Goal: Information Seeking & Learning: Learn about a topic

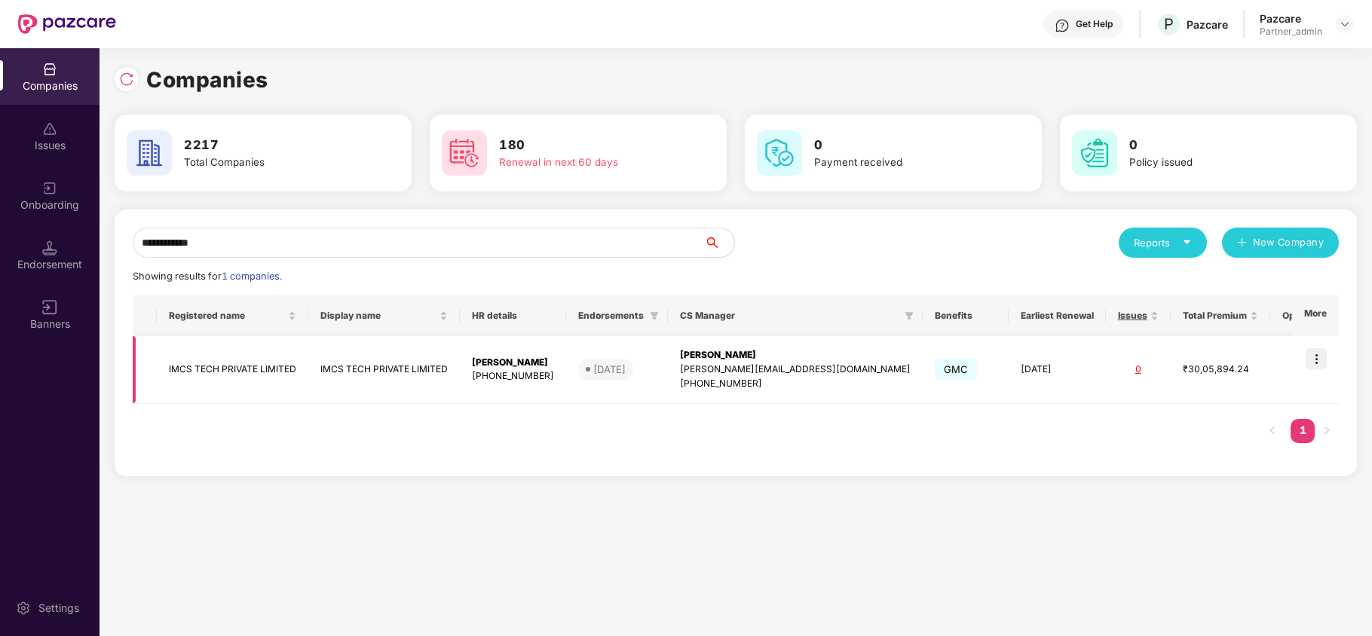
click at [1328, 350] on td at bounding box center [1315, 370] width 47 height 68
click at [1315, 357] on img at bounding box center [1315, 358] width 21 height 21
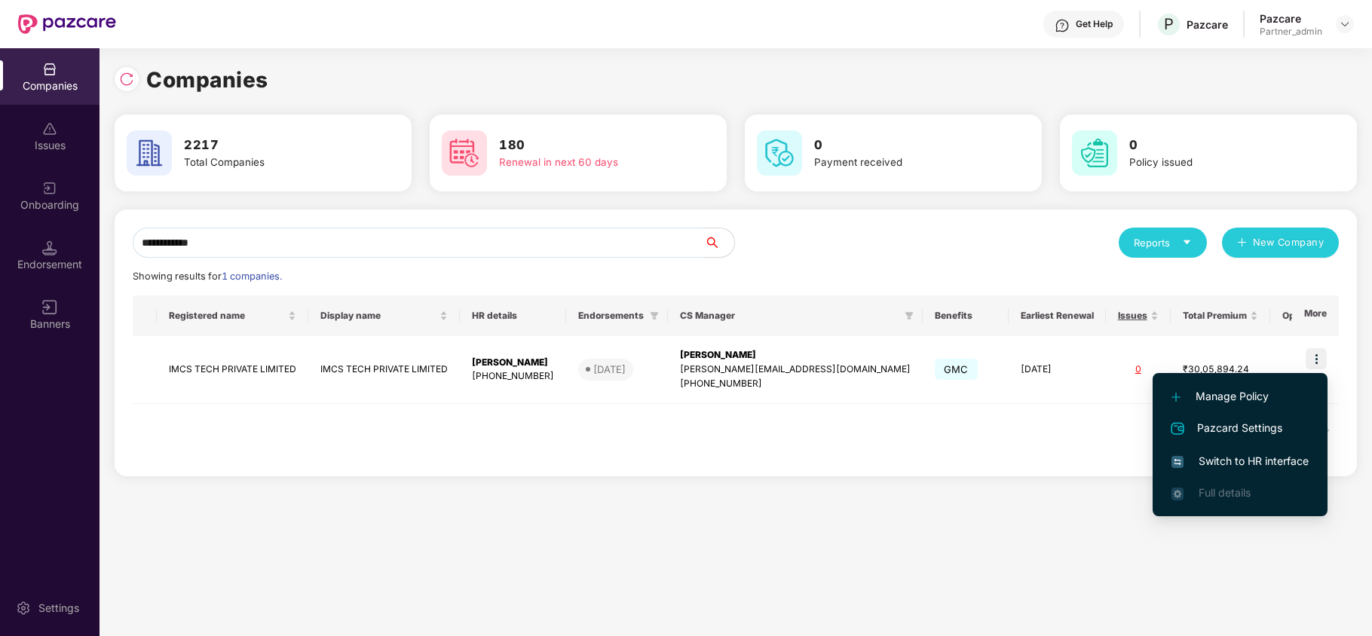
click at [1200, 453] on span "Switch to HR interface" at bounding box center [1239, 461] width 137 height 17
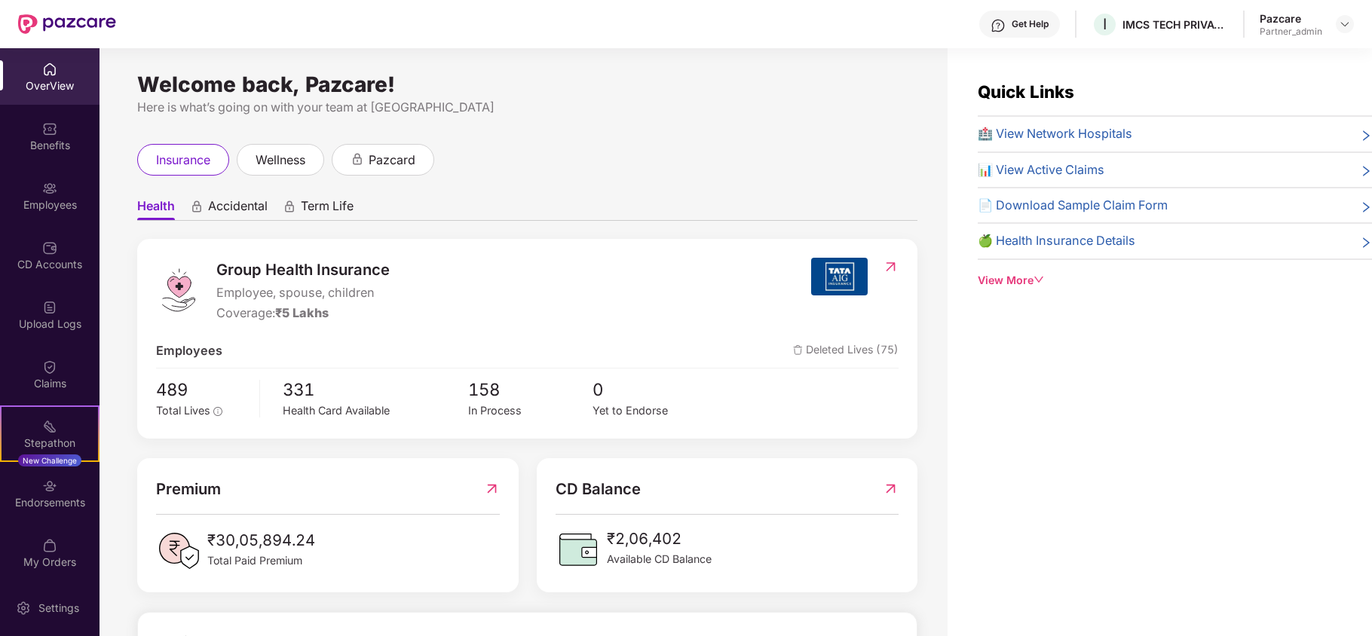
click at [59, 136] on div "Benefits" at bounding box center [49, 136] width 99 height 57
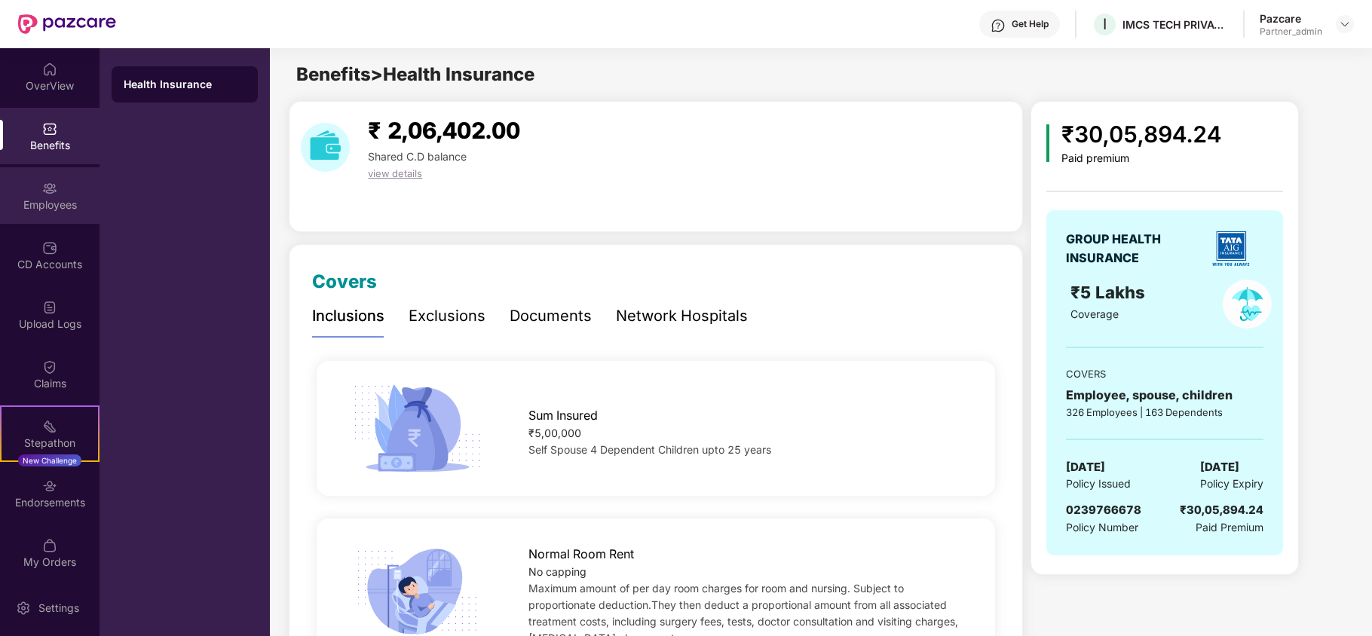
click at [57, 217] on div "Employees" at bounding box center [49, 195] width 99 height 57
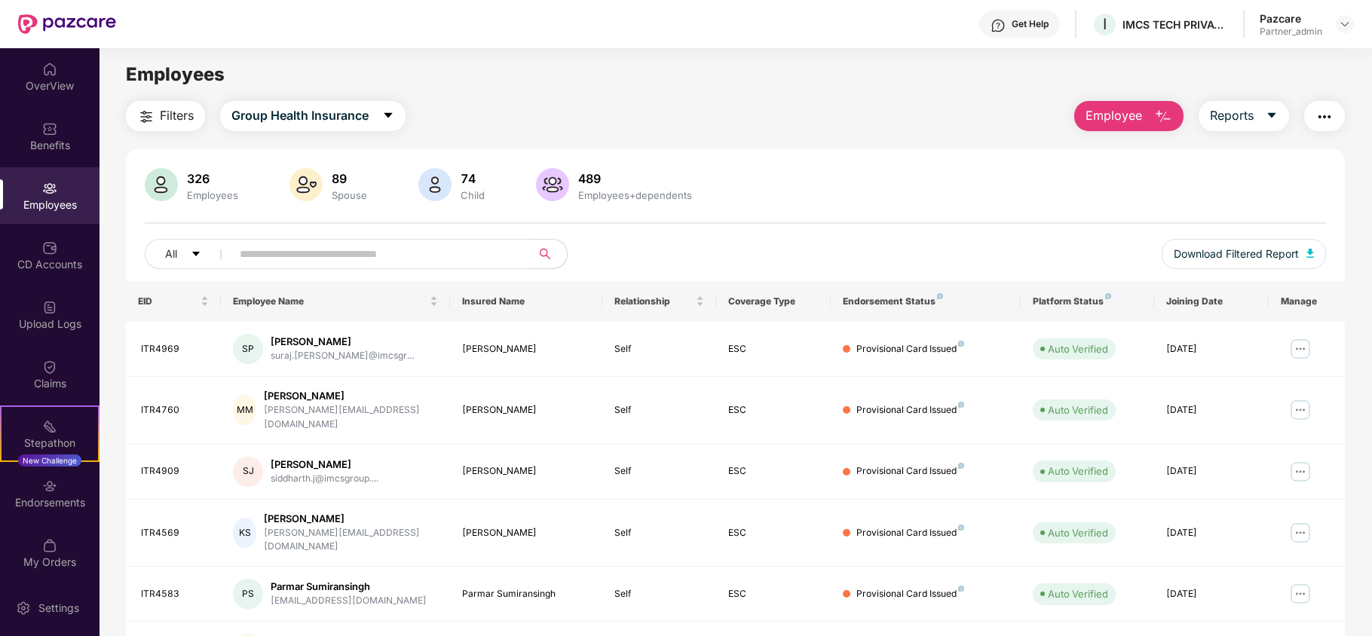
click at [194, 124] on span "Filters" at bounding box center [177, 115] width 34 height 19
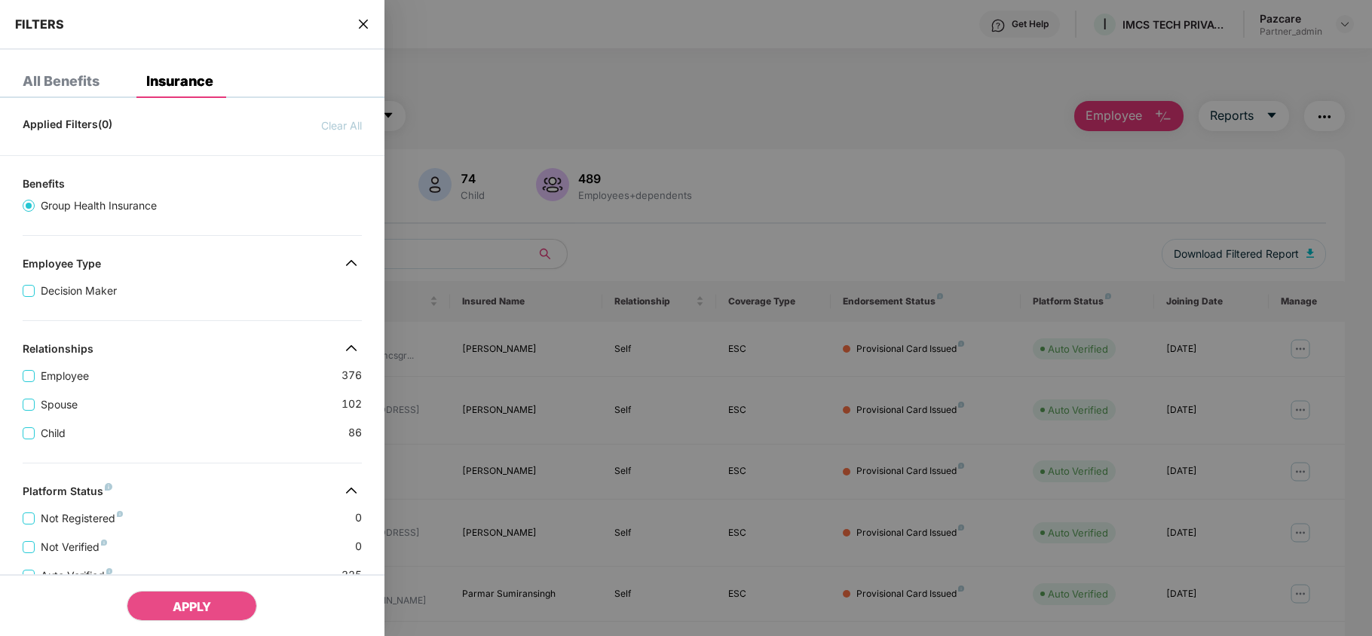
click at [206, 317] on div "Applied Filters(0) Clear All Benefits Group Health Insurance Employee Type Deci…" at bounding box center [192, 532] width 384 height 844
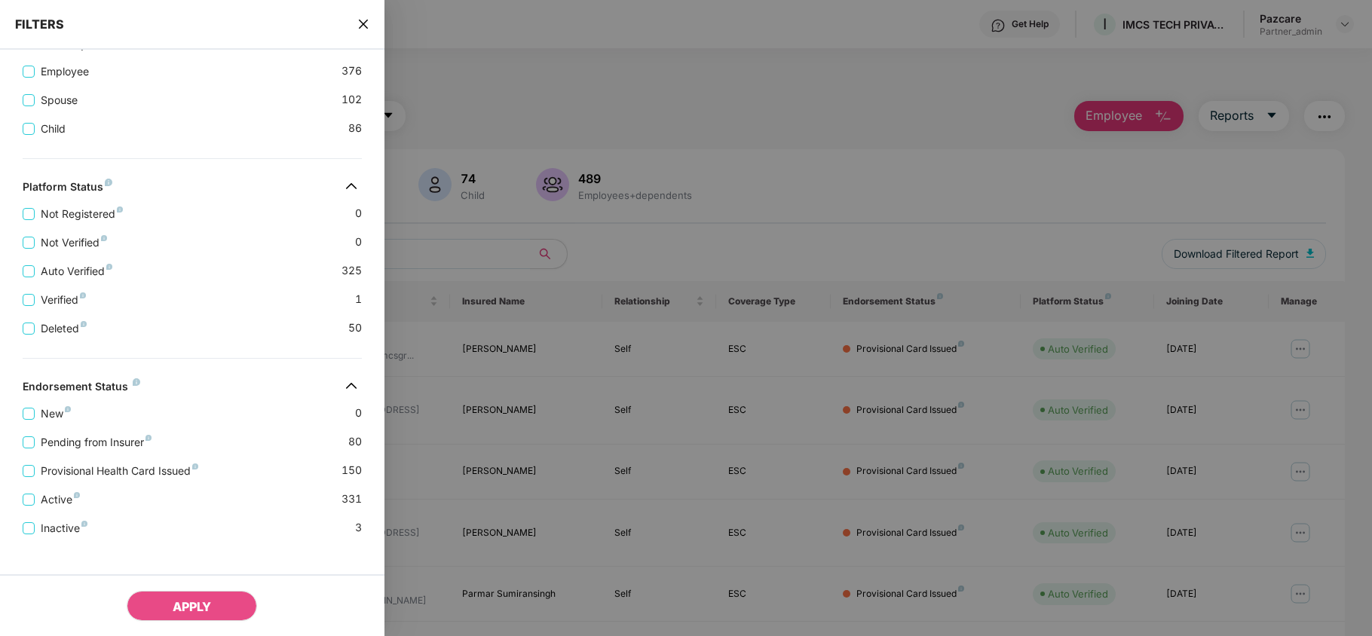
scroll to position [335, 0]
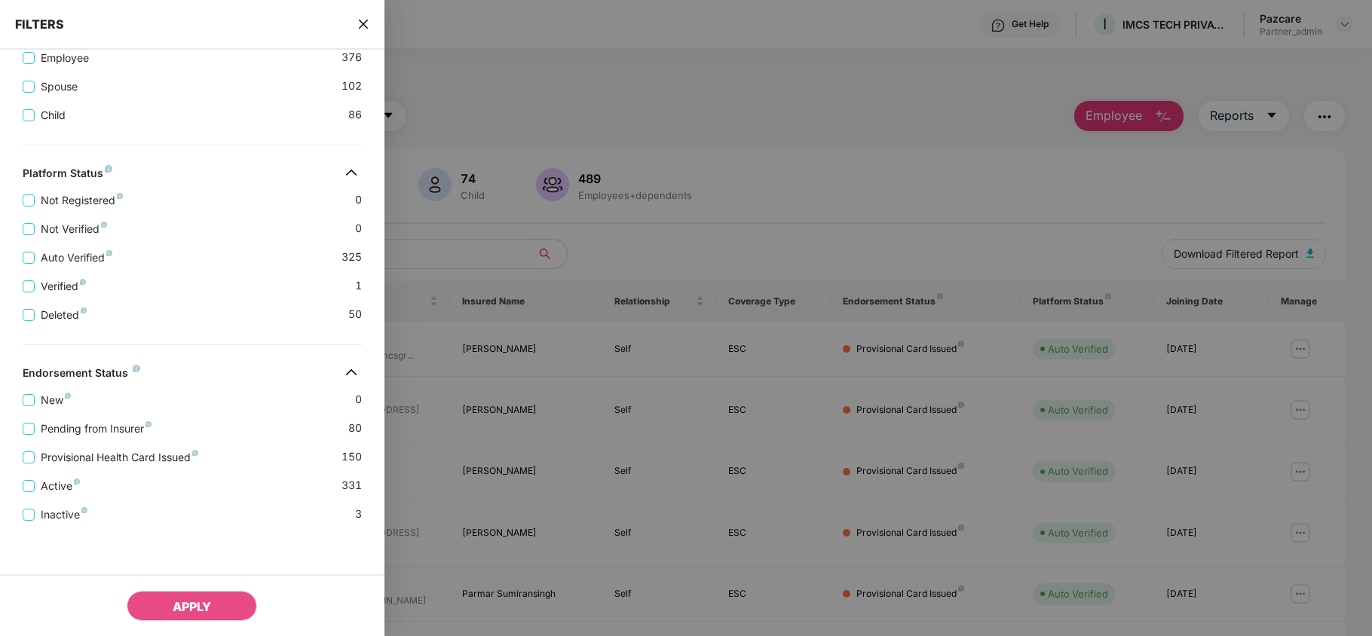
click at [365, 23] on icon "close" at bounding box center [362, 24] width 9 height 9
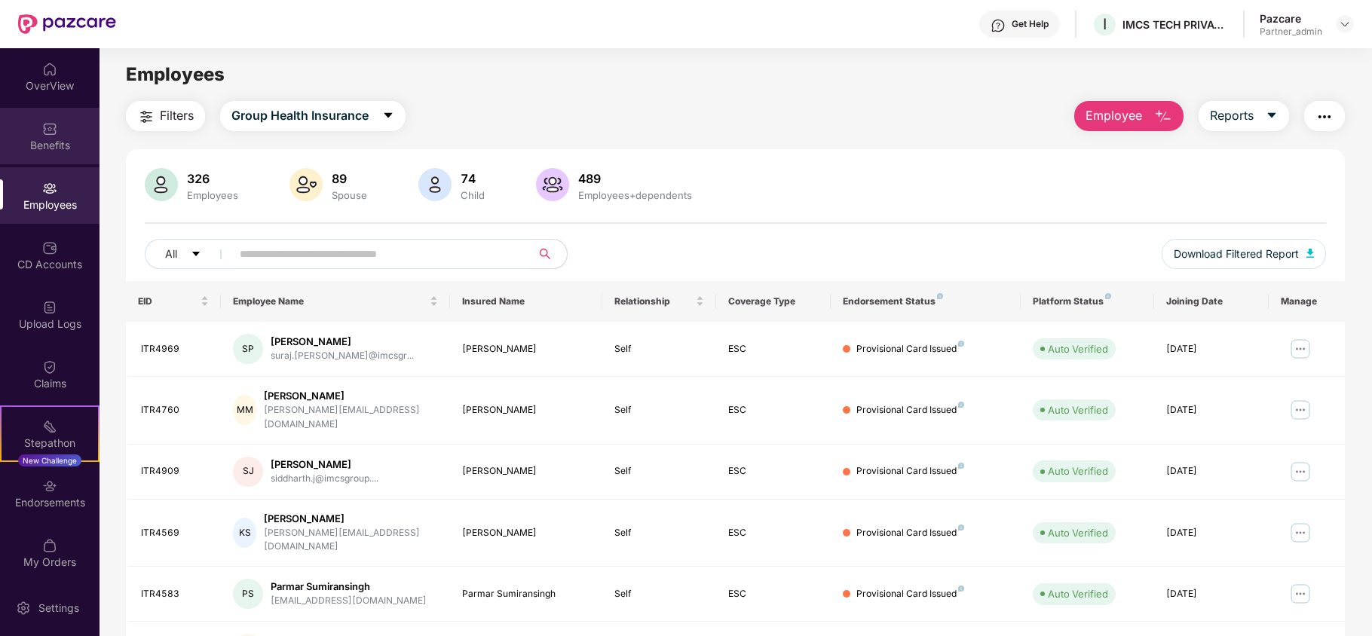
click at [61, 154] on div "Benefits" at bounding box center [49, 136] width 99 height 57
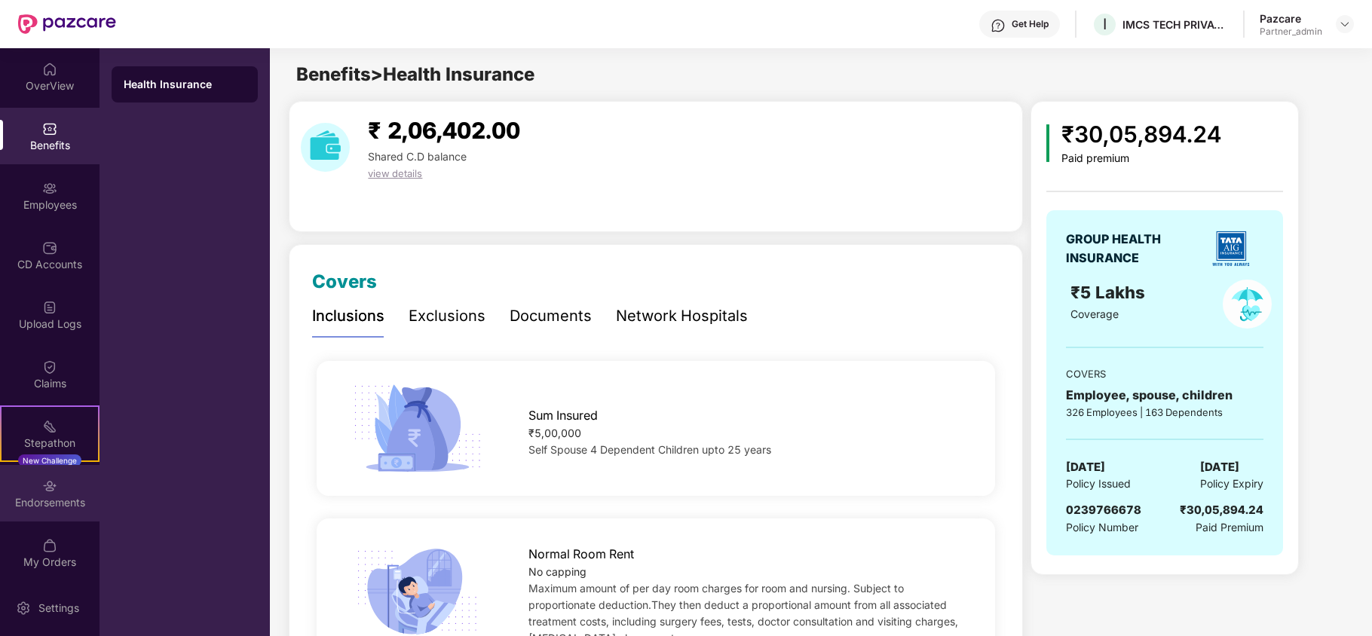
click at [63, 511] on div "Endorsements" at bounding box center [49, 493] width 99 height 57
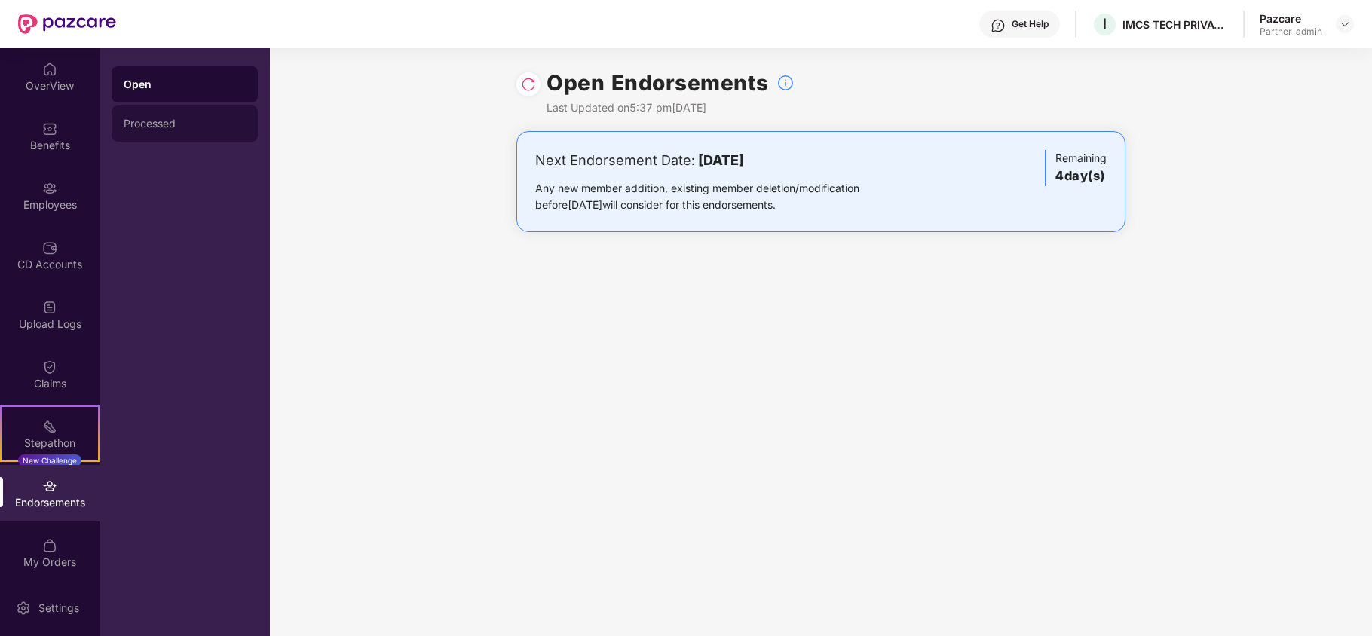
click at [158, 133] on div "Processed" at bounding box center [185, 124] width 146 height 36
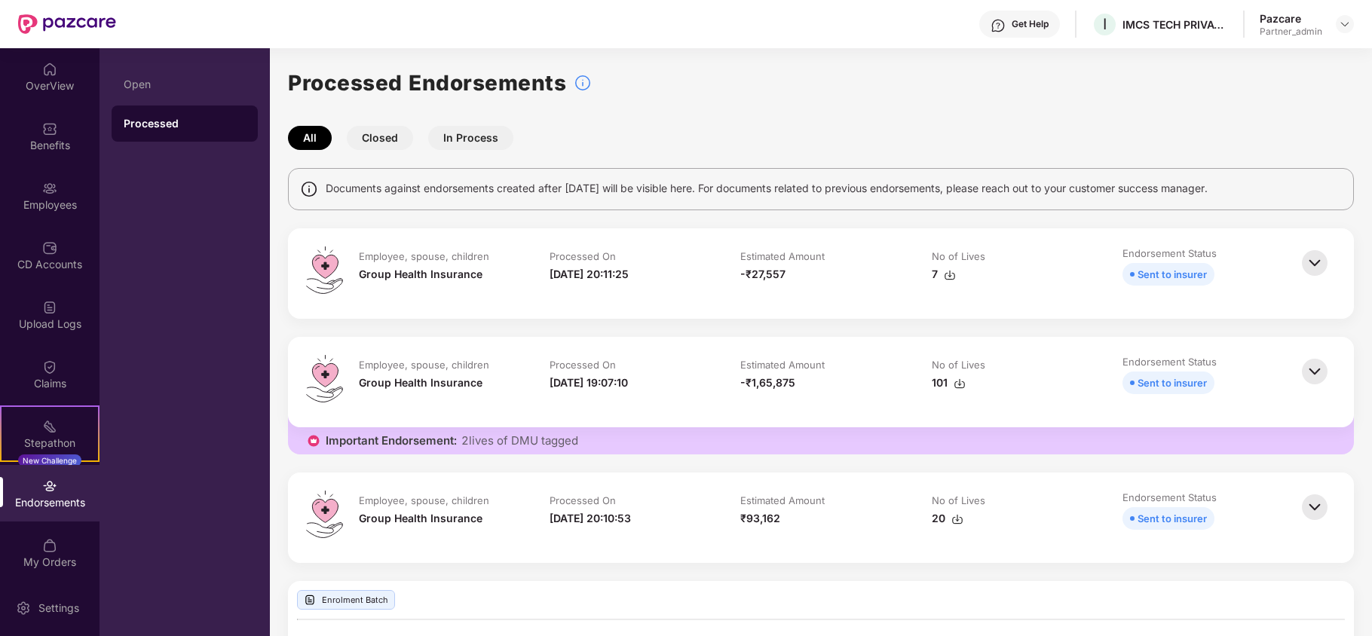
click at [1019, 137] on div "All Closed In Process" at bounding box center [821, 138] width 1066 height 24
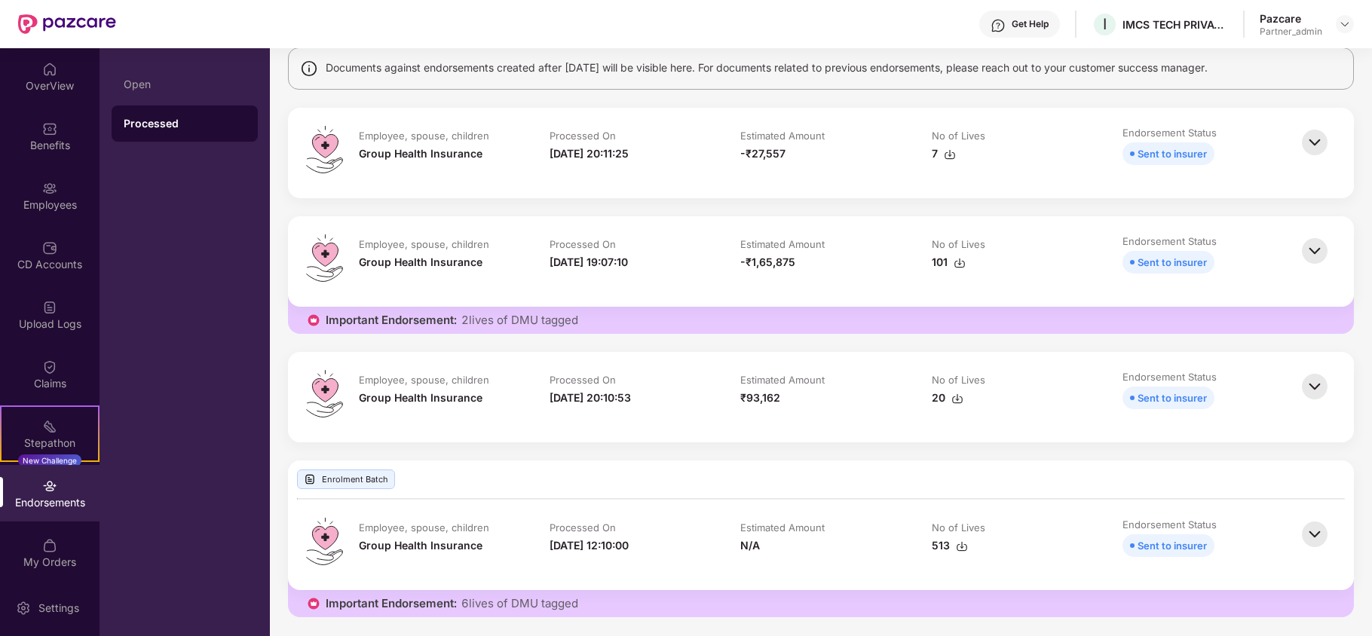
scroll to position [122, 0]
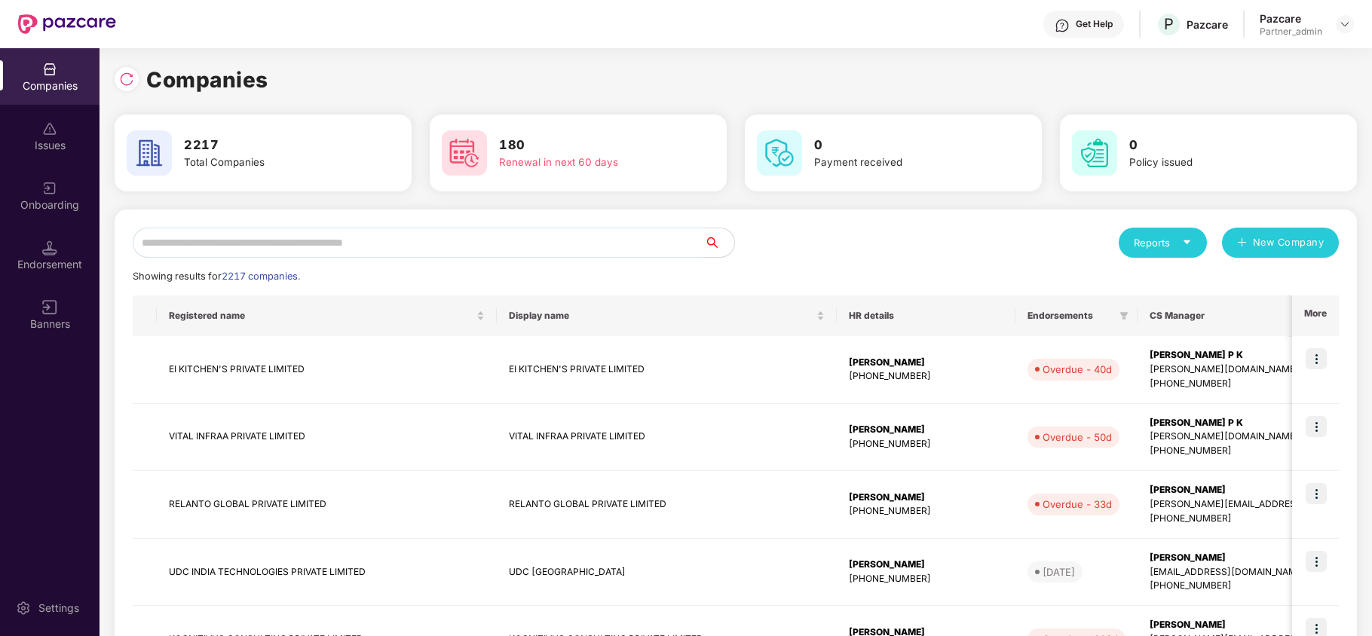
click at [188, 243] on input "text" at bounding box center [418, 243] width 571 height 30
paste input "**********"
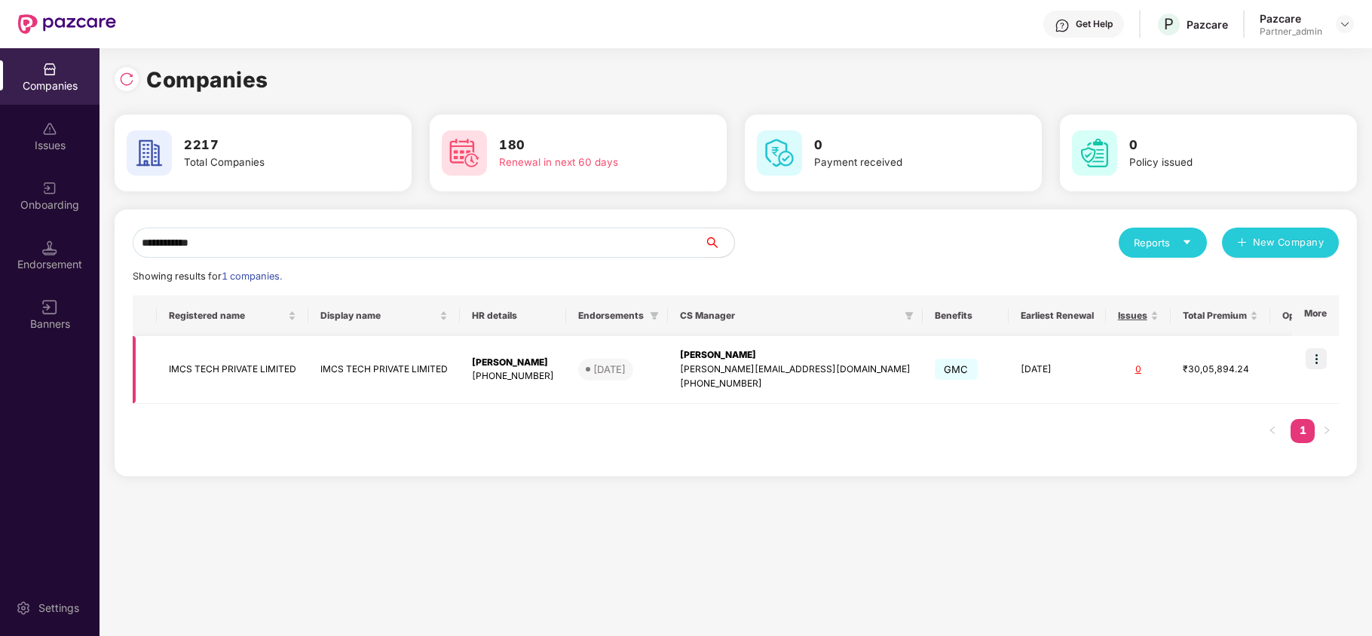
type input "**********"
click at [187, 368] on td "IMCS TECH PRIVATE LIMITED" at bounding box center [232, 370] width 151 height 68
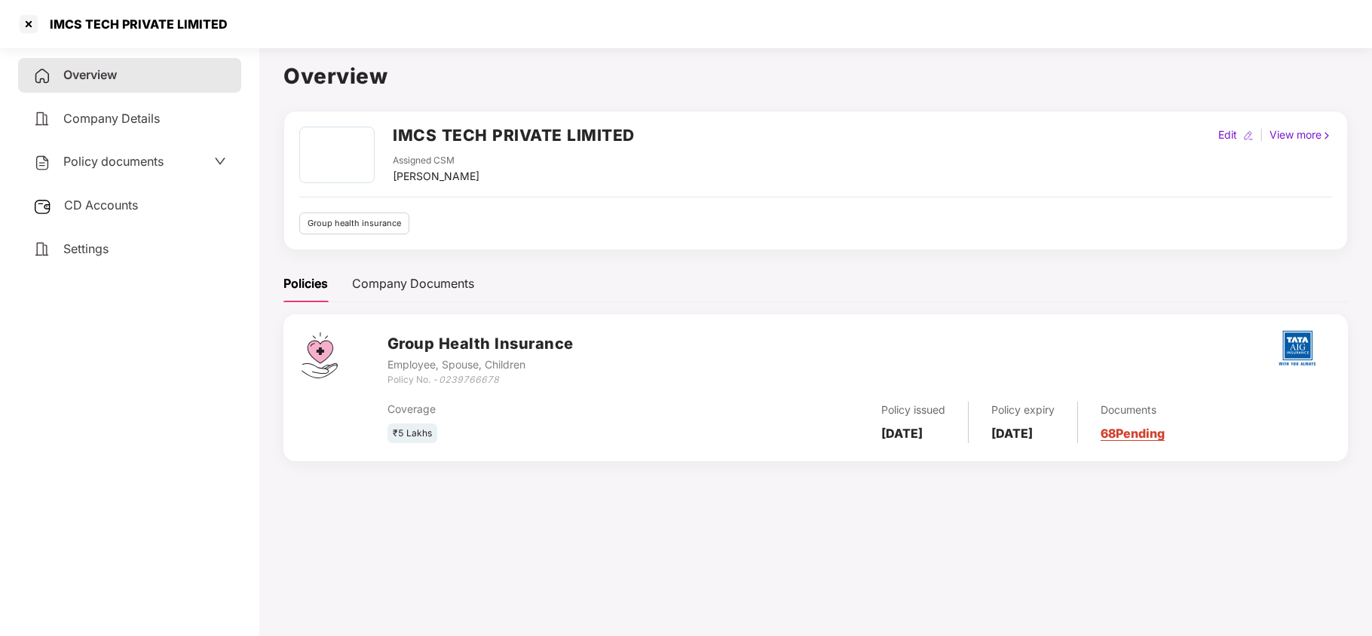
click at [109, 157] on span "Policy documents" at bounding box center [113, 161] width 100 height 15
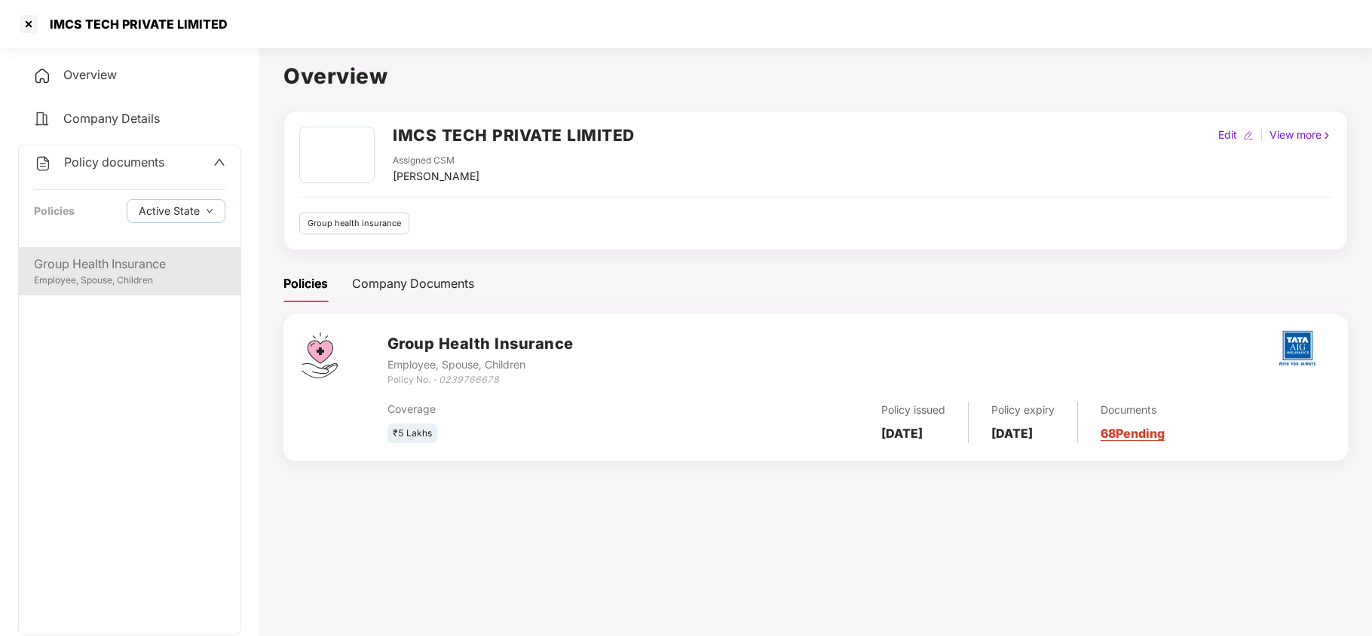
click at [130, 288] on div "Group Health Insurance Employee, Spouse, Children" at bounding box center [130, 271] width 222 height 48
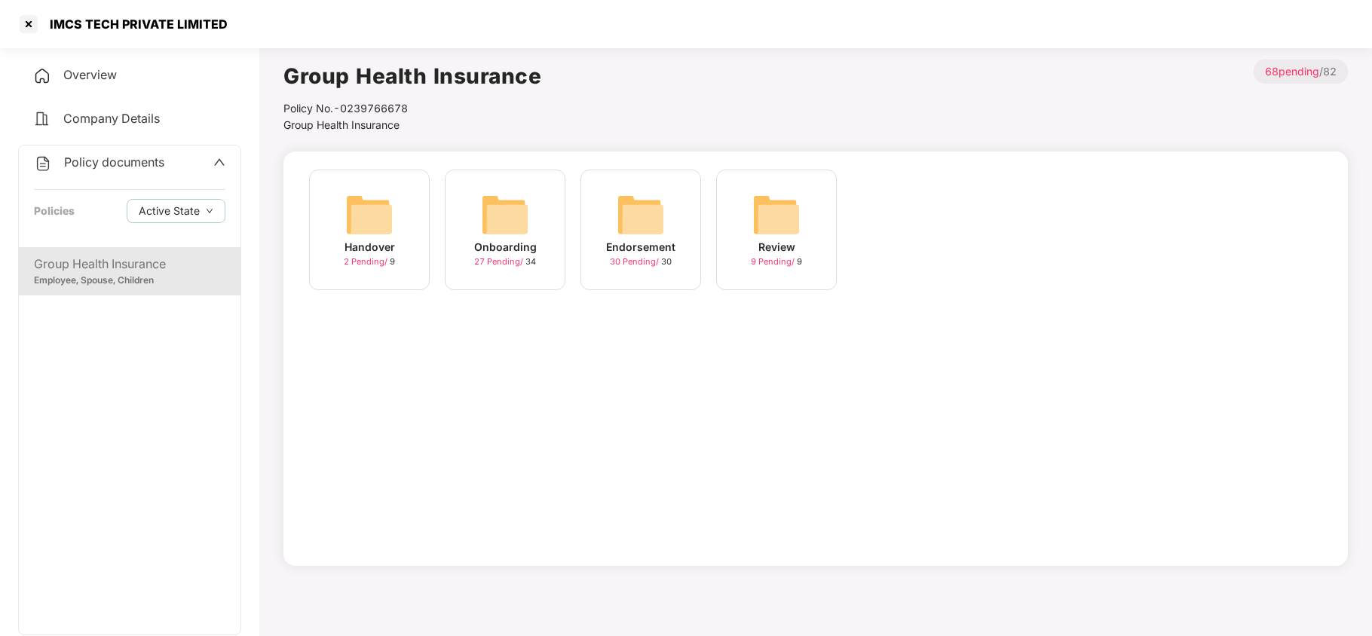
click at [489, 215] on img at bounding box center [505, 215] width 48 height 48
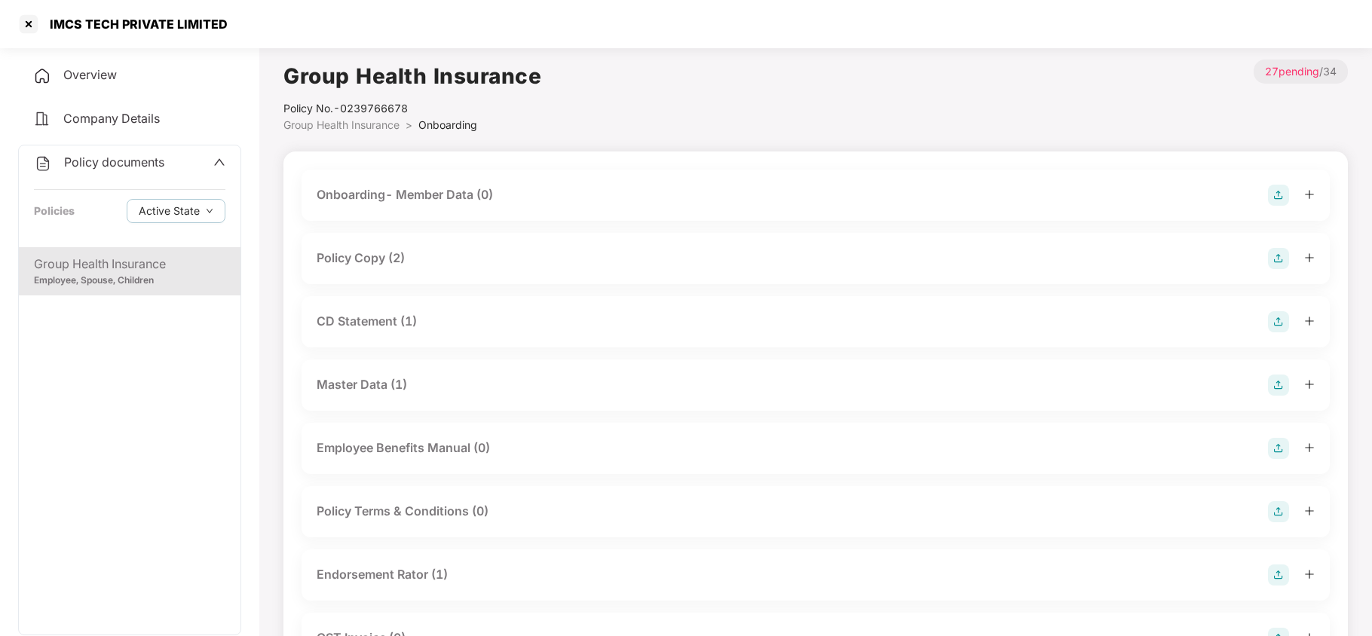
click at [161, 266] on div "Group Health Insurance" at bounding box center [129, 264] width 191 height 19
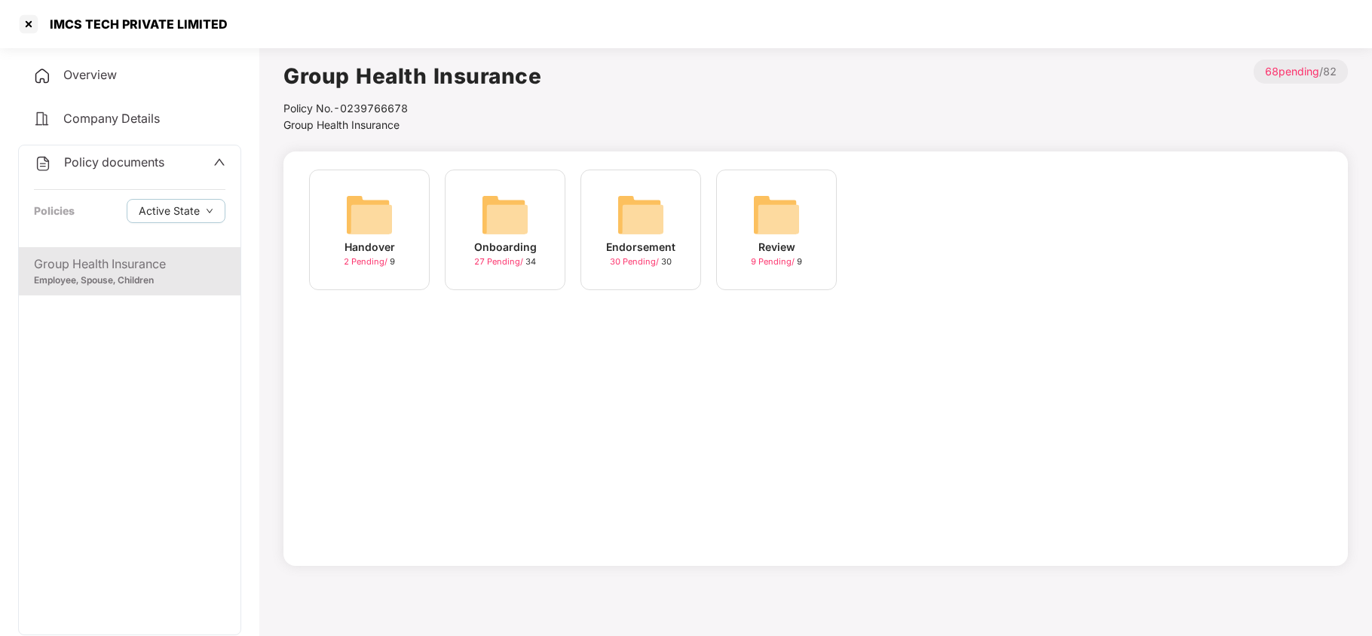
click at [486, 249] on div "Onboarding" at bounding box center [505, 247] width 63 height 17
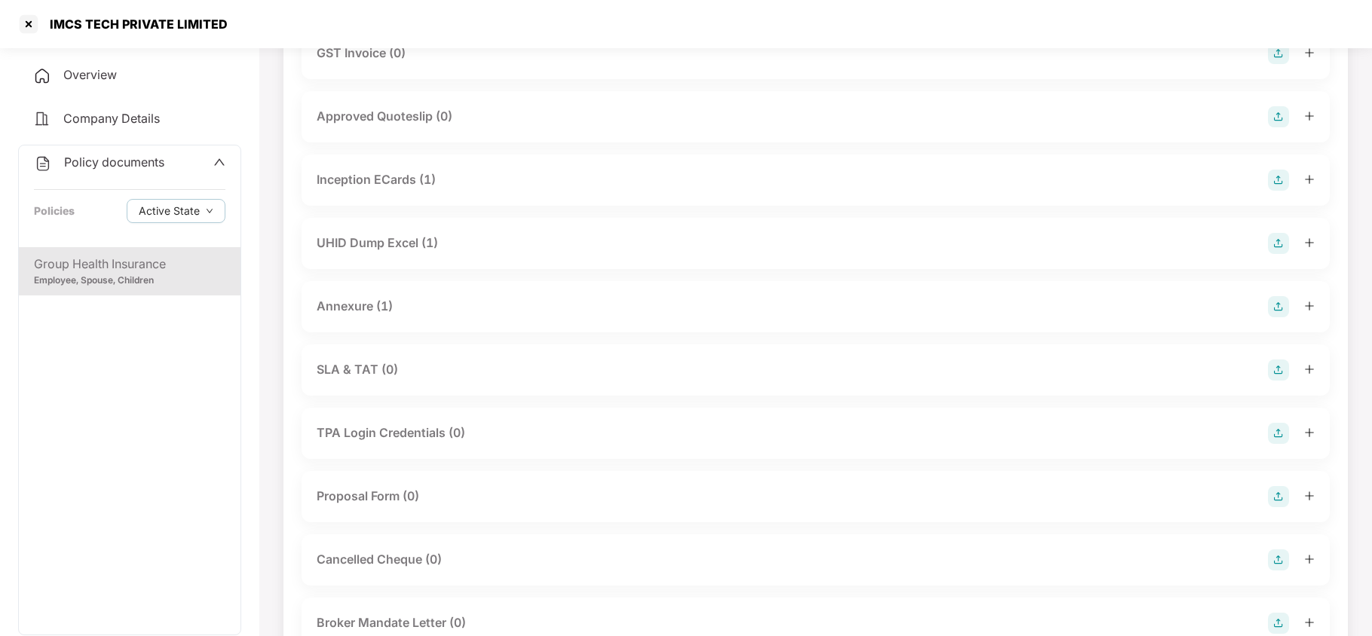
scroll to position [643, 0]
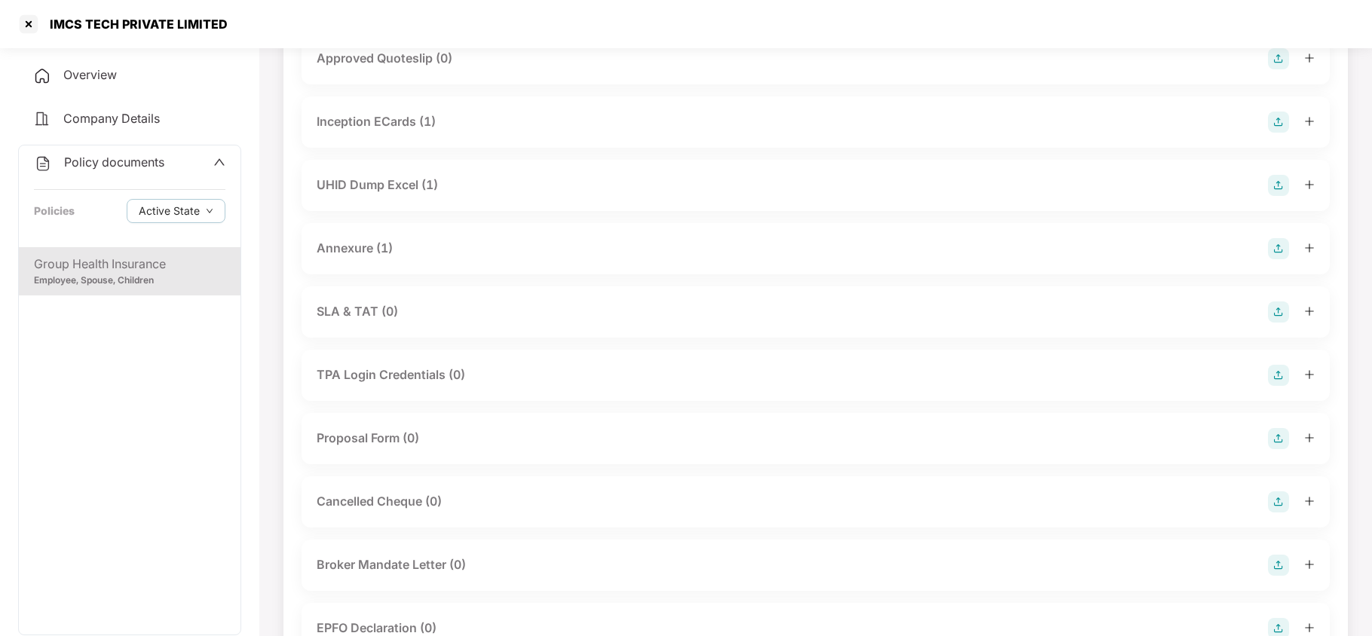
click at [384, 245] on div "Annexure (1)" at bounding box center [355, 248] width 76 height 19
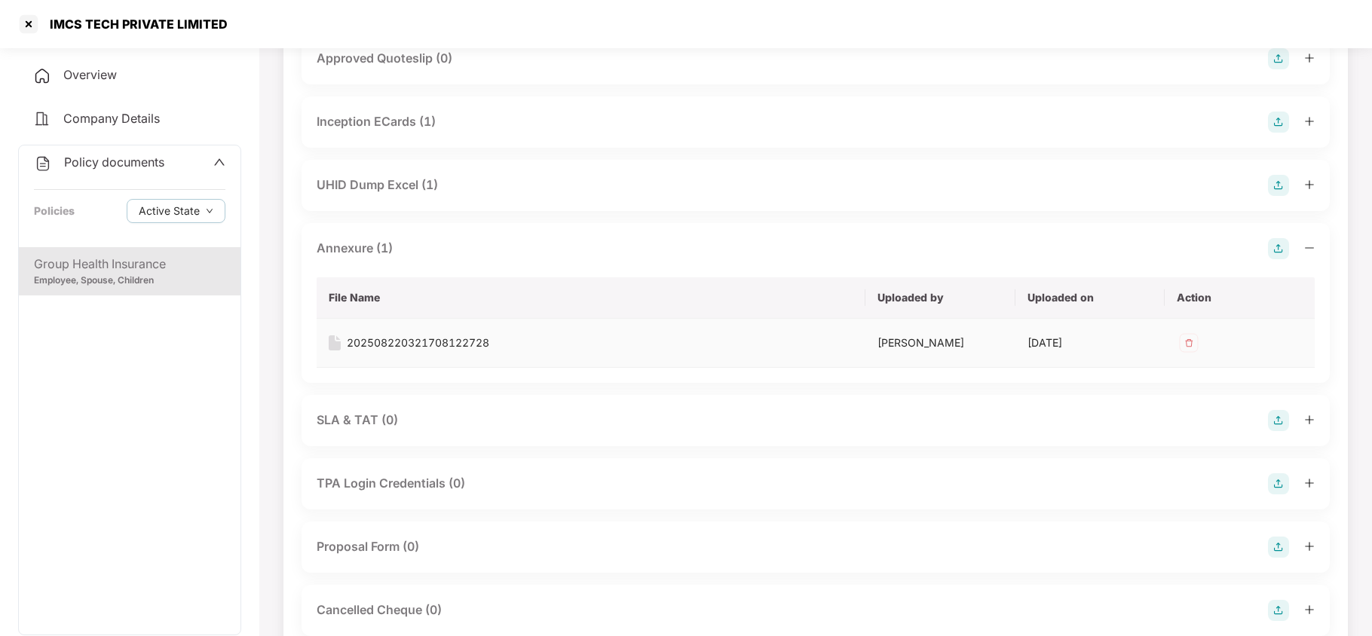
click at [447, 341] on div "202508220321708122728" at bounding box center [418, 343] width 142 height 17
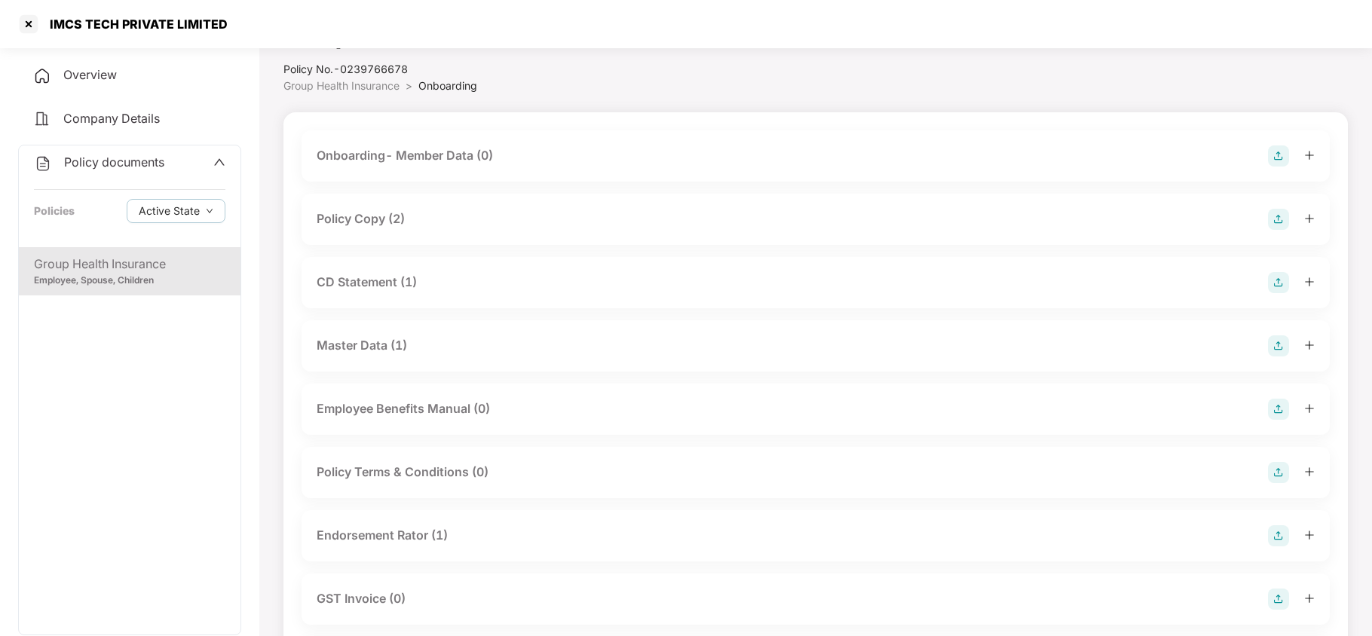
scroll to position [0, 0]
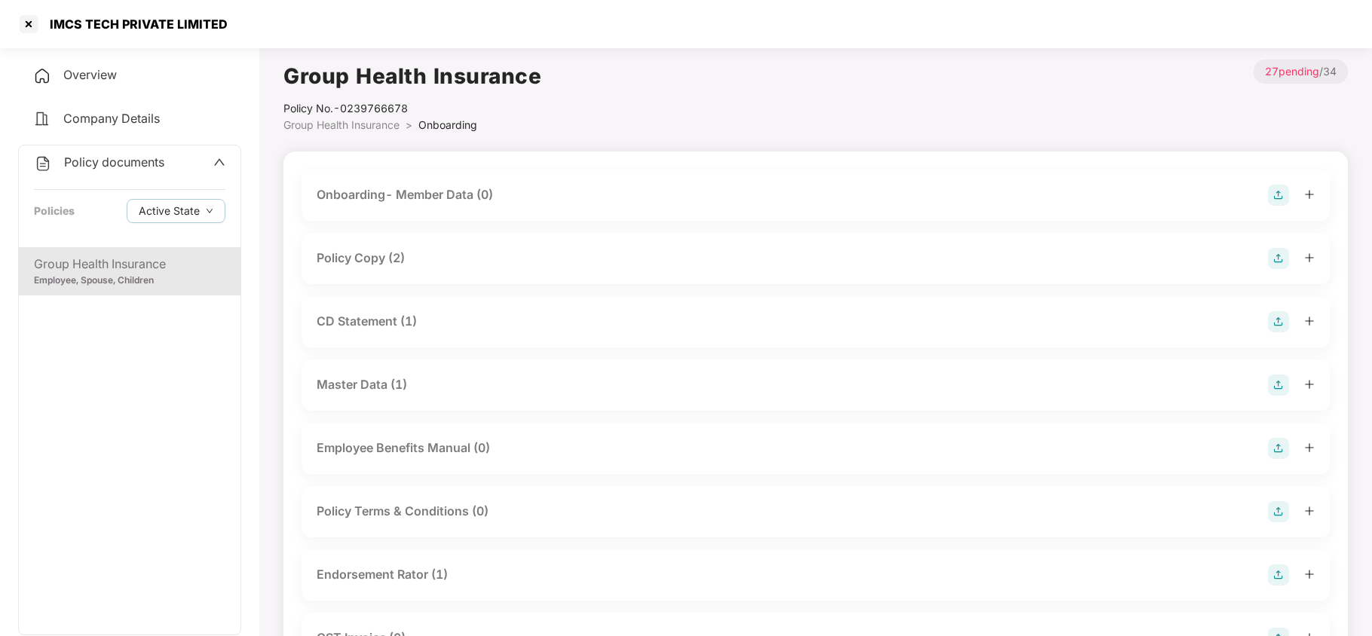
click at [386, 262] on div "Policy Copy (2)" at bounding box center [361, 258] width 88 height 19
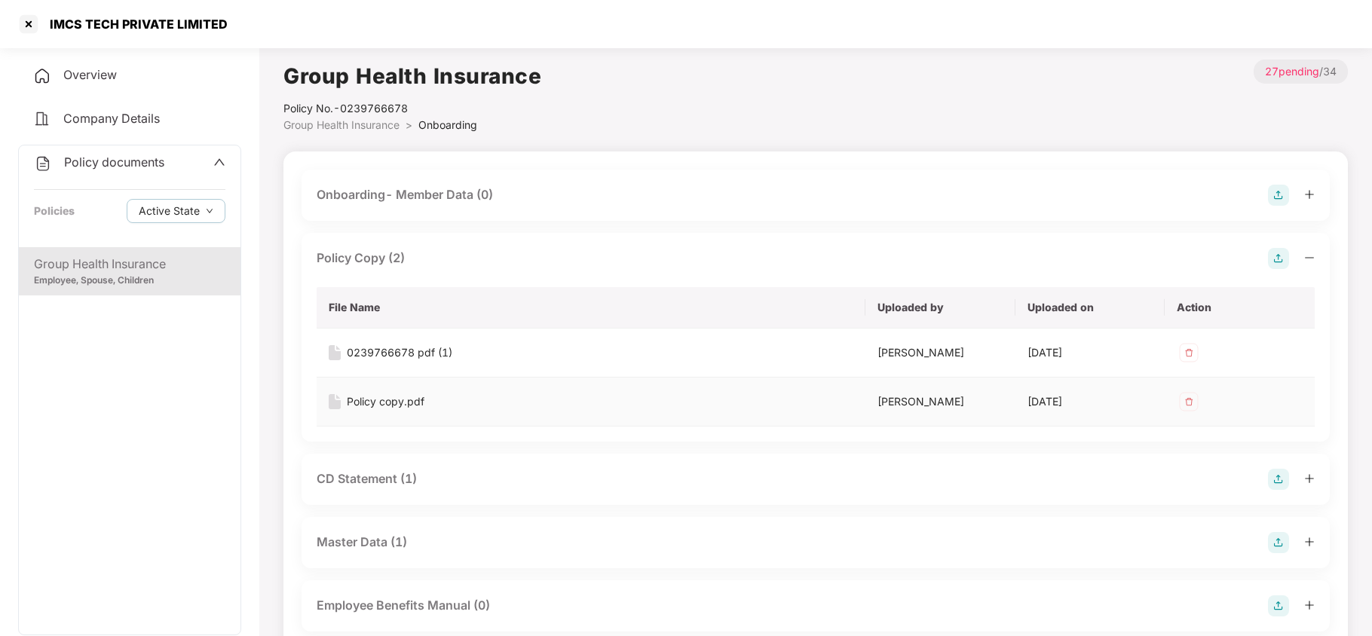
click at [408, 402] on div "Policy copy.pdf" at bounding box center [386, 401] width 78 height 17
click at [29, 29] on div at bounding box center [29, 24] width 24 height 24
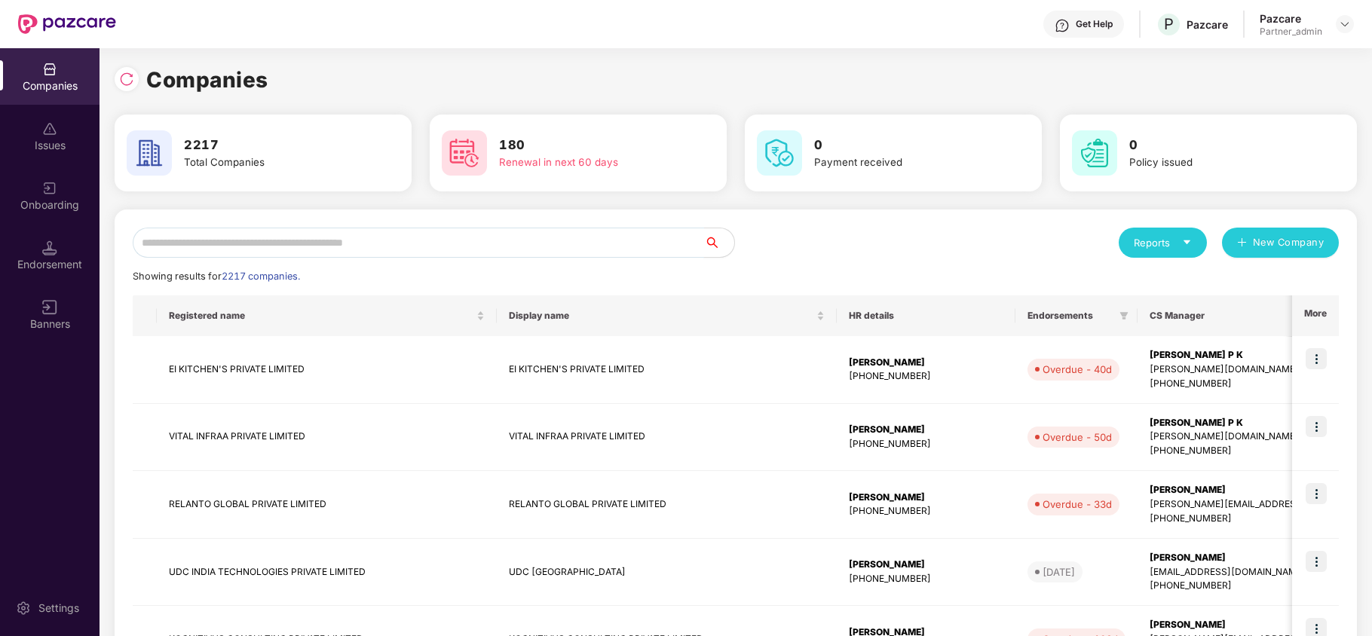
click at [288, 239] on input "text" at bounding box center [418, 243] width 571 height 30
paste input "**********"
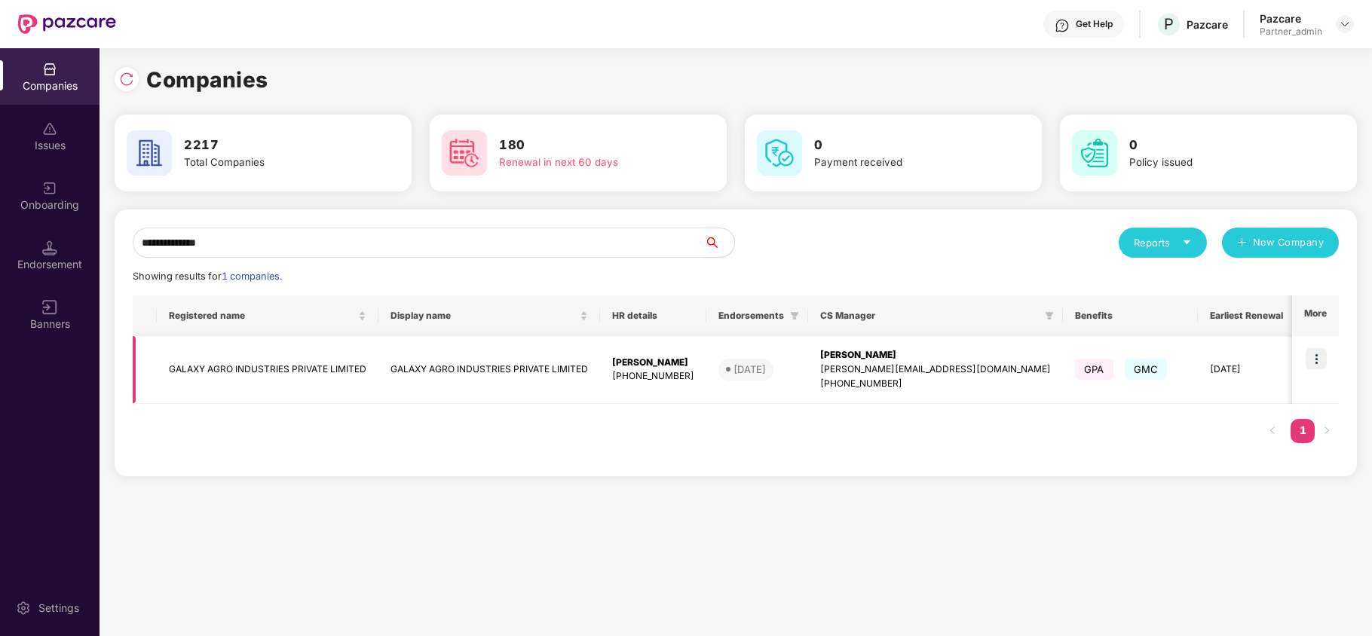
type input "**********"
click at [1316, 356] on img at bounding box center [1315, 358] width 21 height 21
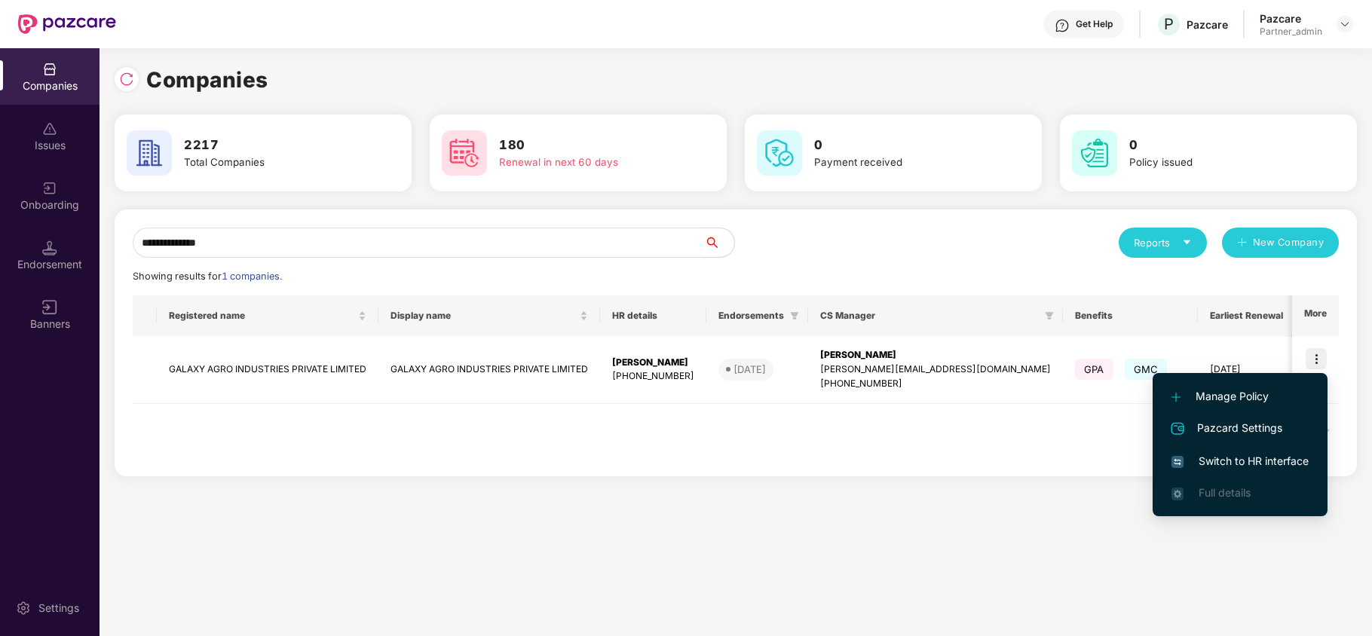
click at [1240, 458] on span "Switch to HR interface" at bounding box center [1239, 461] width 137 height 17
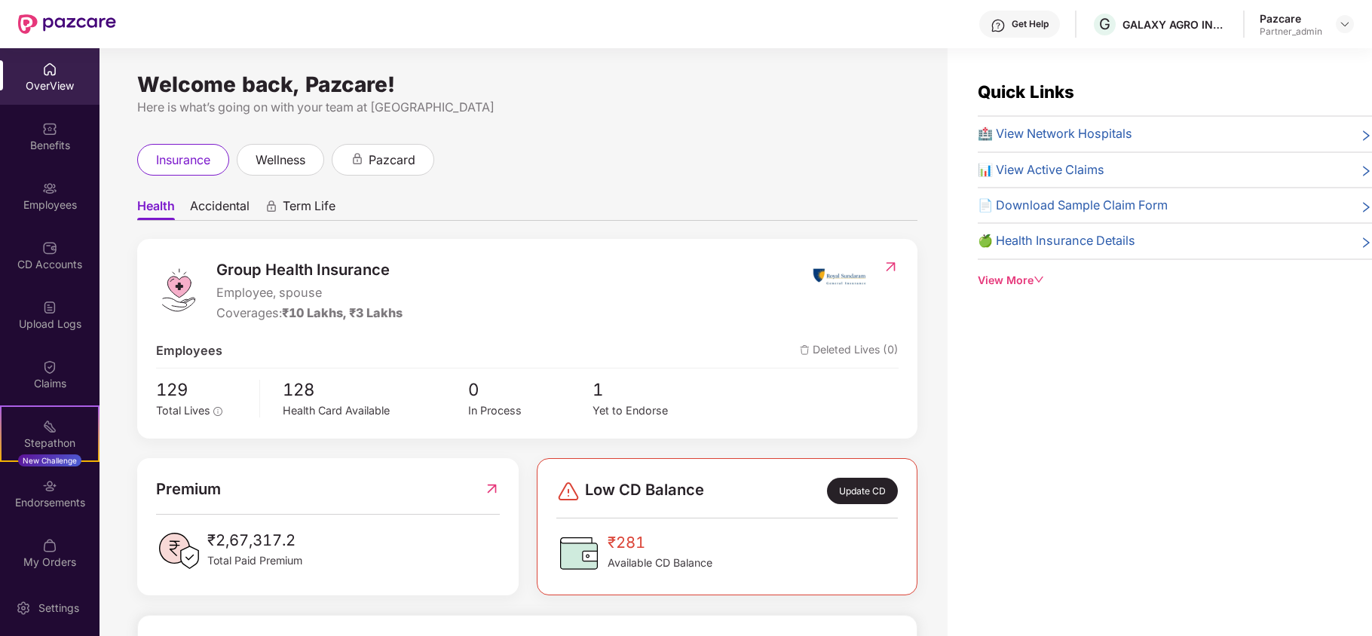
click at [57, 148] on div "Benefits" at bounding box center [49, 145] width 99 height 15
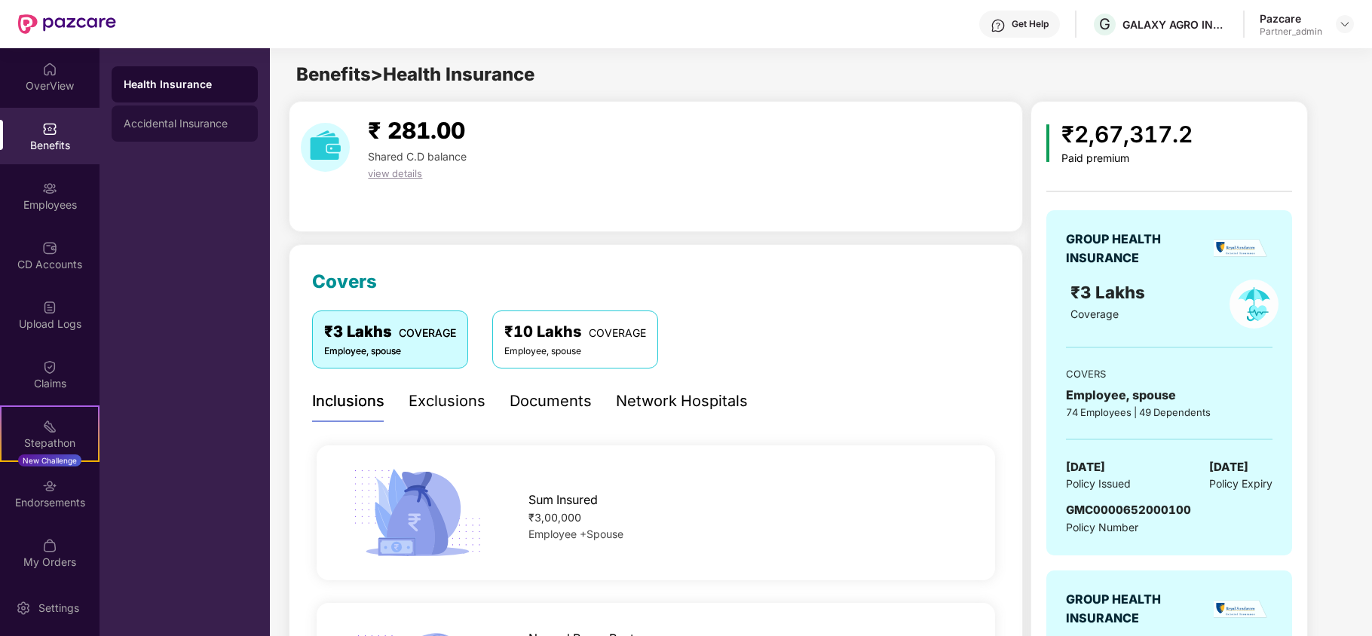
click at [157, 125] on div "Accidental Insurance" at bounding box center [185, 124] width 122 height 12
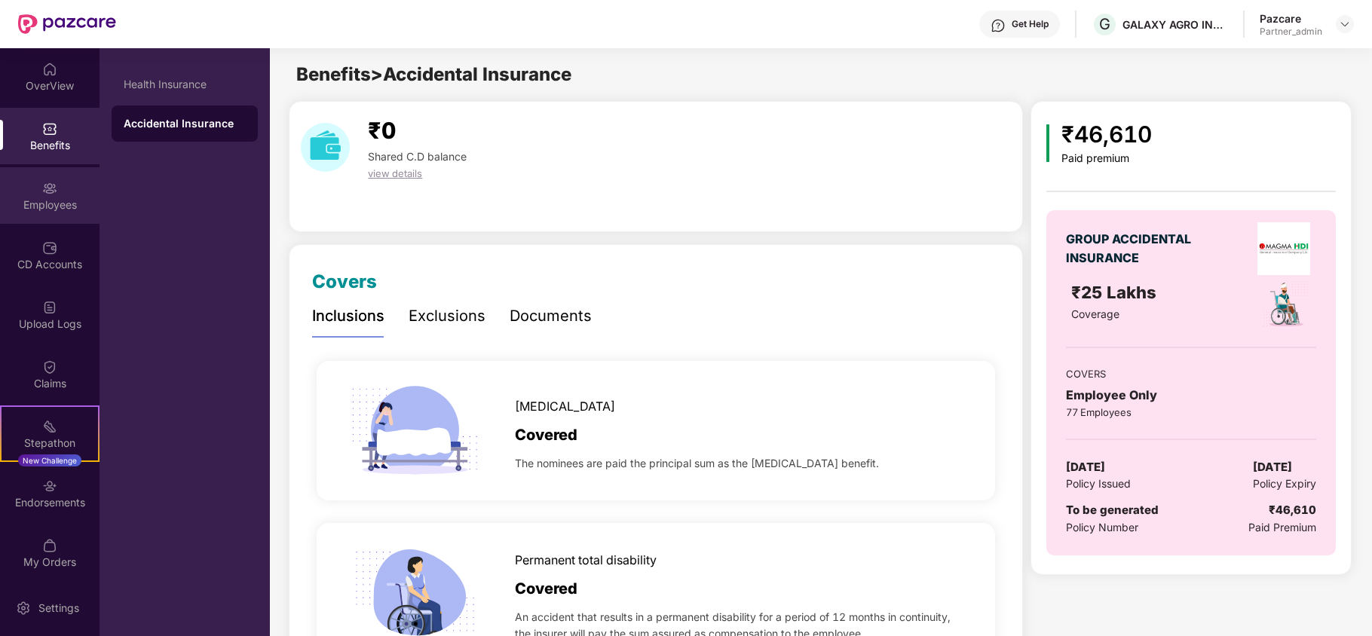
click at [39, 200] on div "Employees" at bounding box center [49, 204] width 99 height 15
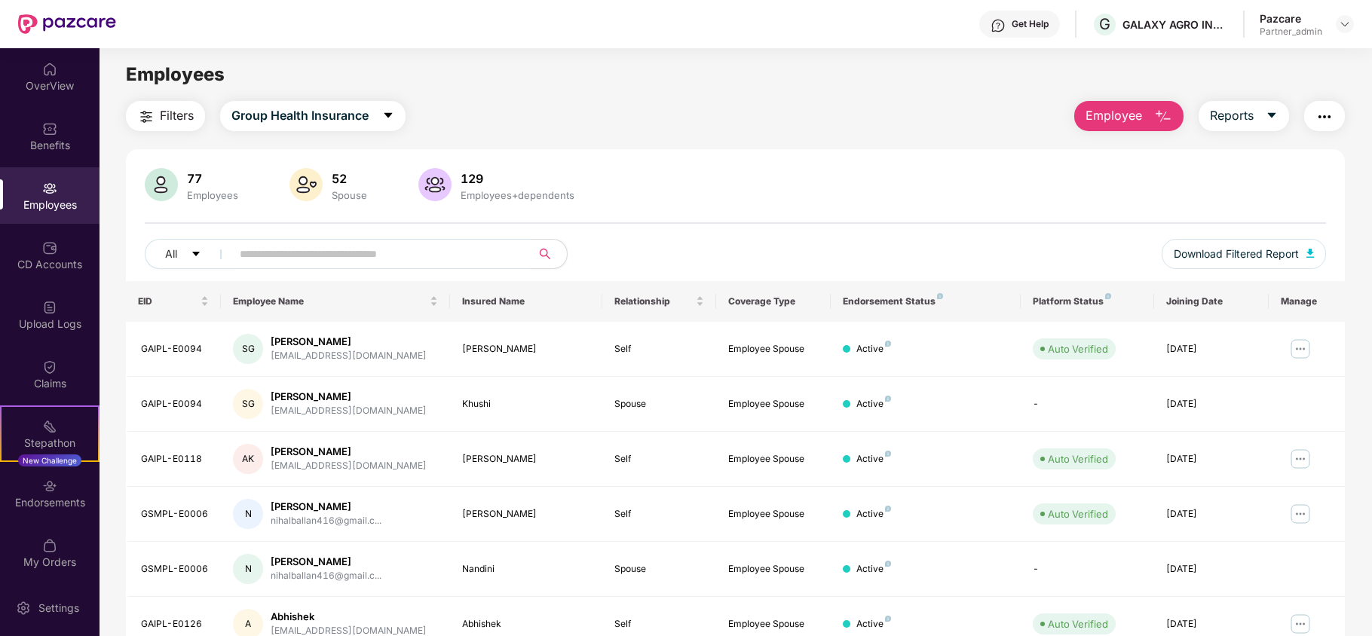
click at [148, 118] on img "button" at bounding box center [146, 117] width 18 height 18
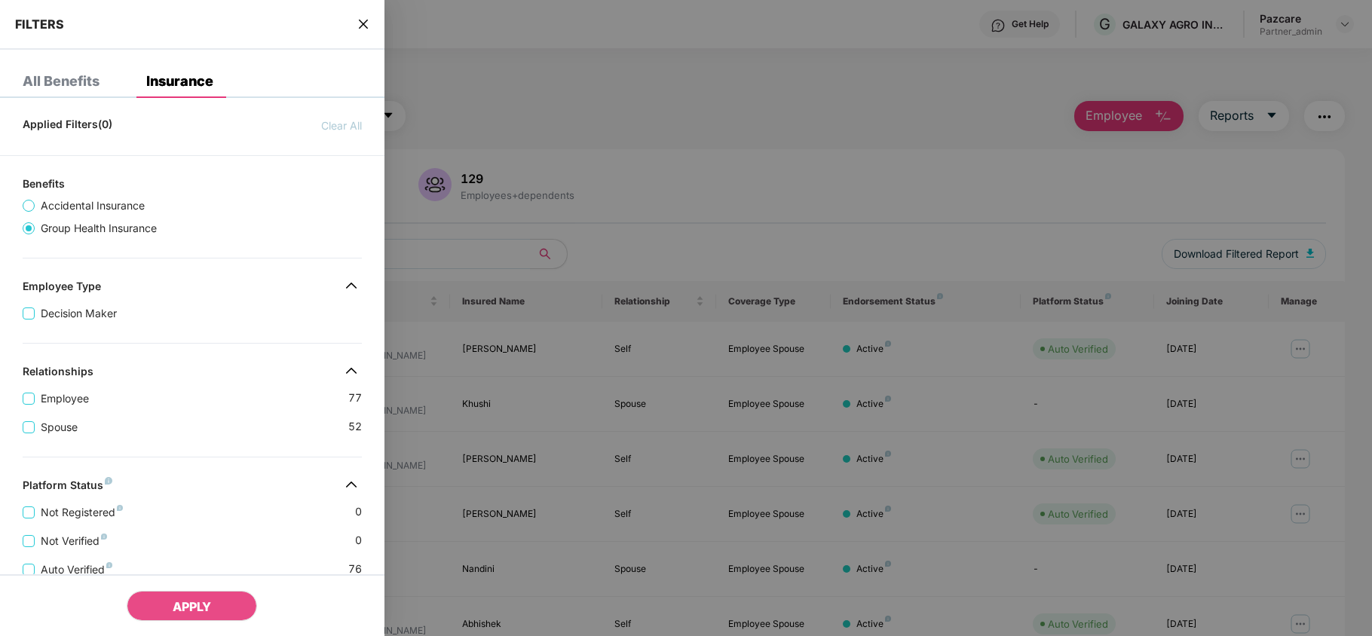
click at [203, 375] on div "Relationships" at bounding box center [192, 374] width 384 height 18
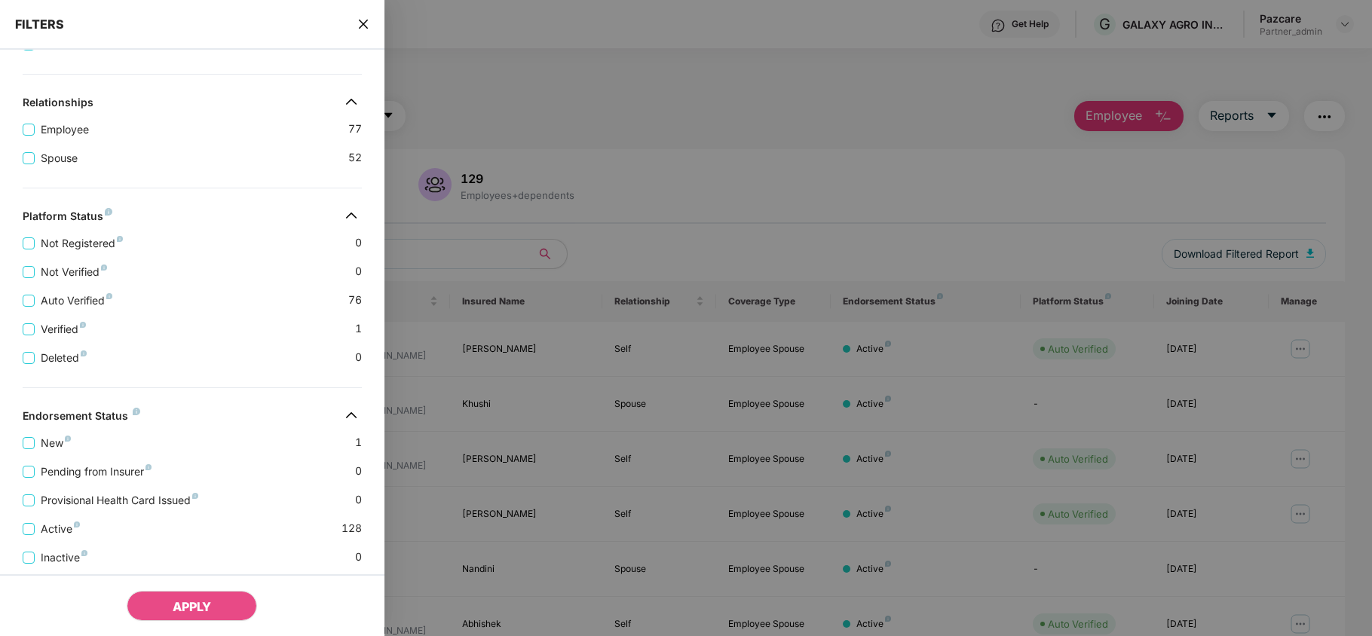
scroll to position [329, 0]
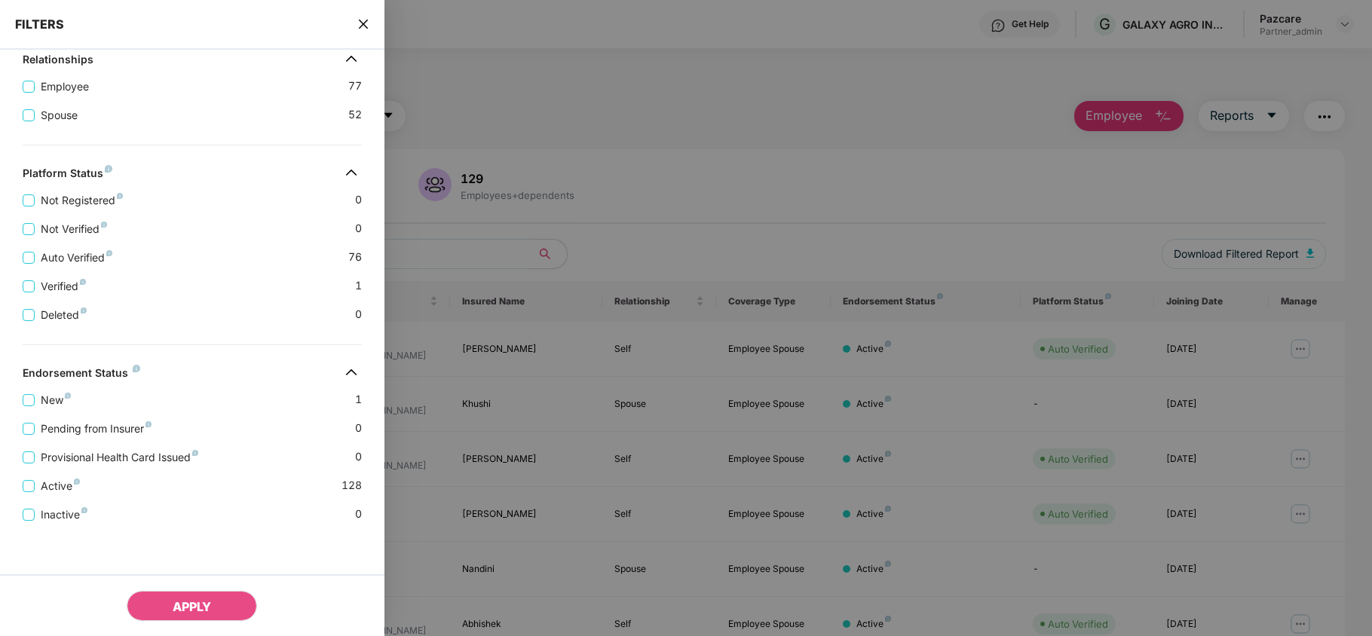
click at [365, 22] on icon "close" at bounding box center [362, 24] width 9 height 9
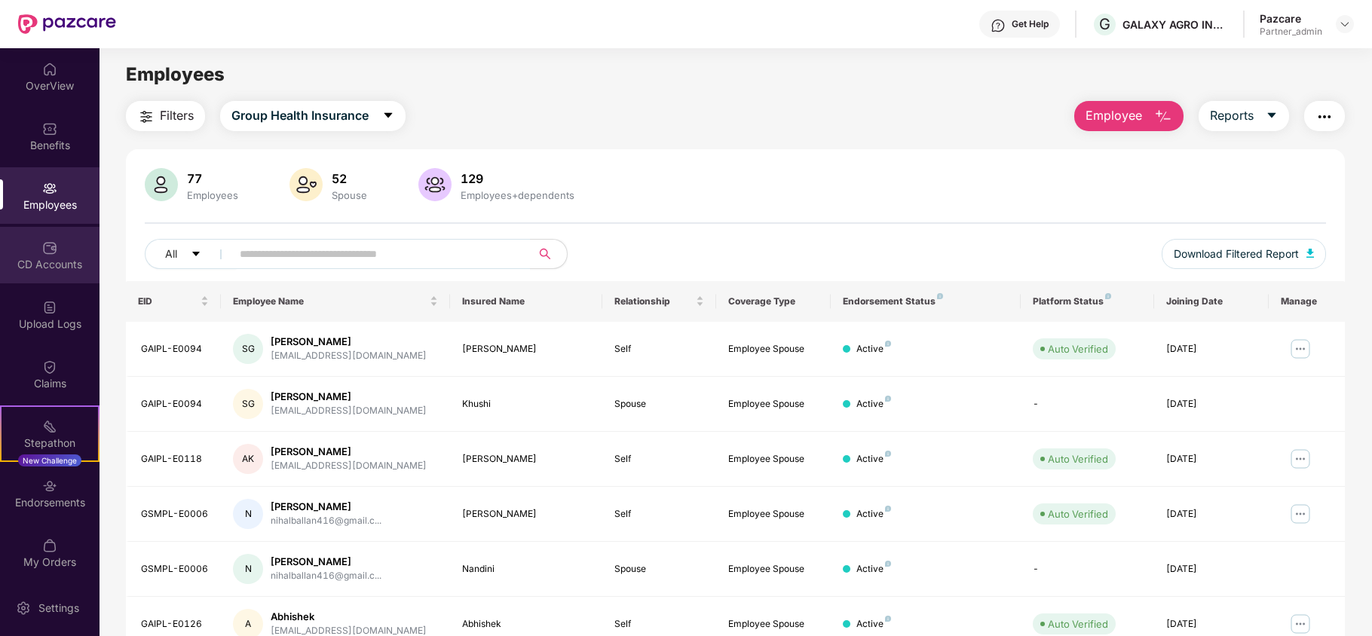
click at [48, 257] on div "CD Accounts" at bounding box center [49, 264] width 99 height 15
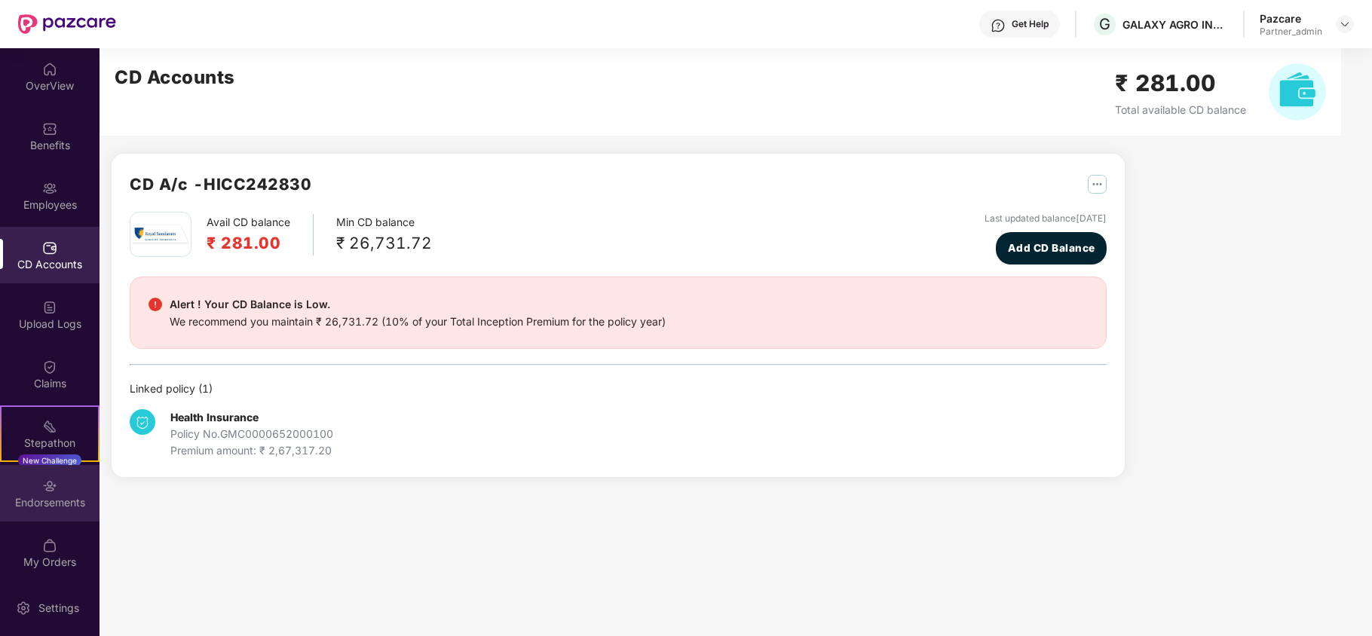
click at [46, 511] on div "Endorsements" at bounding box center [49, 493] width 99 height 57
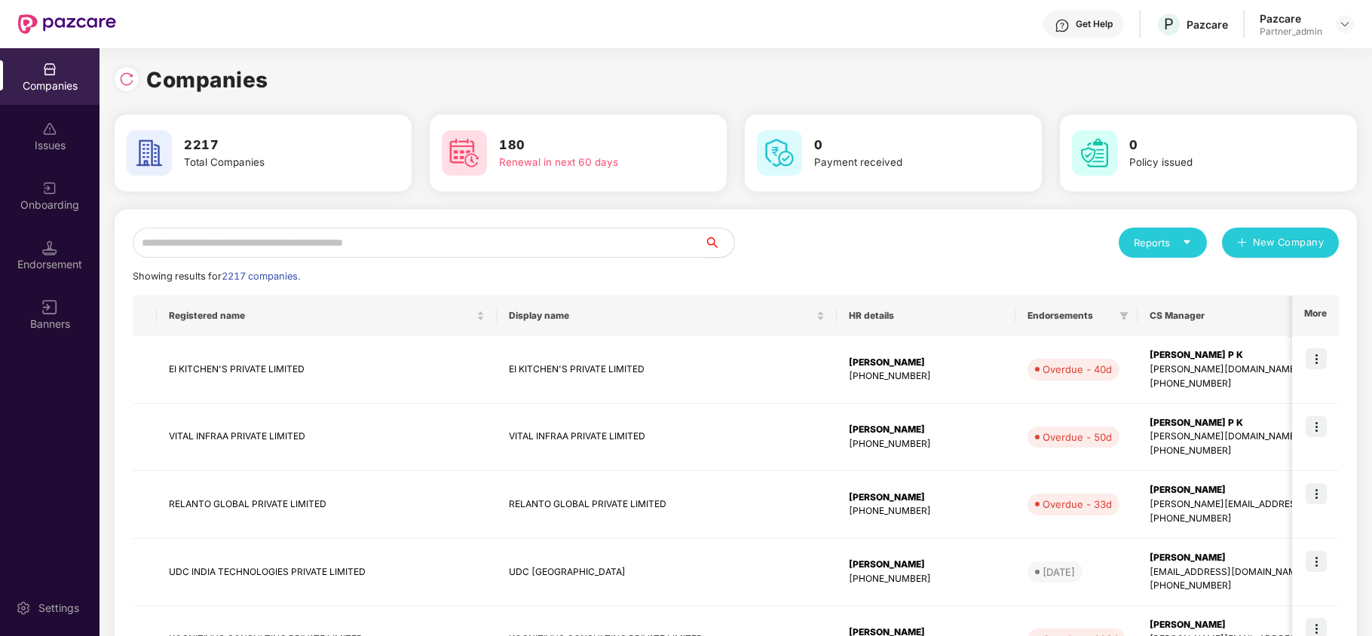
click at [213, 241] on input "text" at bounding box center [418, 243] width 571 height 30
paste input "**********"
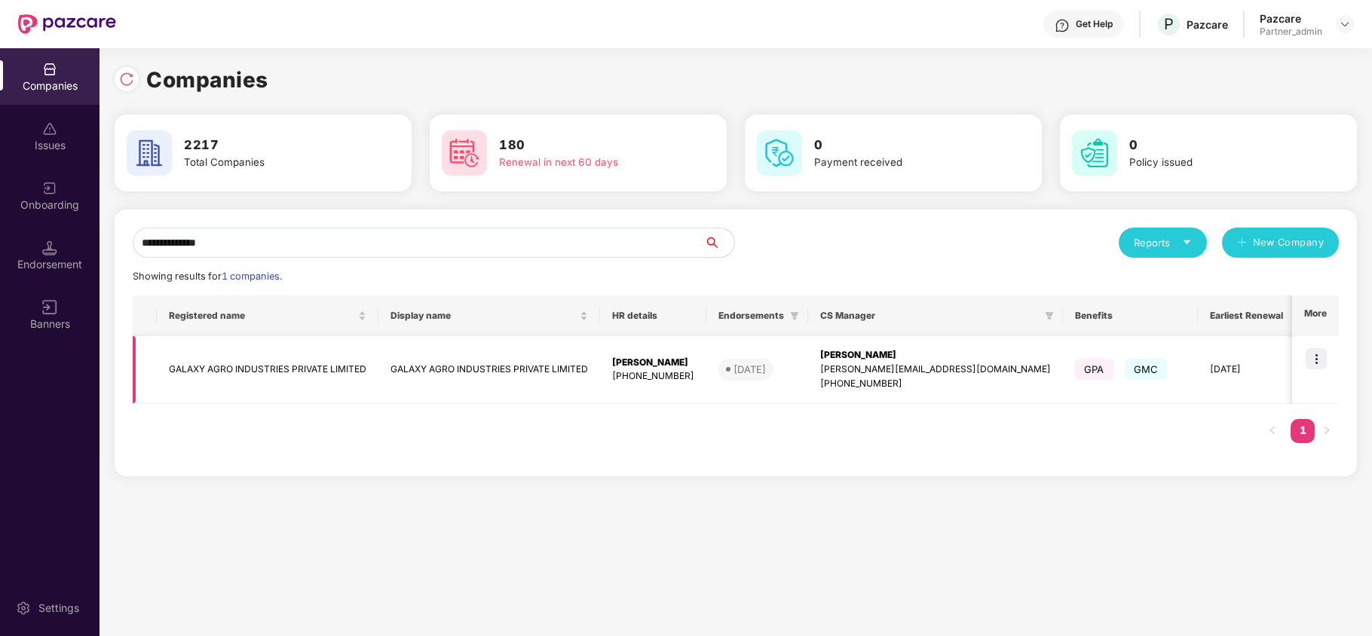
type input "**********"
click at [222, 375] on td "GALAXY AGRO INDUSTRIES PRIVATE LIMITED" at bounding box center [268, 370] width 222 height 68
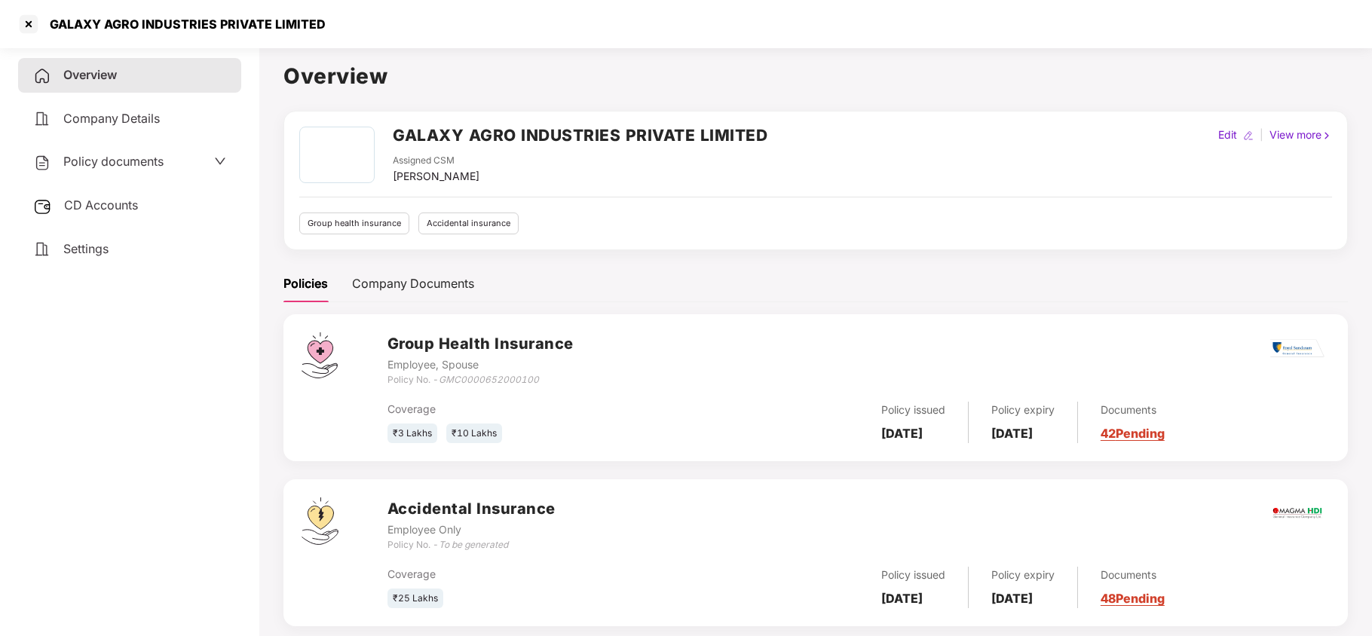
click at [92, 249] on span "Settings" at bounding box center [85, 248] width 45 height 15
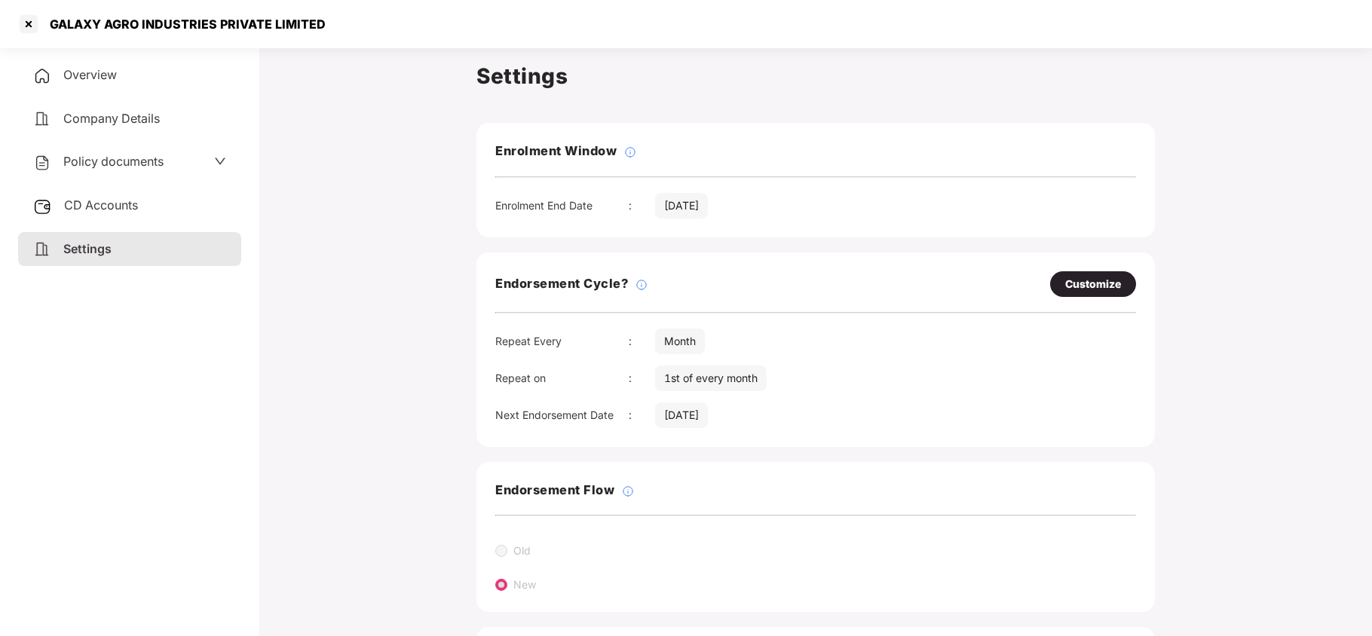
click at [128, 167] on span "Policy documents" at bounding box center [113, 161] width 100 height 15
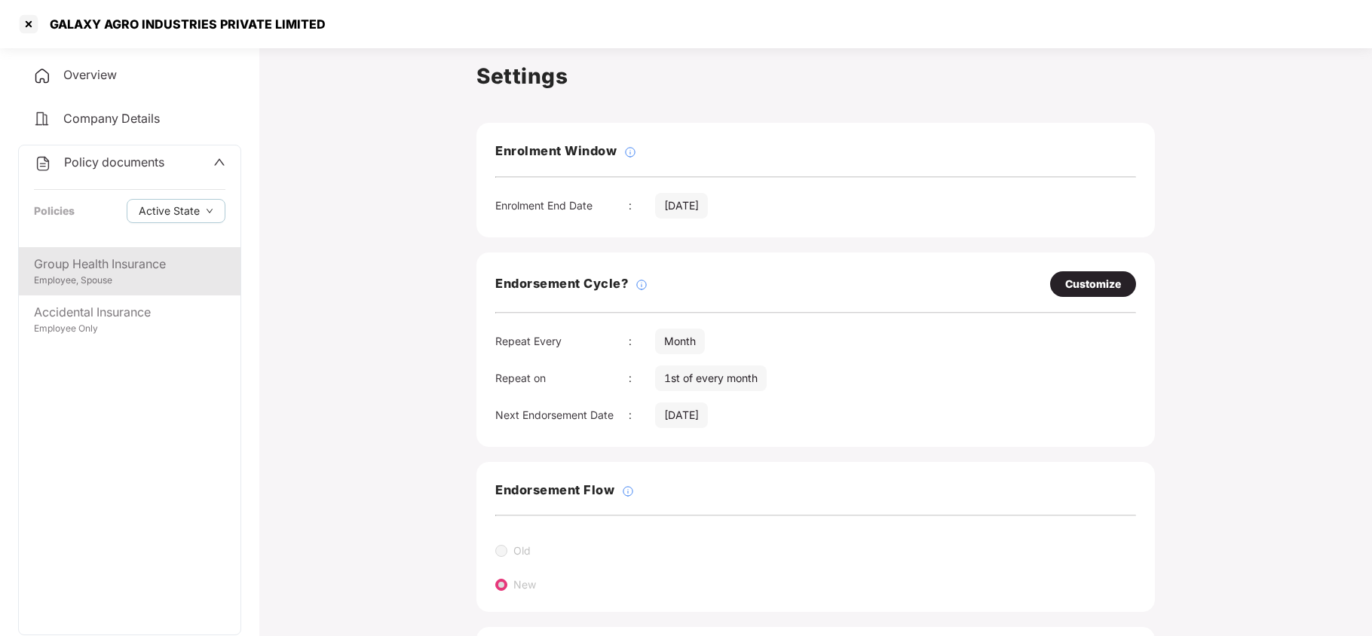
click at [116, 264] on div "Group Health Insurance" at bounding box center [129, 264] width 191 height 19
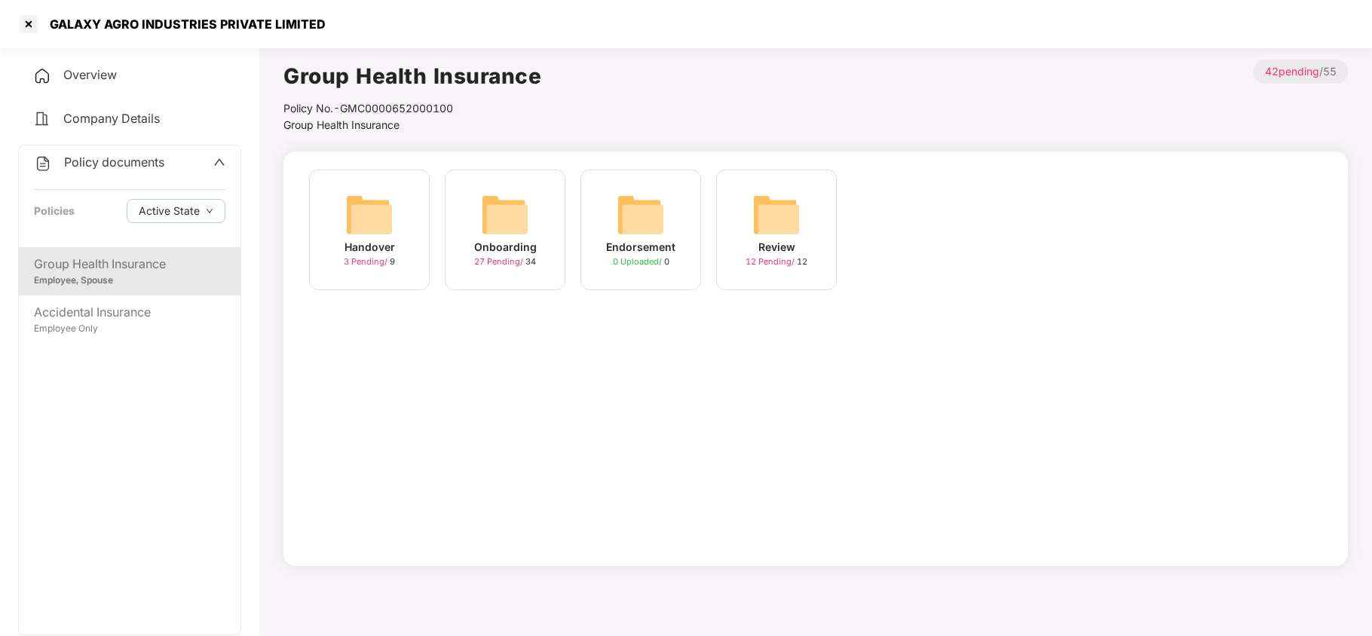
click at [496, 212] on img at bounding box center [505, 215] width 48 height 48
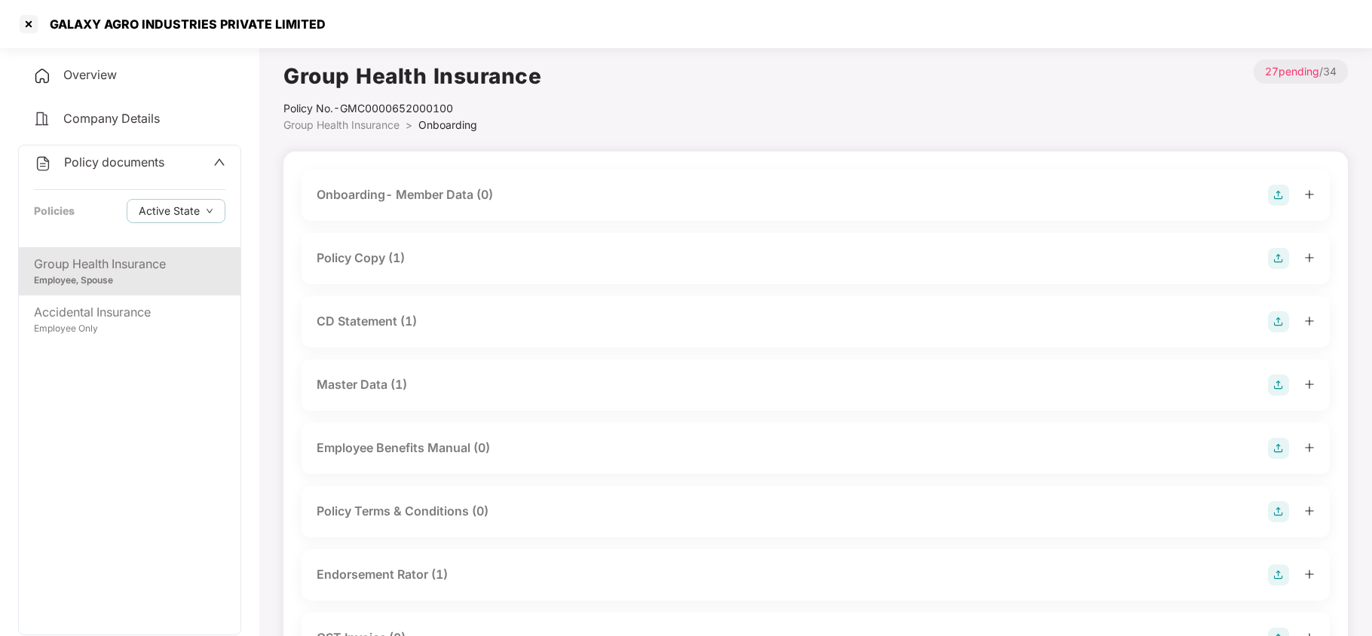
click at [377, 244] on div "Policy Copy (1)" at bounding box center [815, 258] width 1028 height 51
click at [369, 254] on div "Policy Copy (1)" at bounding box center [361, 258] width 88 height 19
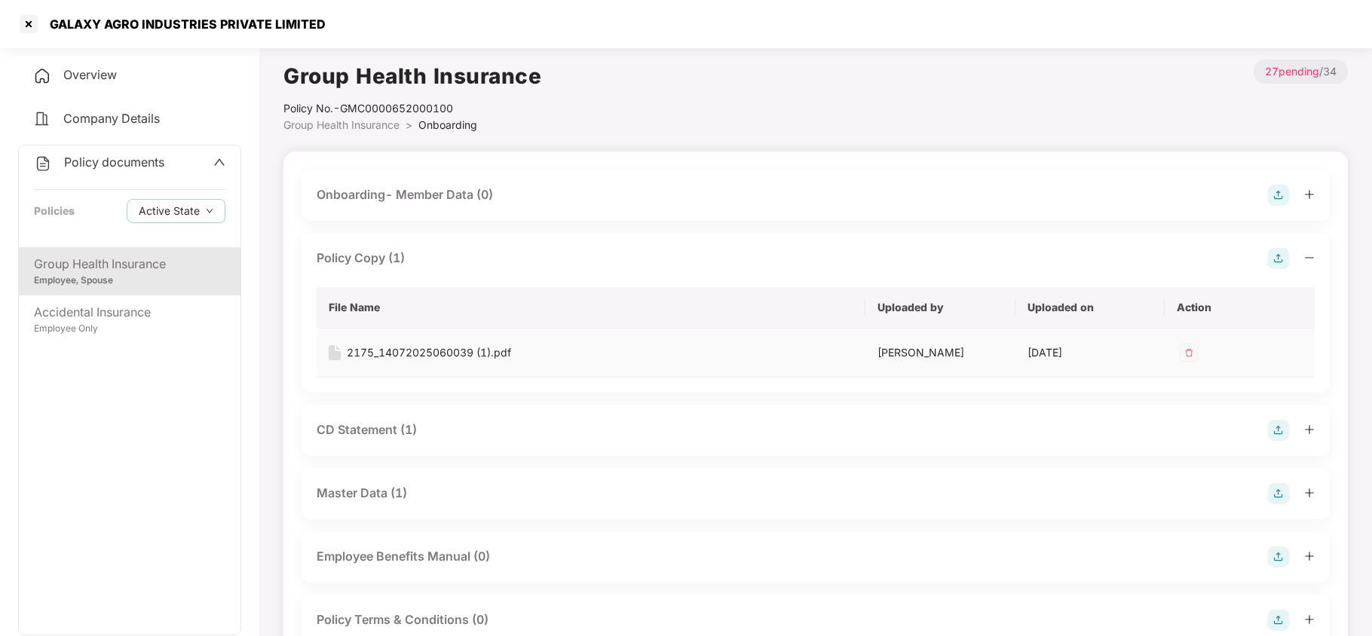
click at [399, 348] on div "2175_14072025060039 (1).pdf" at bounding box center [429, 352] width 164 height 17
click at [381, 431] on div "CD Statement (1)" at bounding box center [367, 430] width 100 height 19
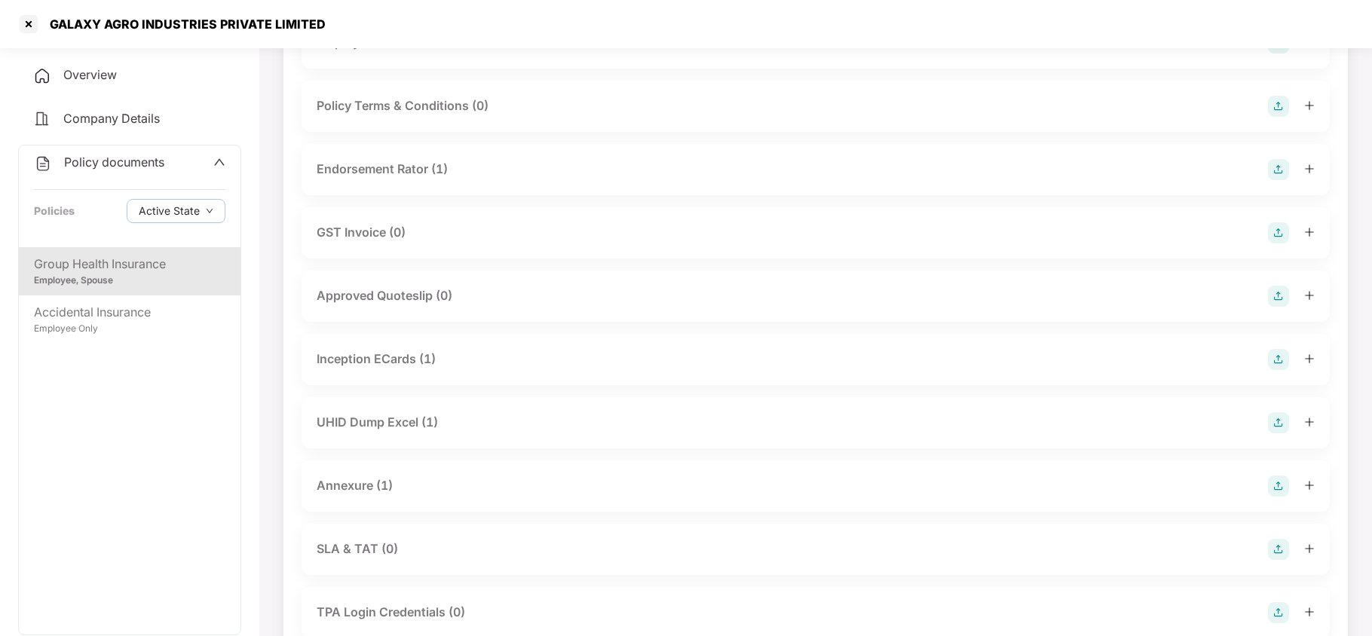
scroll to position [643, 0]
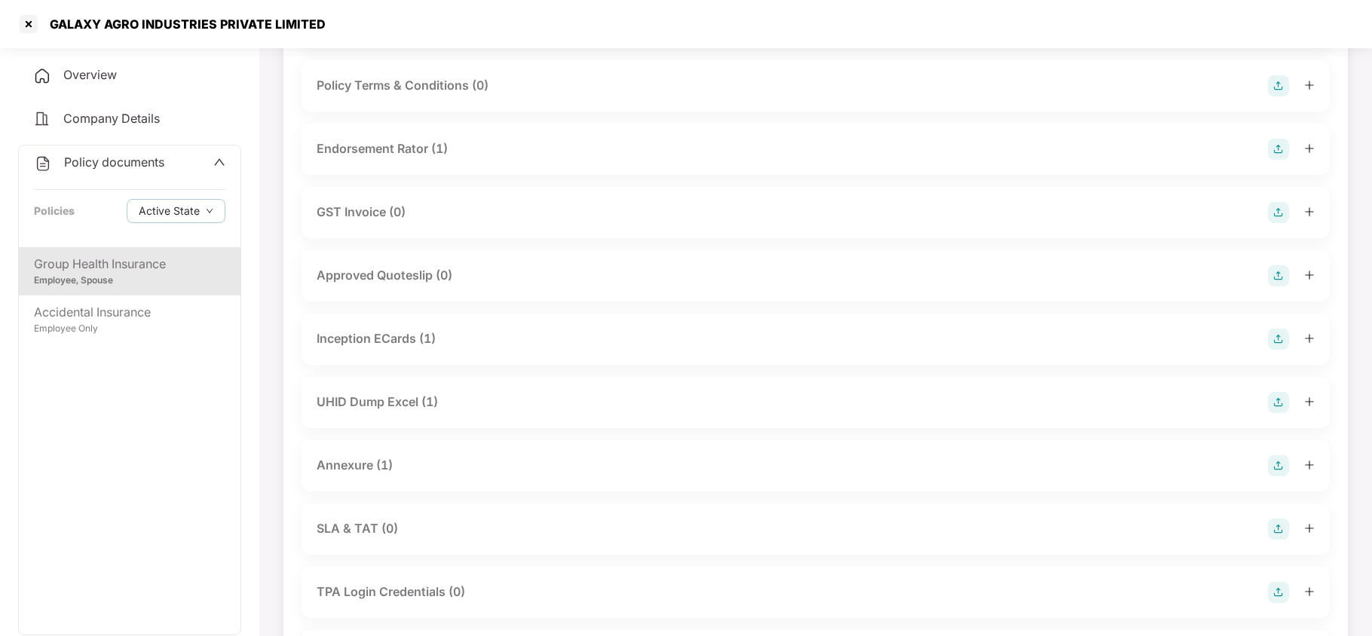
click at [368, 405] on div "UHID Dump Excel (1)" at bounding box center [377, 402] width 121 height 19
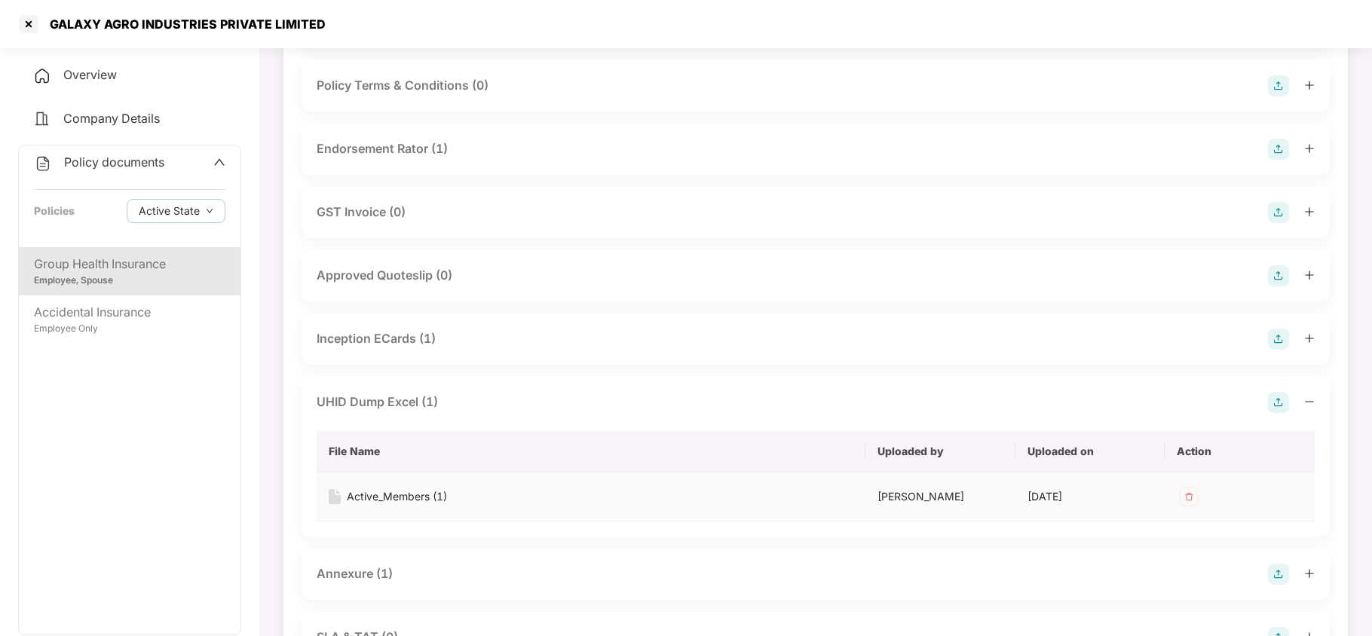
click at [393, 496] on div "Active_Members (1)" at bounding box center [397, 496] width 100 height 17
click at [372, 577] on div "Annexure (1)" at bounding box center [355, 573] width 76 height 19
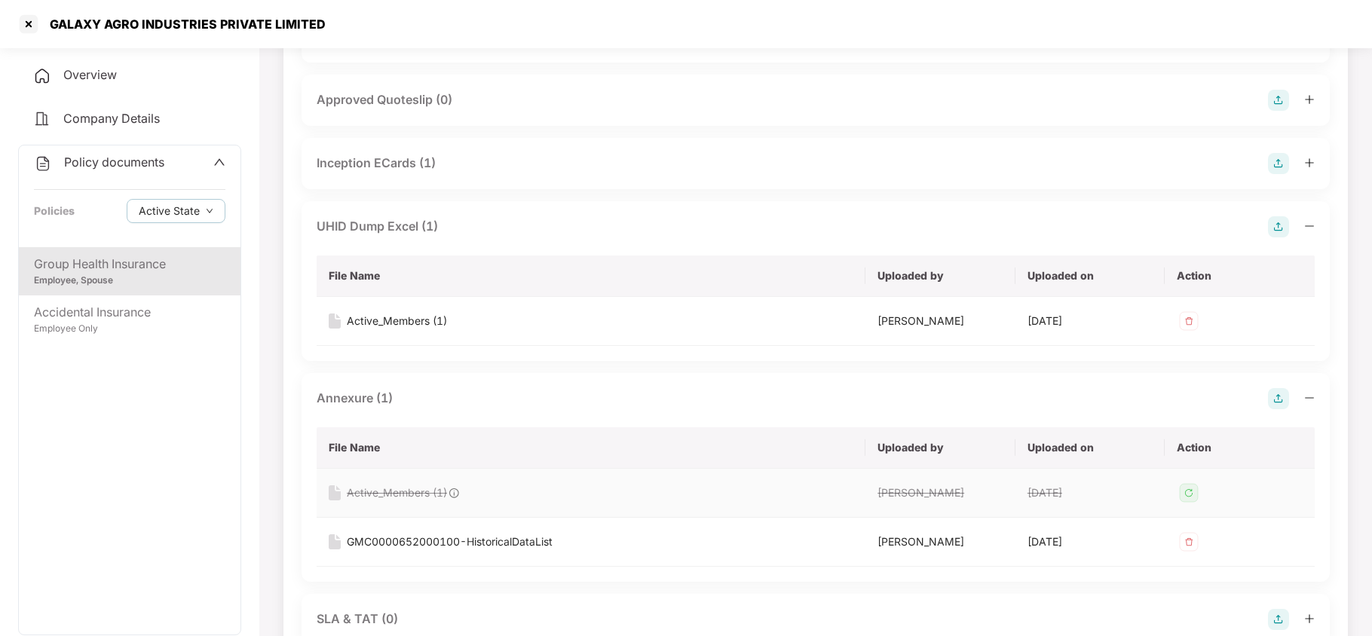
scroll to position [844, 0]
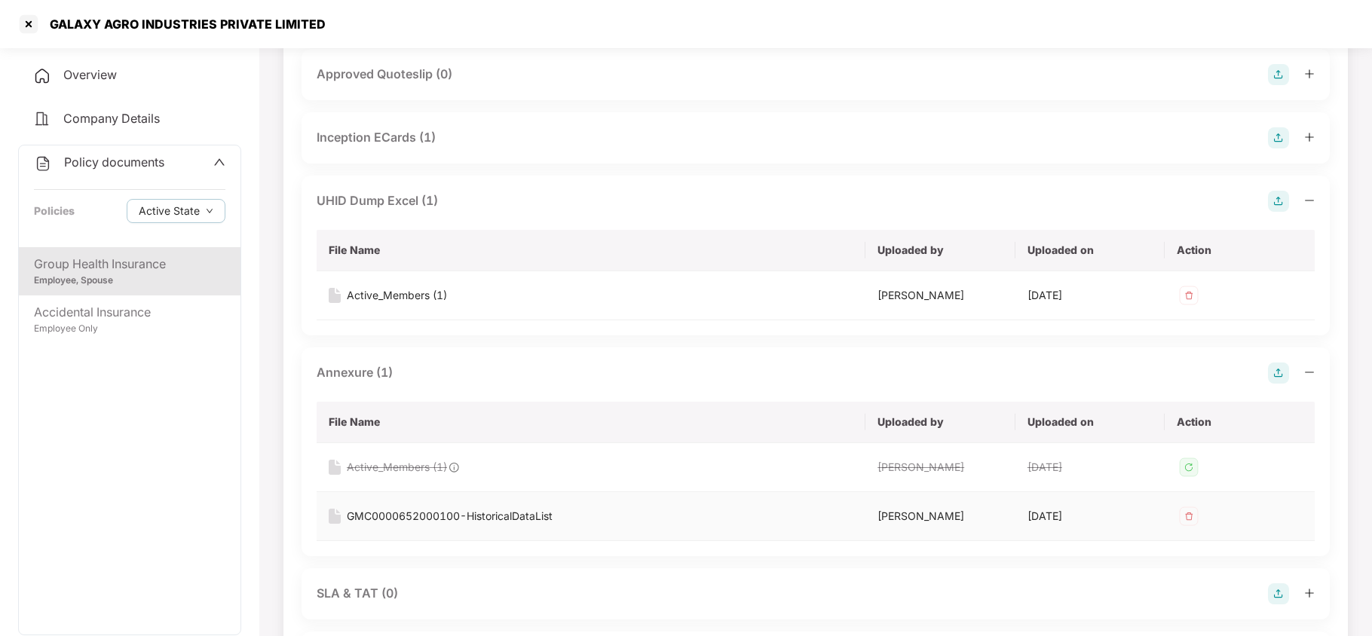
click at [390, 514] on div "GMC0000652000100-HistoricalDataList" at bounding box center [450, 516] width 206 height 17
click at [31, 23] on div at bounding box center [29, 24] width 24 height 24
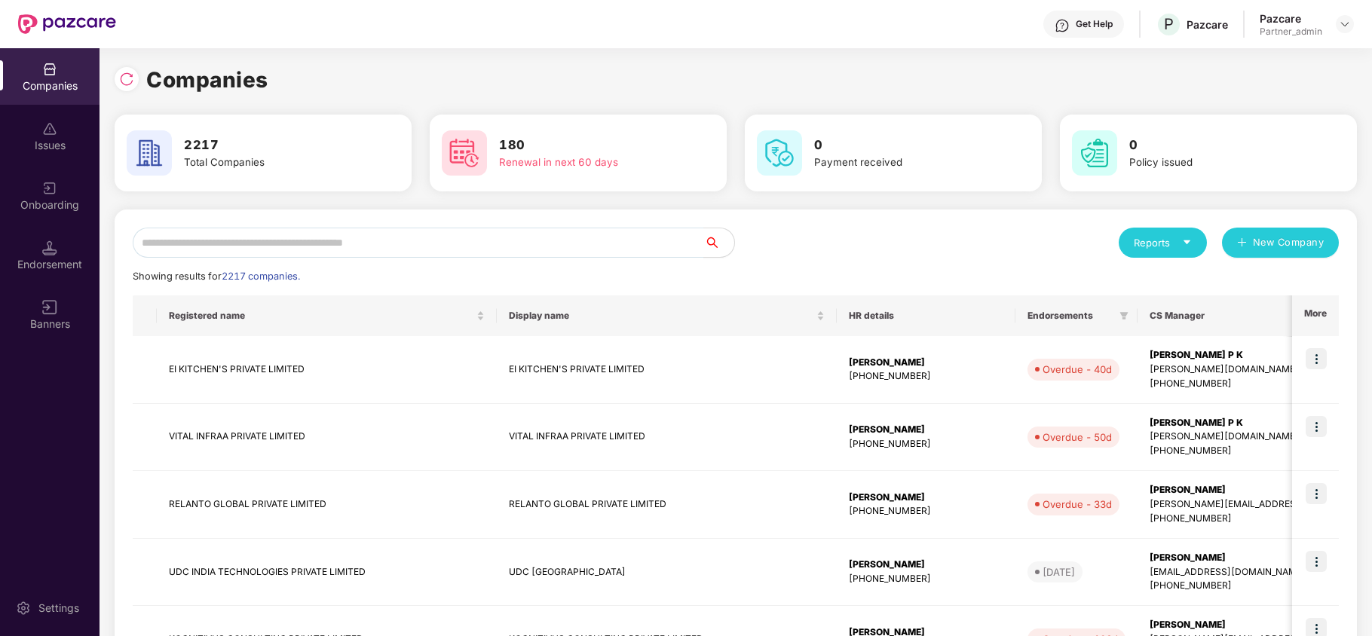
scroll to position [0, 0]
click at [278, 243] on input "text" at bounding box center [418, 243] width 571 height 30
paste input "**********"
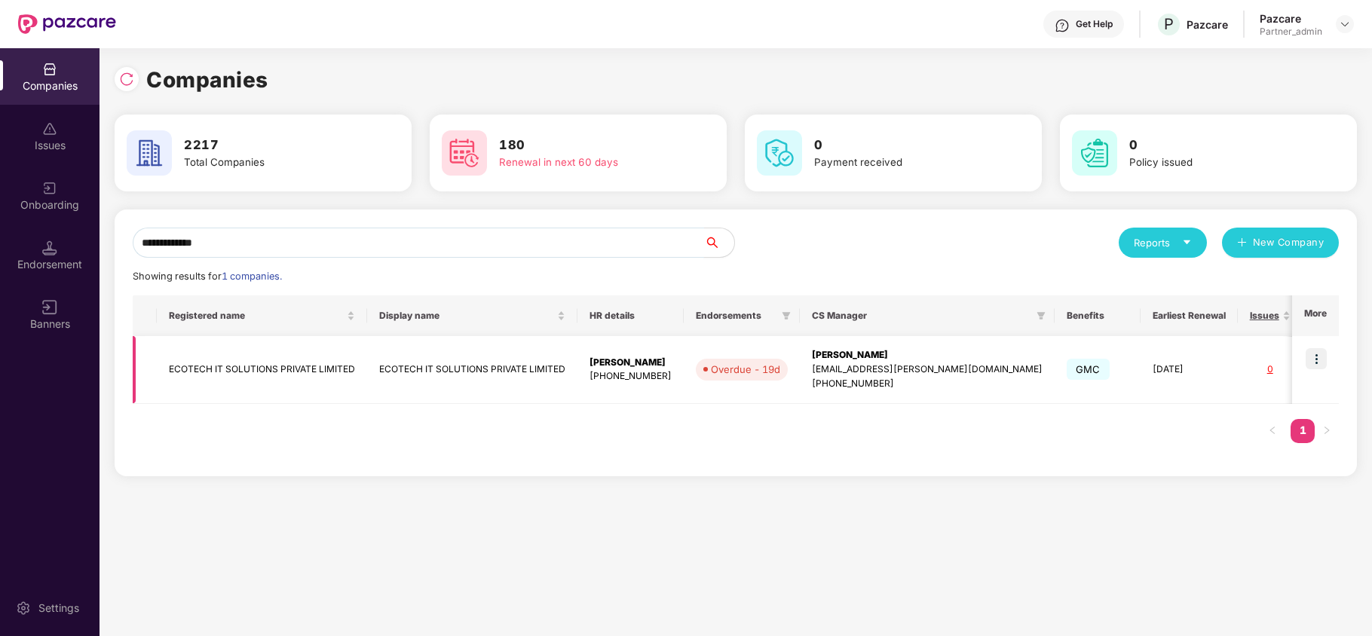
type input "**********"
click at [1317, 365] on img at bounding box center [1315, 358] width 21 height 21
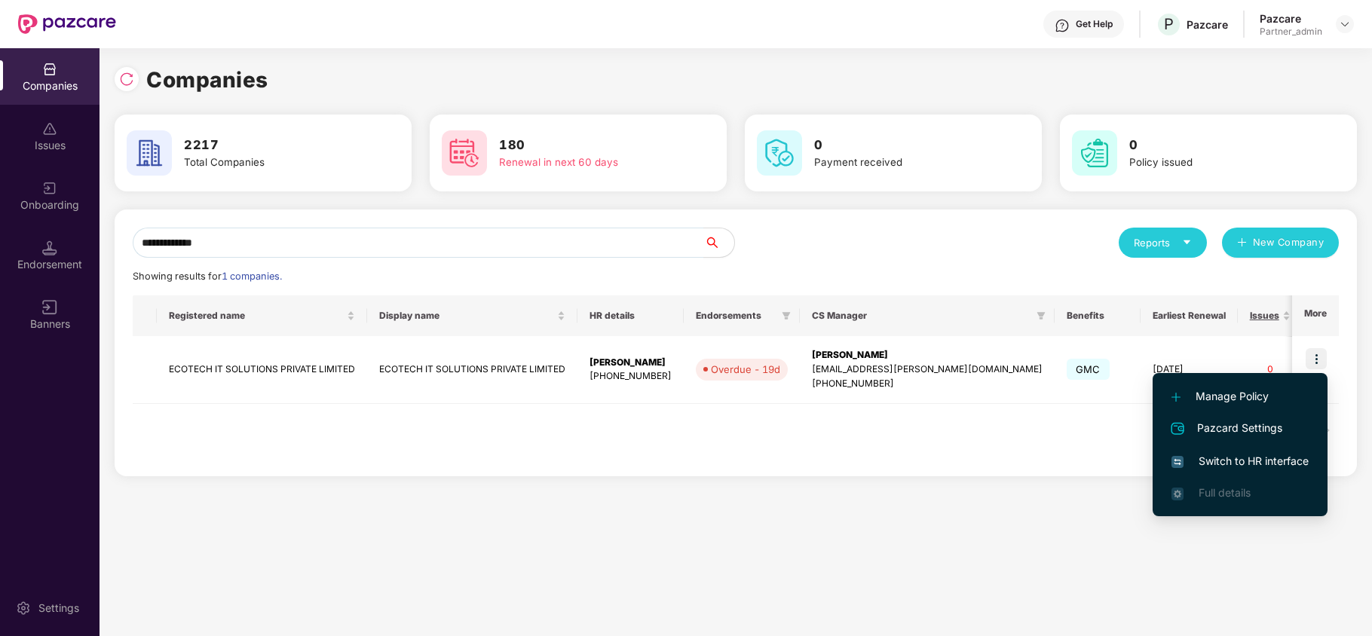
click at [1212, 457] on span "Switch to HR interface" at bounding box center [1239, 461] width 137 height 17
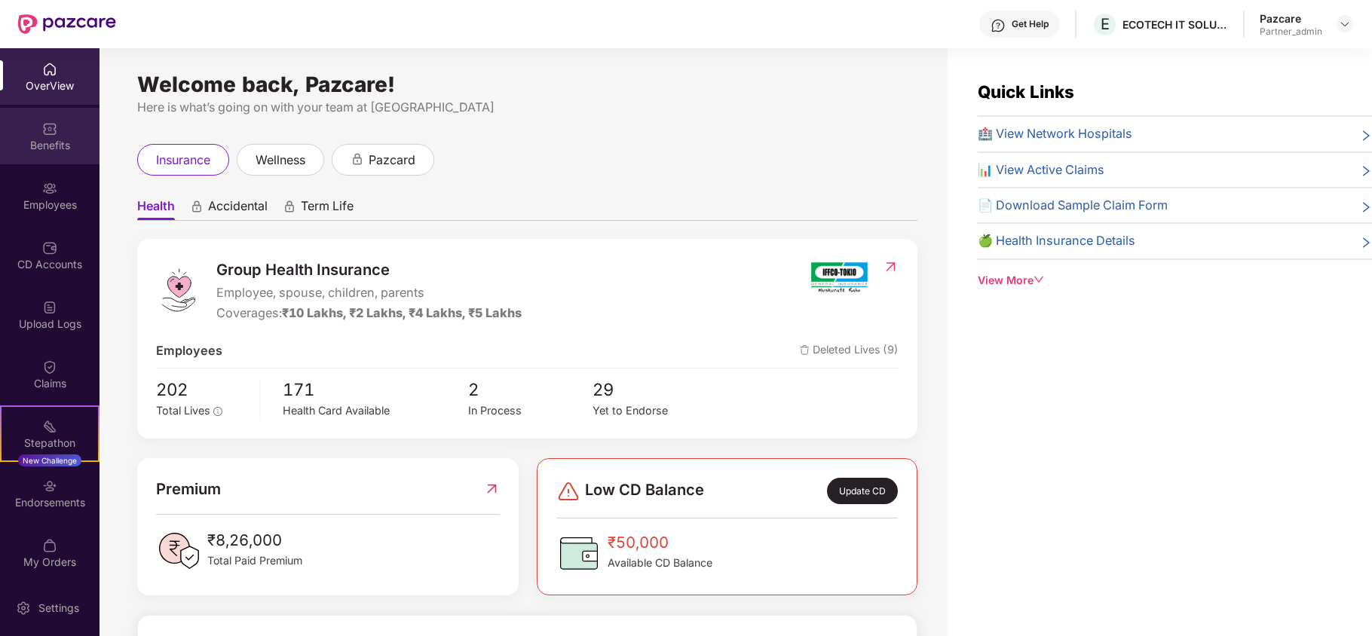
click at [43, 145] on div "Benefits" at bounding box center [49, 145] width 99 height 15
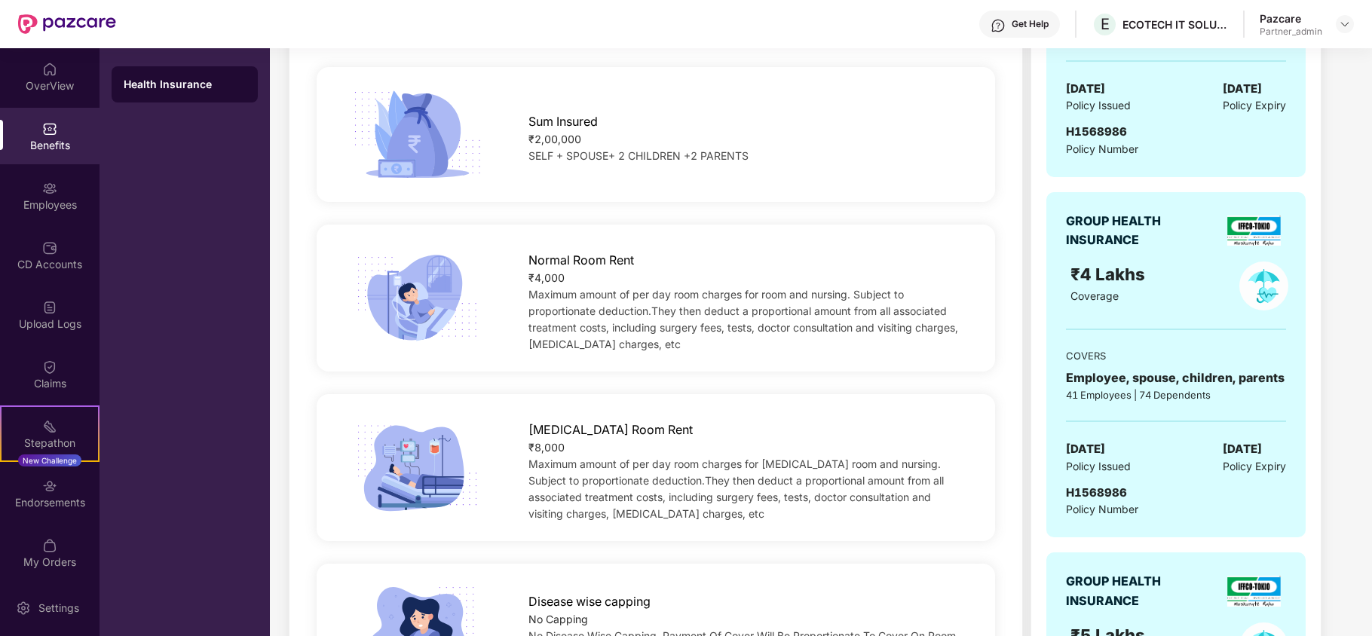
scroll to position [402, 0]
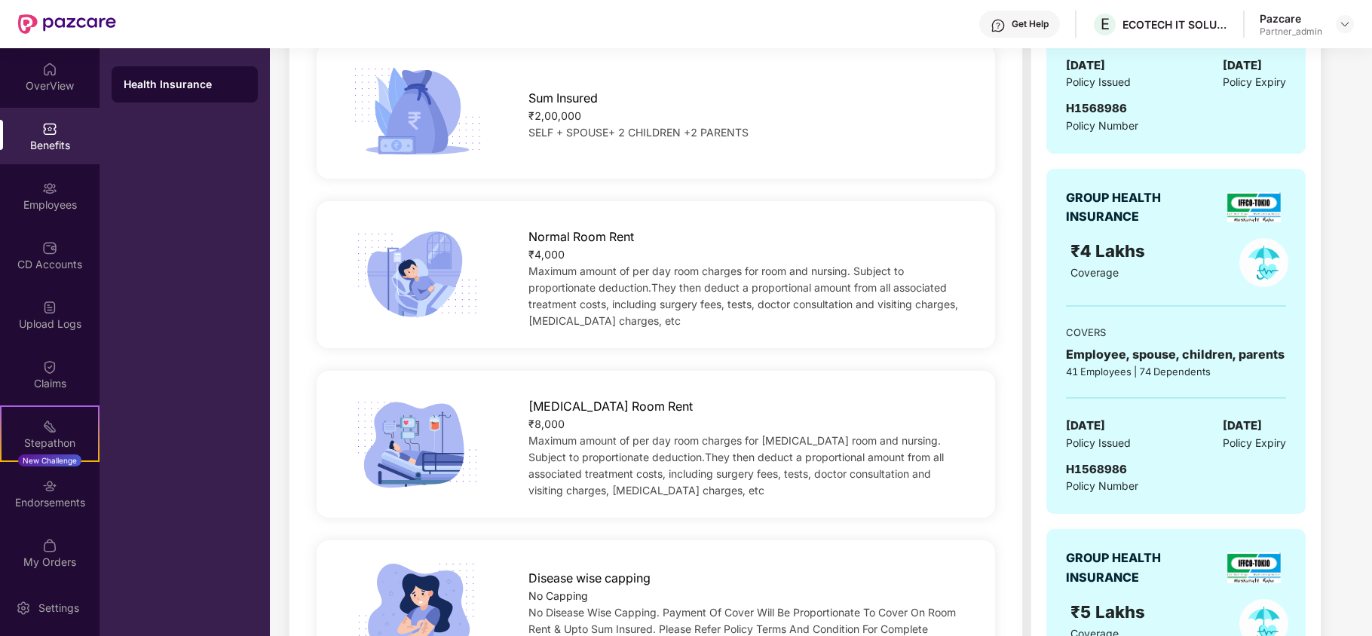
click at [1343, 173] on div "₹8,26,000 Paid premium GROUP HEALTH INSURANCE ₹2 Lakhs Coverage COVERS Employee…" at bounding box center [1190, 477] width 321 height 1556
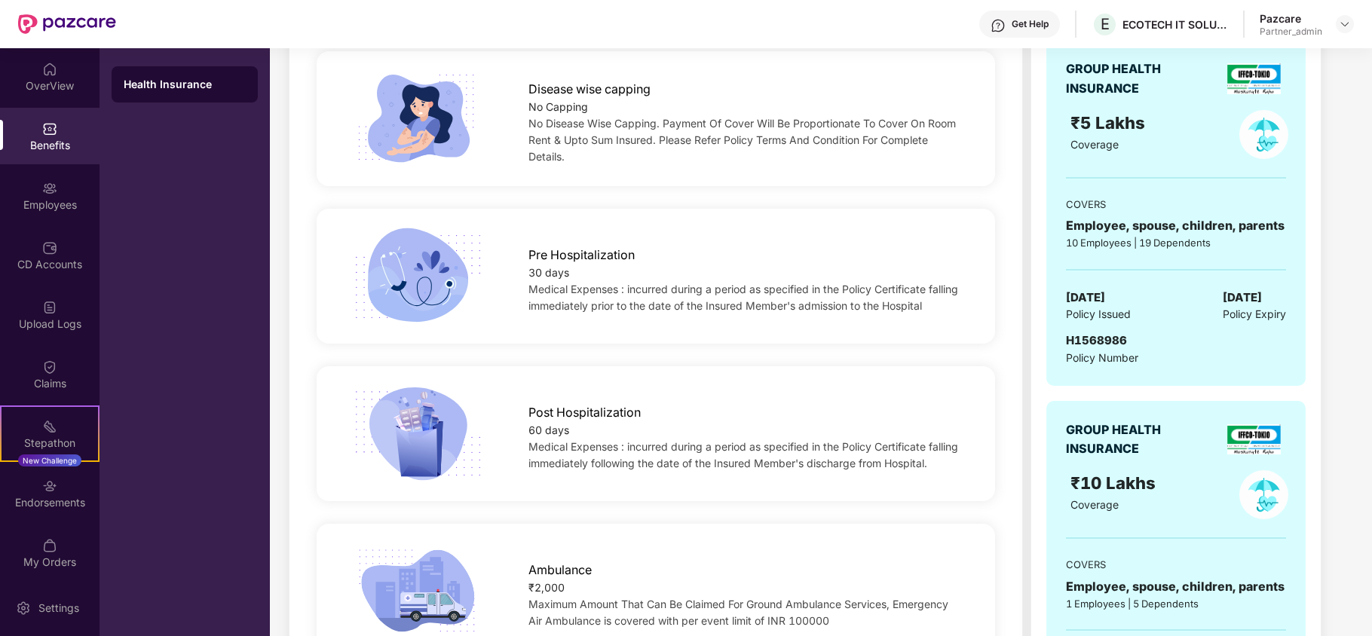
scroll to position [965, 0]
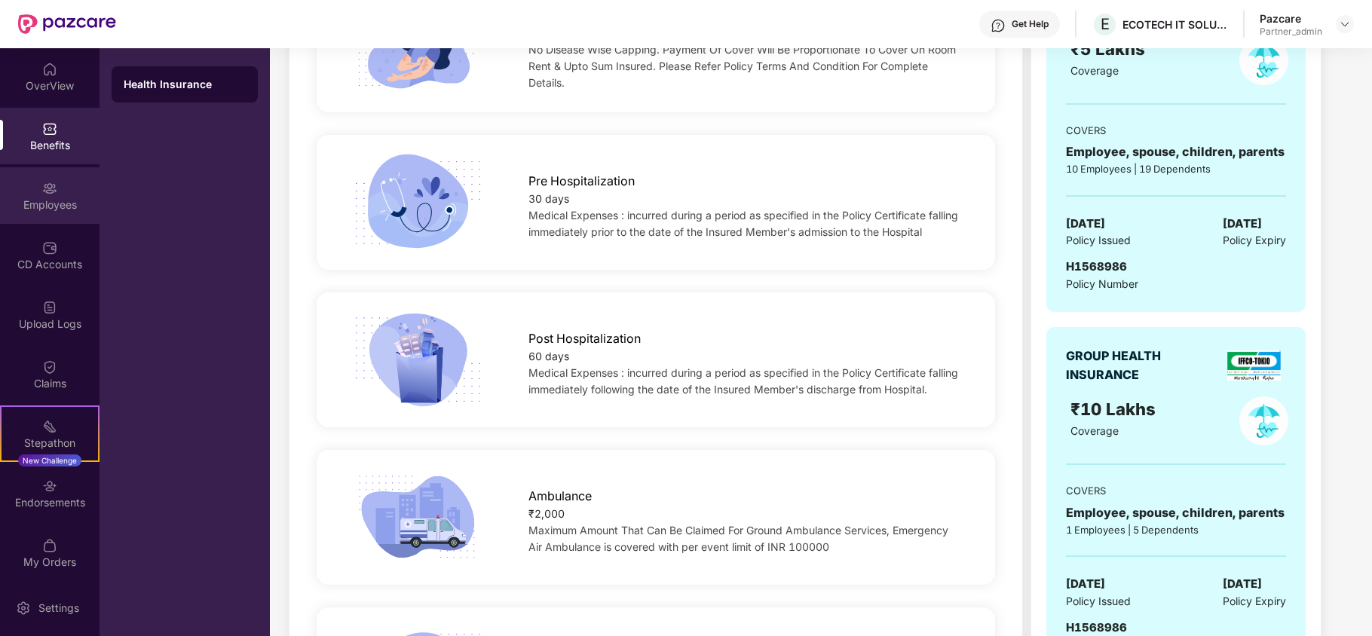
click at [61, 215] on div "Employees" at bounding box center [49, 195] width 99 height 57
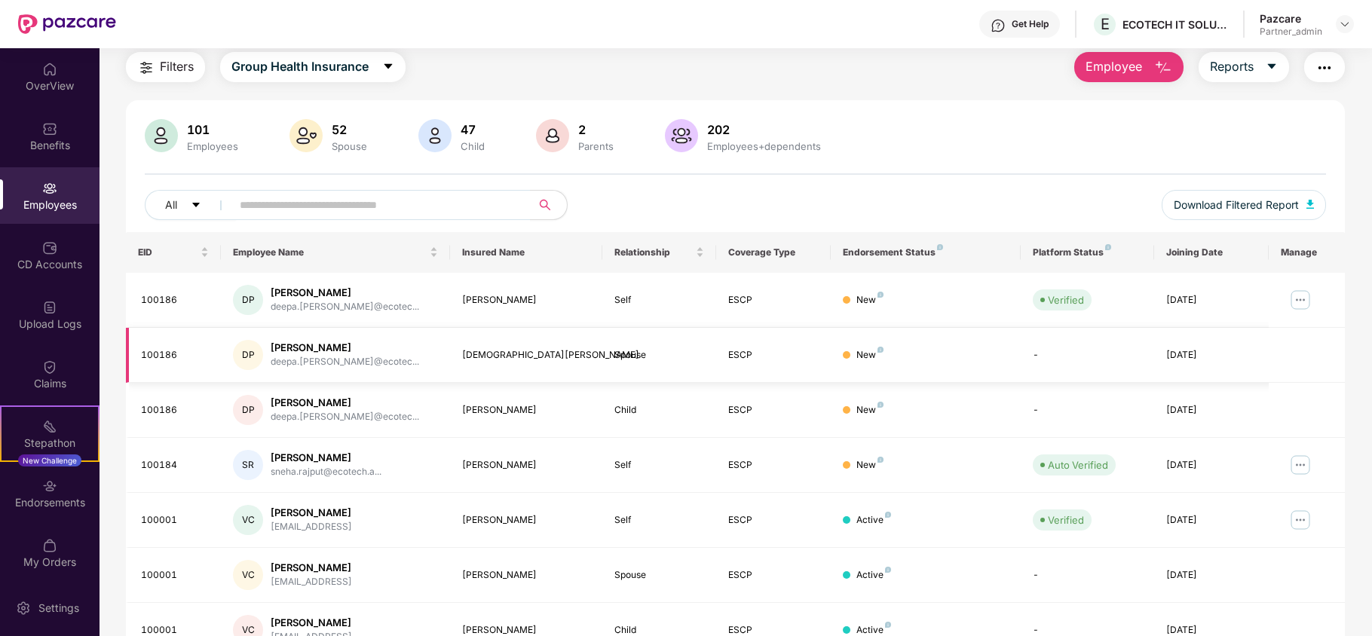
scroll to position [0, 0]
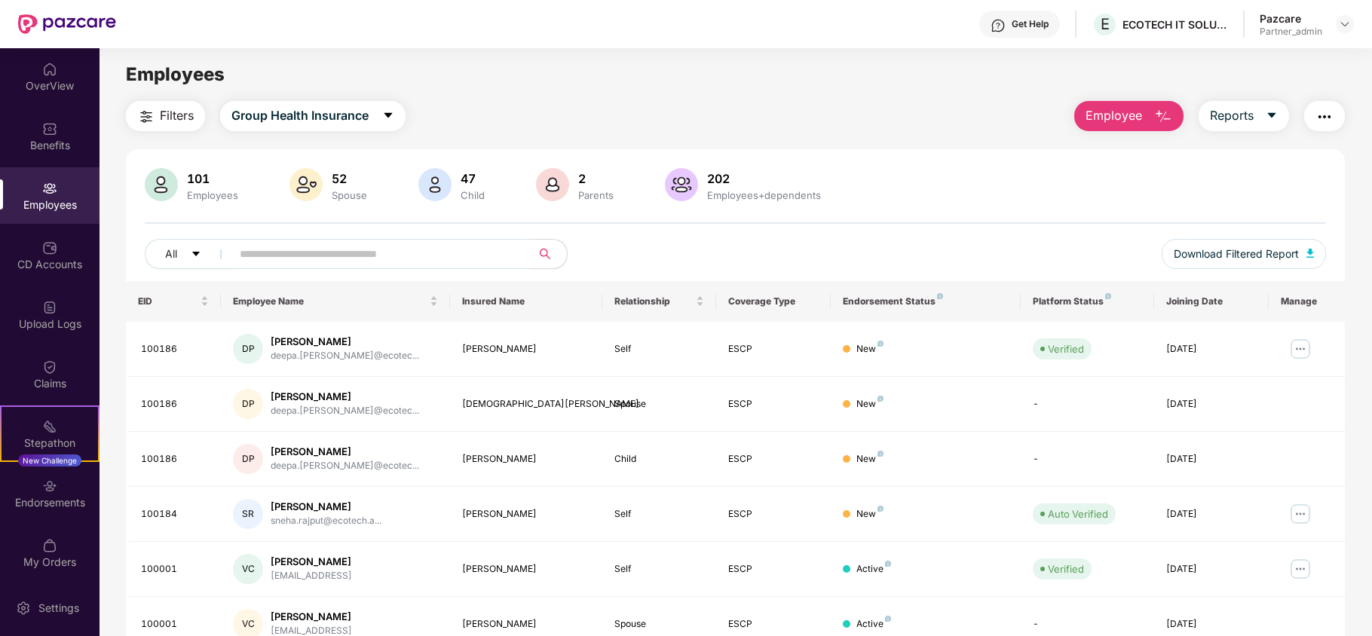
click at [170, 102] on button "Filters" at bounding box center [165, 116] width 79 height 30
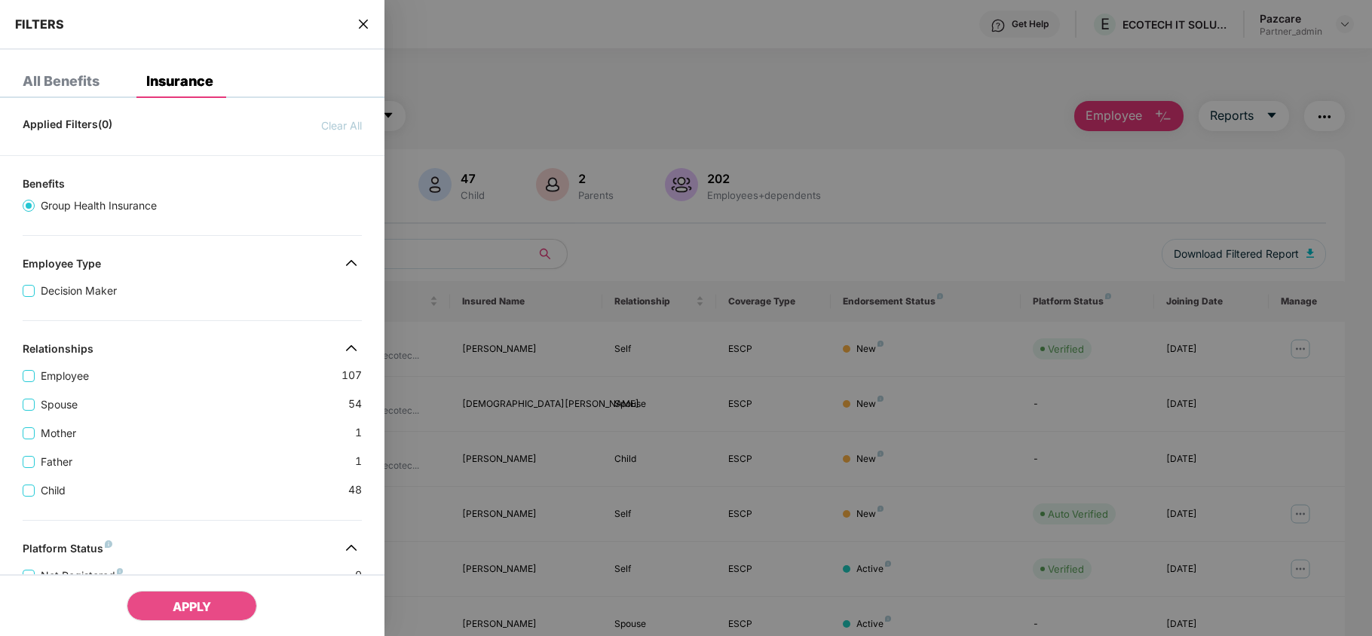
click at [217, 392] on div "Spouse 54" at bounding box center [192, 398] width 339 height 29
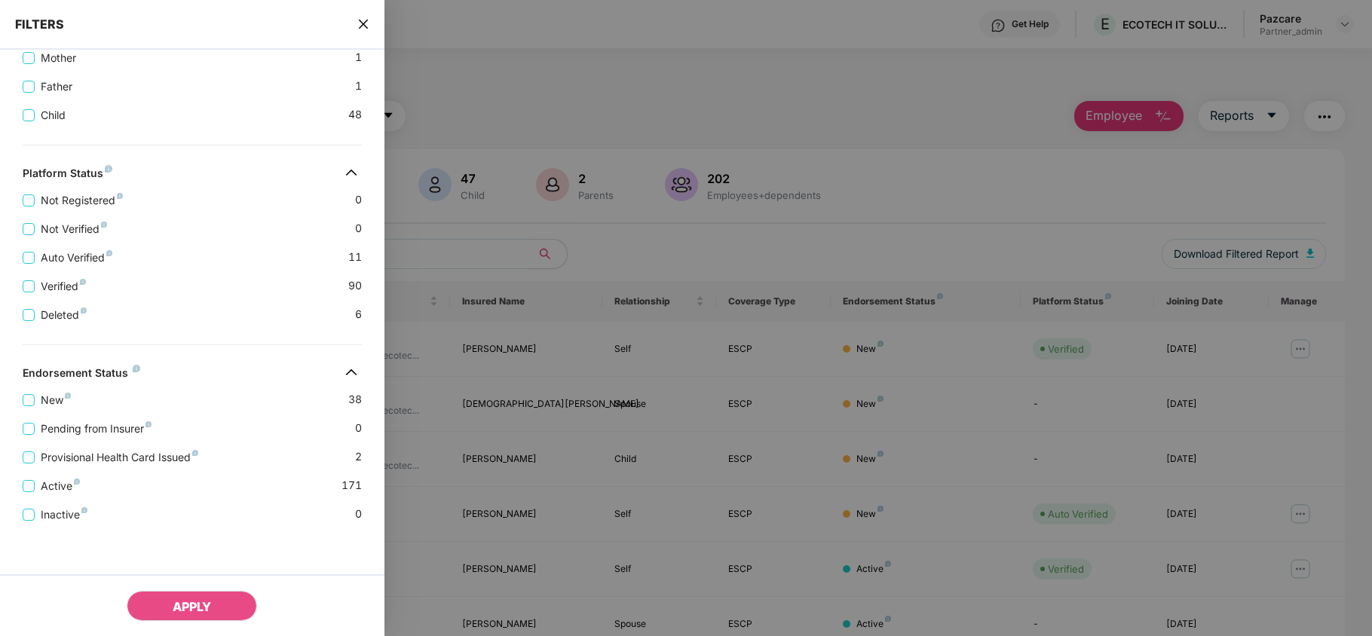
scroll to position [393, 0]
click at [365, 20] on icon "close" at bounding box center [363, 24] width 12 height 12
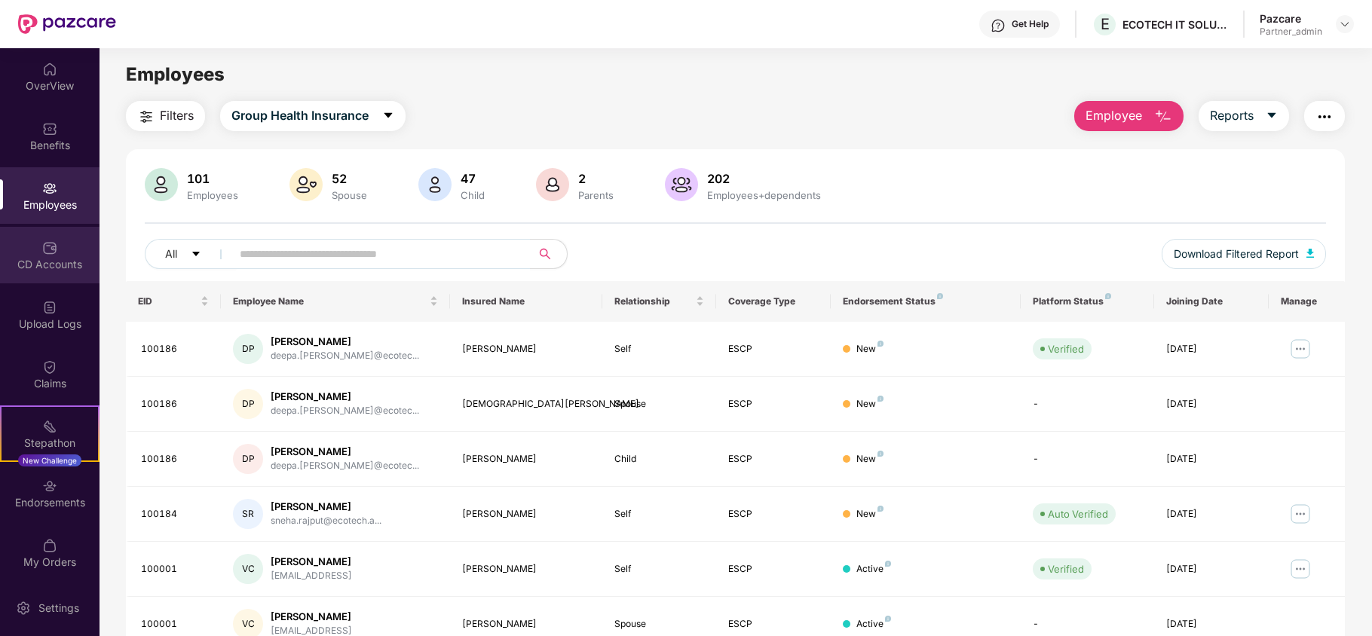
click at [61, 264] on div "CD Accounts" at bounding box center [49, 264] width 99 height 15
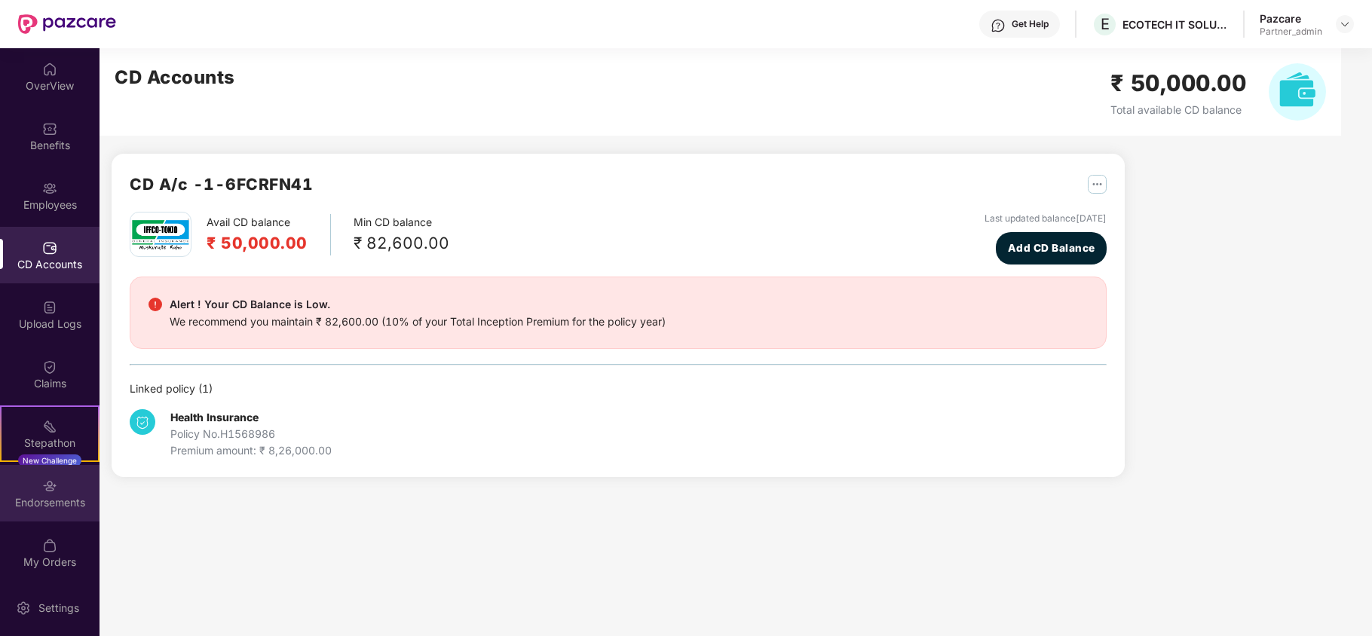
click at [52, 496] on div "Endorsements" at bounding box center [49, 502] width 99 height 15
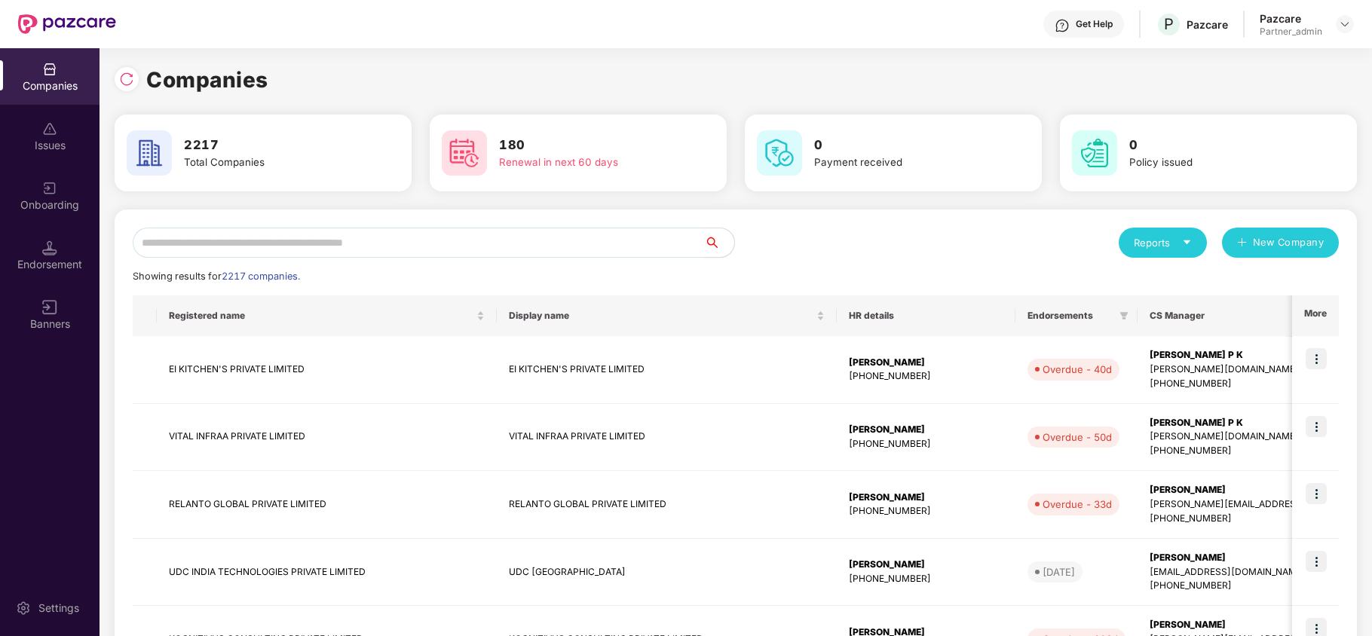
click at [215, 257] on input "text" at bounding box center [418, 243] width 571 height 30
paste input "**********"
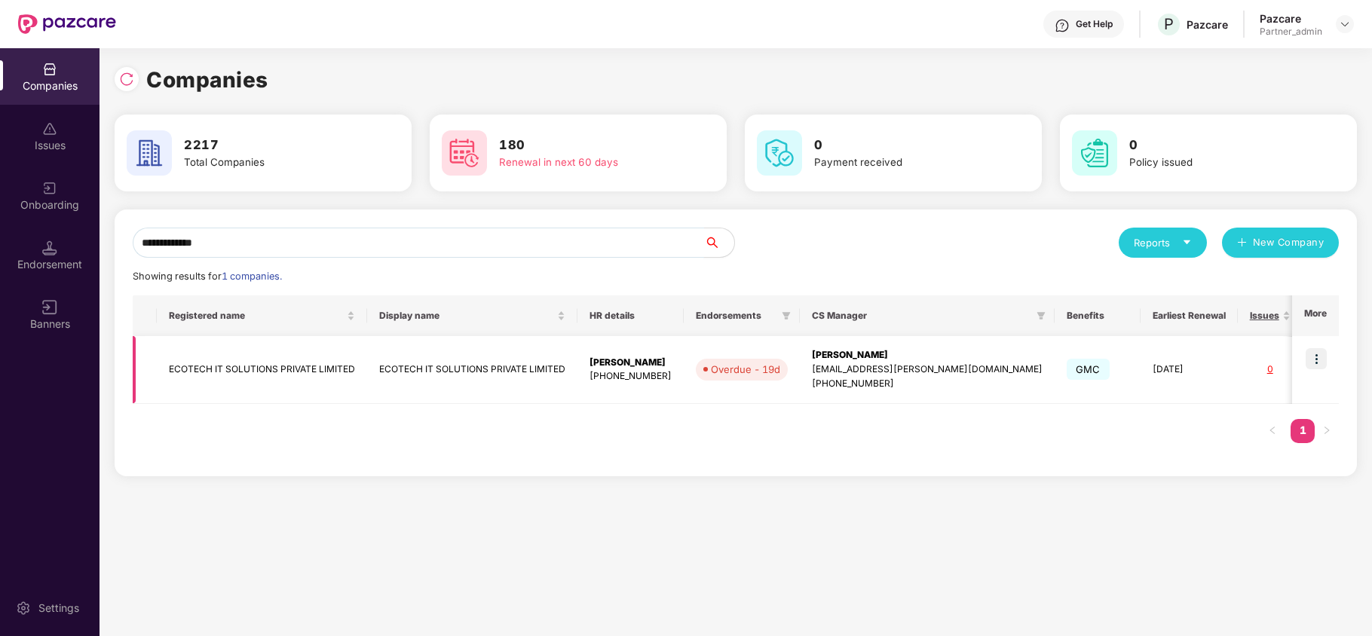
type input "**********"
click at [190, 372] on td "ECOTECH IT SOLUTIONS PRIVATE LIMITED" at bounding box center [262, 370] width 210 height 68
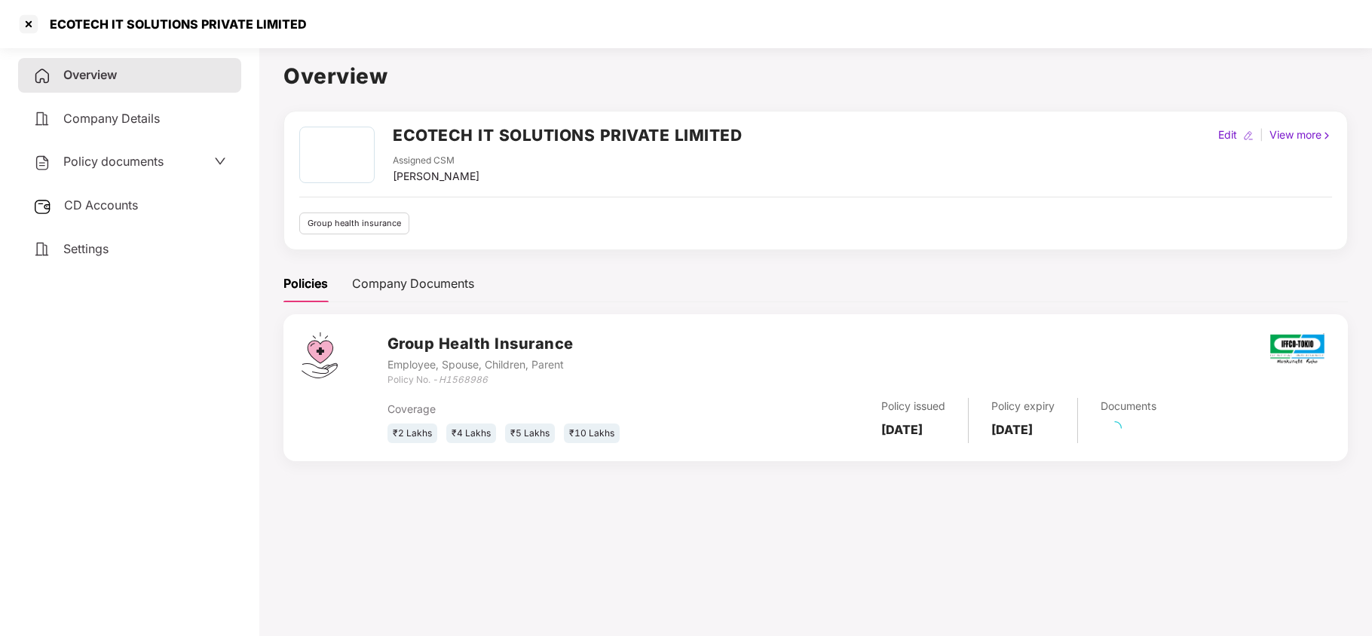
click at [86, 234] on div "Settings" at bounding box center [129, 249] width 223 height 35
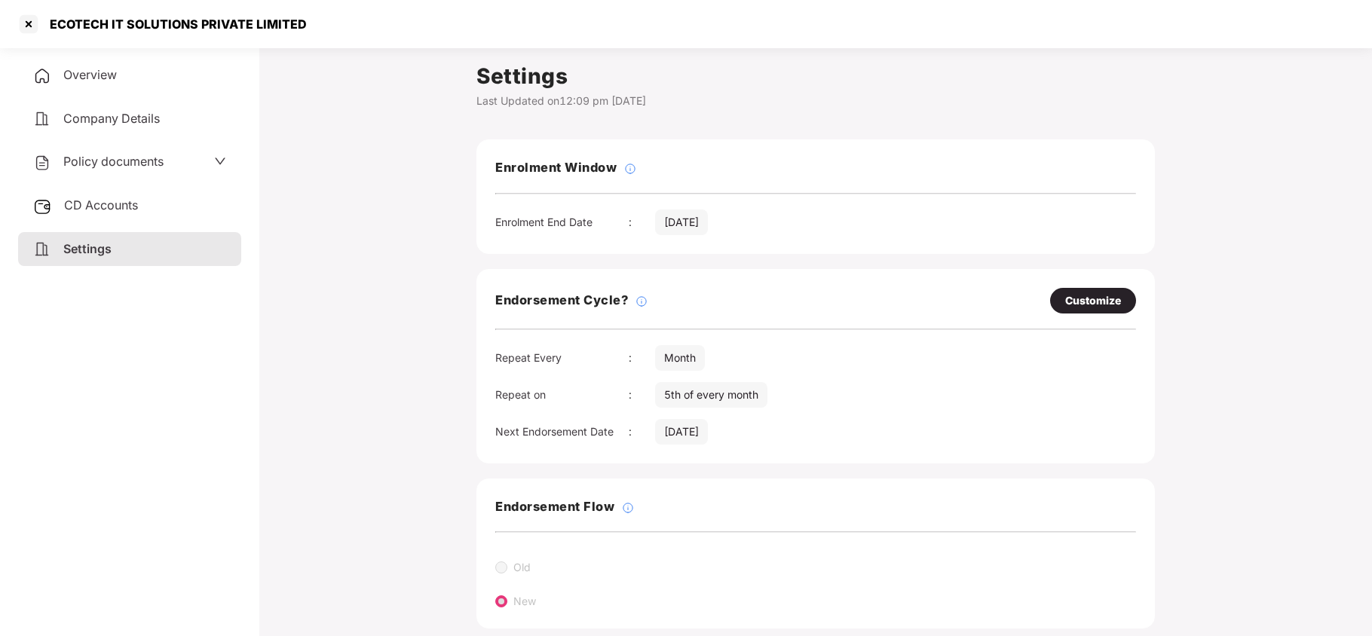
click at [130, 167] on span "Policy documents" at bounding box center [113, 161] width 100 height 15
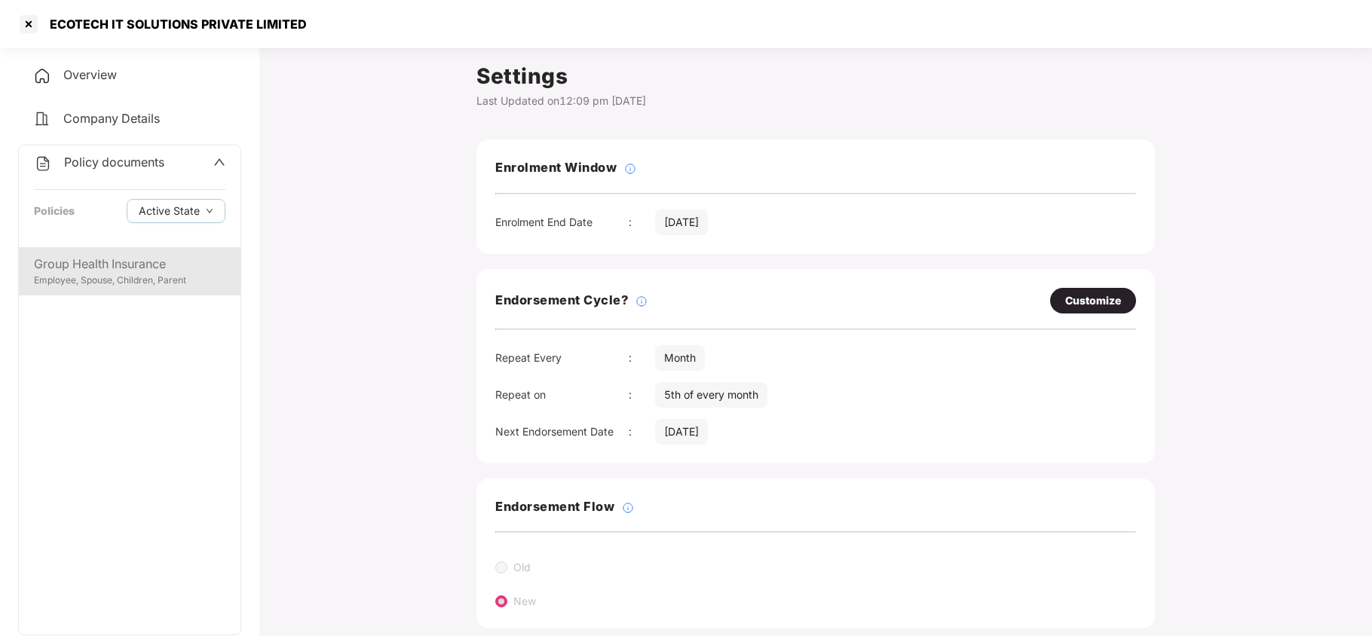
click at [136, 260] on div "Group Health Insurance" at bounding box center [129, 264] width 191 height 19
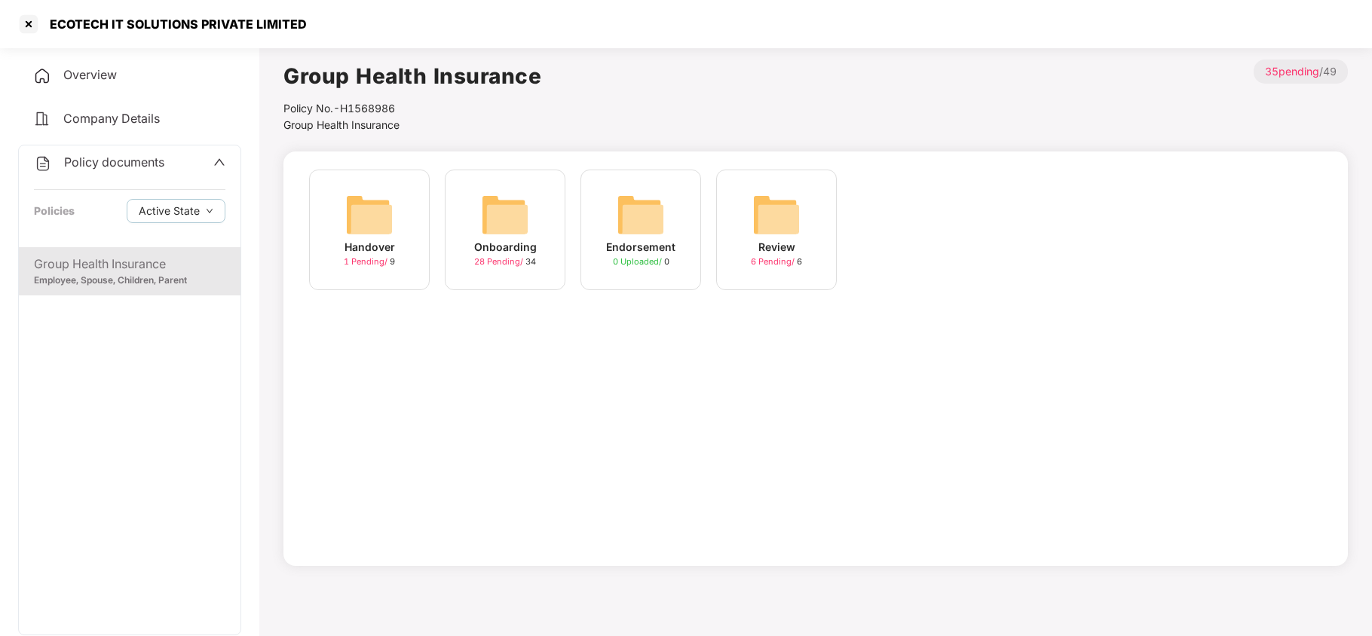
click at [486, 227] on img at bounding box center [505, 215] width 48 height 48
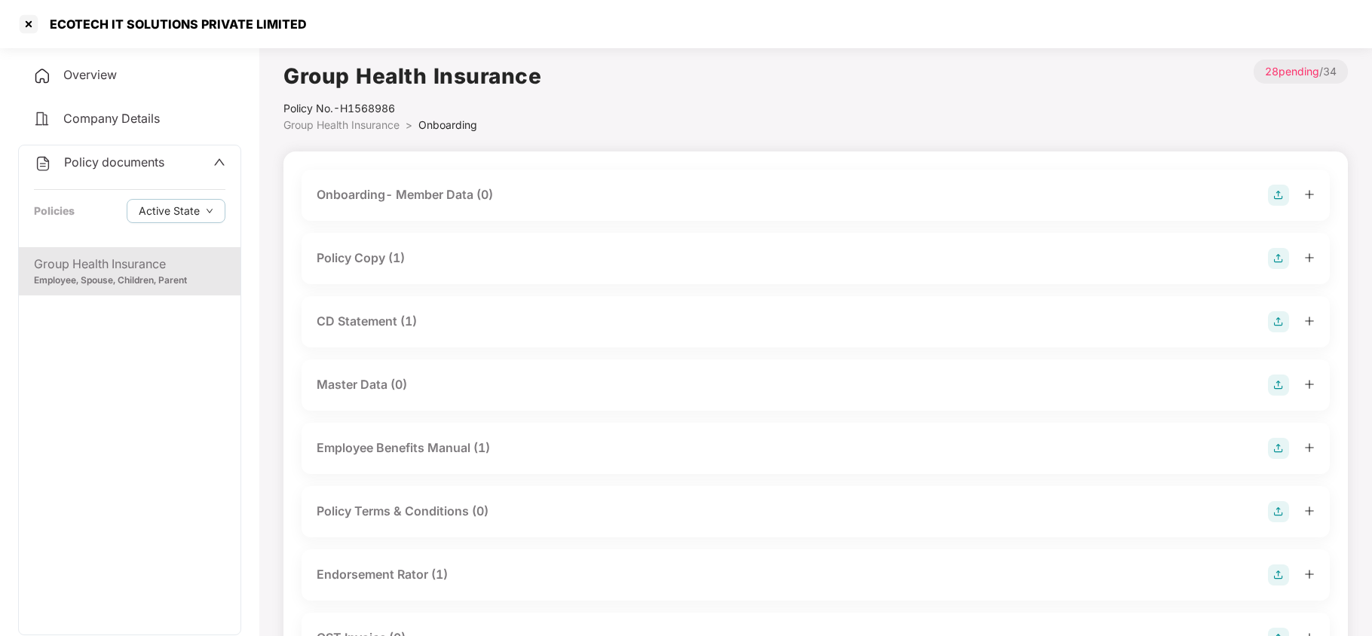
click at [402, 249] on div "Policy Copy (1)" at bounding box center [361, 258] width 88 height 19
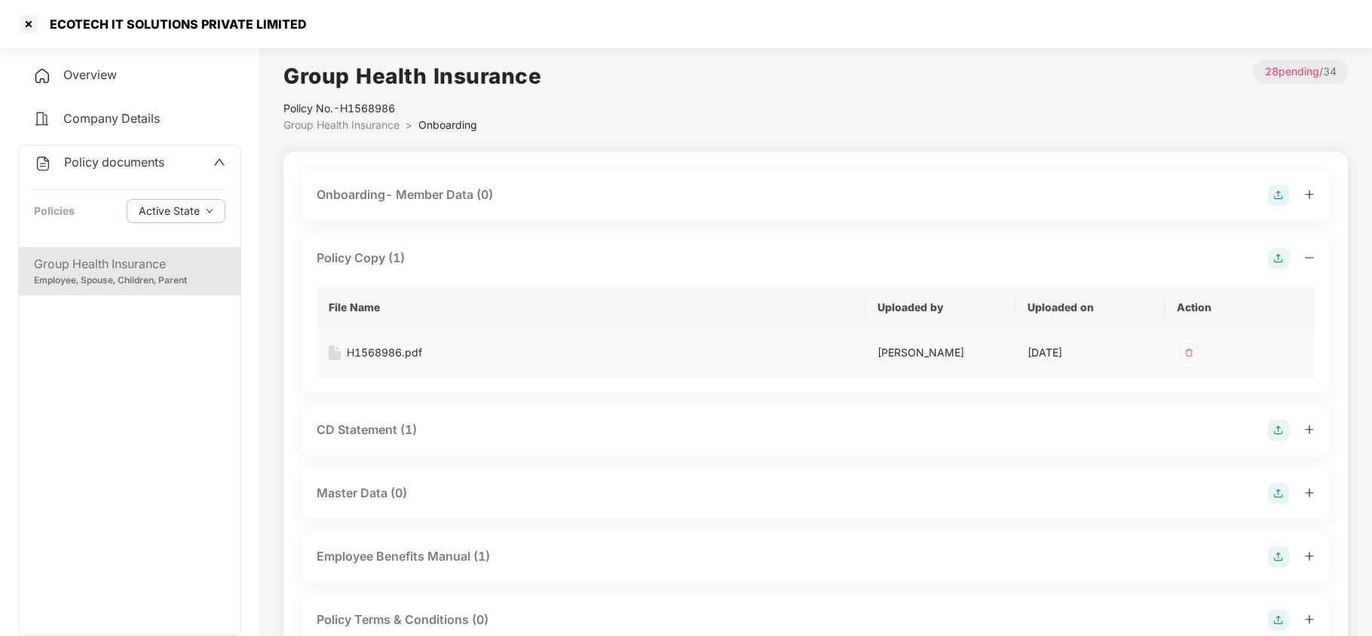
click at [396, 354] on div "H1568986.pdf" at bounding box center [384, 352] width 75 height 17
click at [362, 429] on div "CD Statement (1)" at bounding box center [367, 430] width 100 height 19
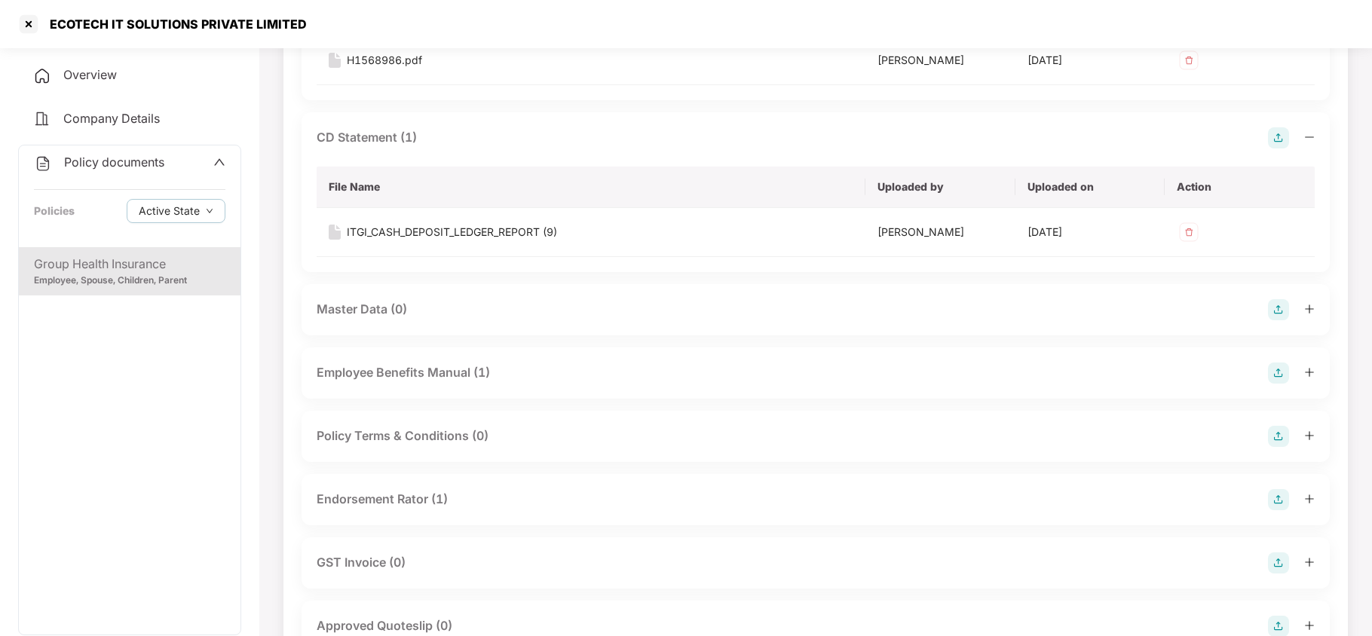
scroll to position [362, 0]
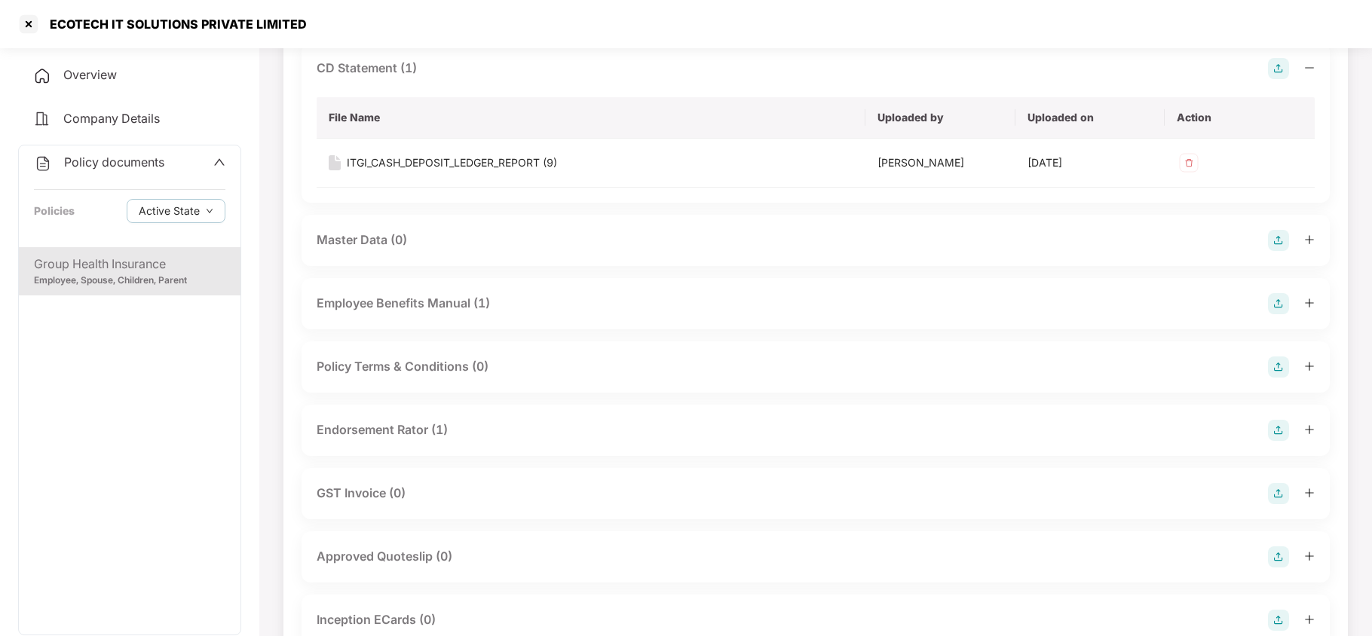
click at [362, 429] on div "Endorsement Rator (1)" at bounding box center [382, 430] width 131 height 19
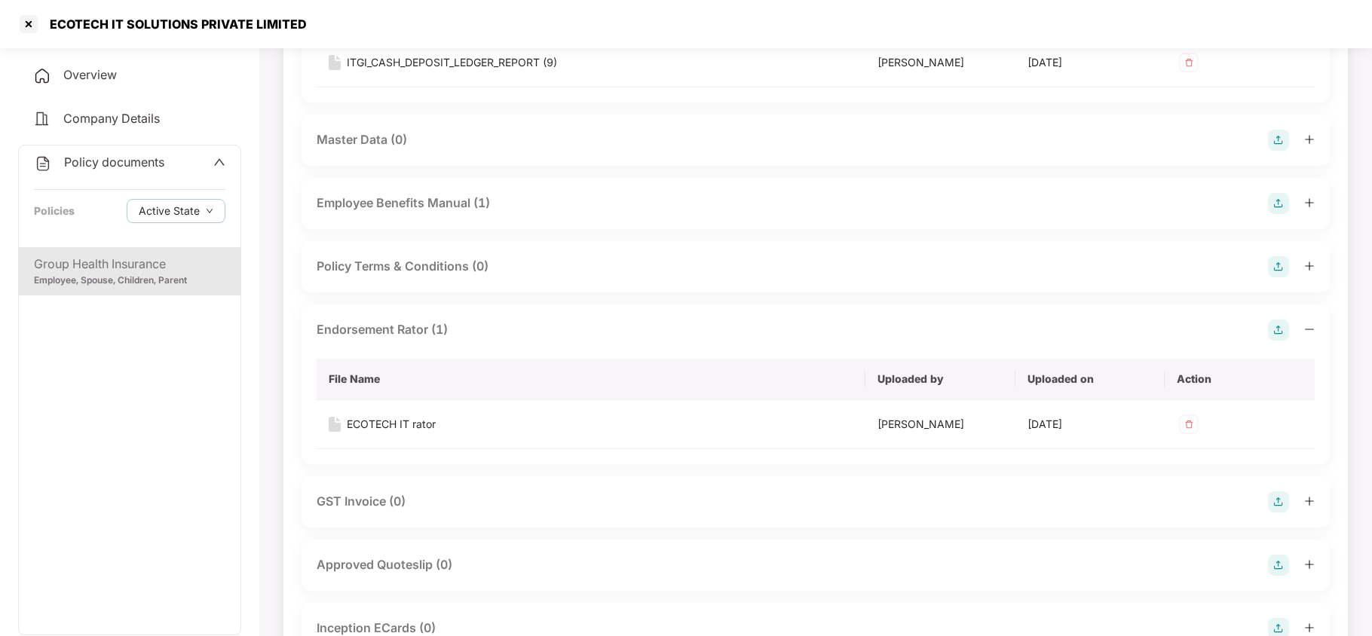
scroll to position [562, 0]
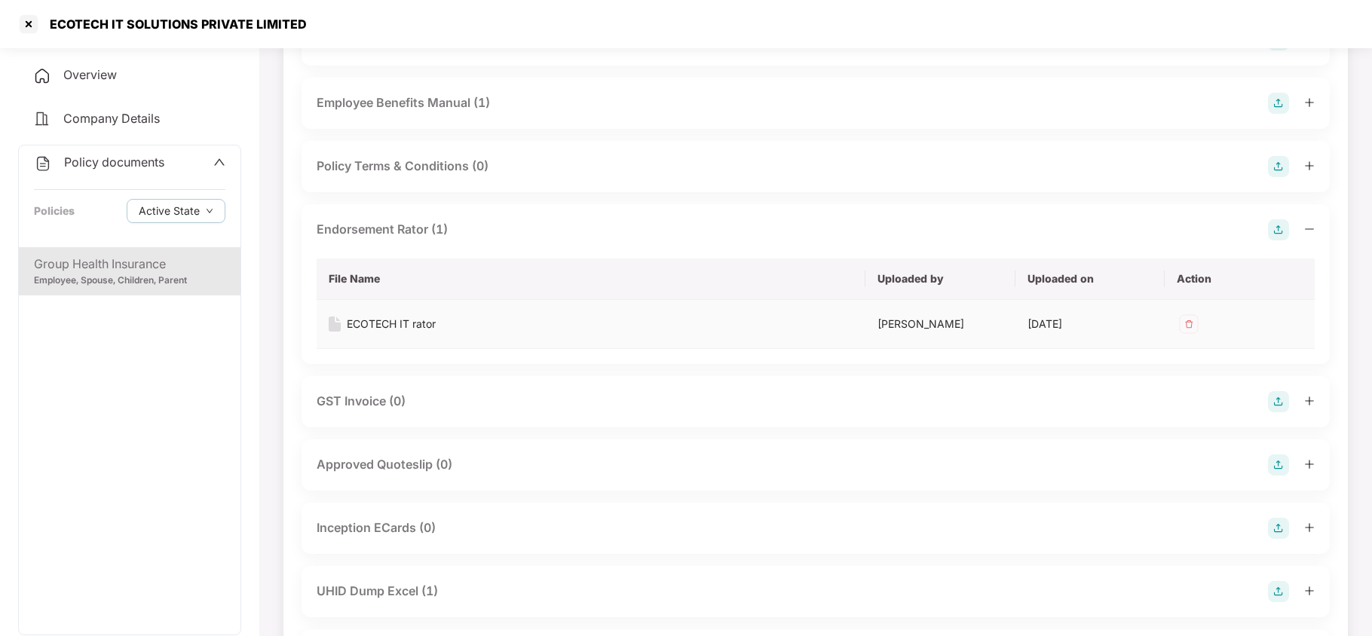
click at [408, 317] on div "ECOTECH IT rator" at bounding box center [391, 324] width 89 height 17
click at [405, 589] on div "UHID Dump Excel (1)" at bounding box center [377, 591] width 121 height 19
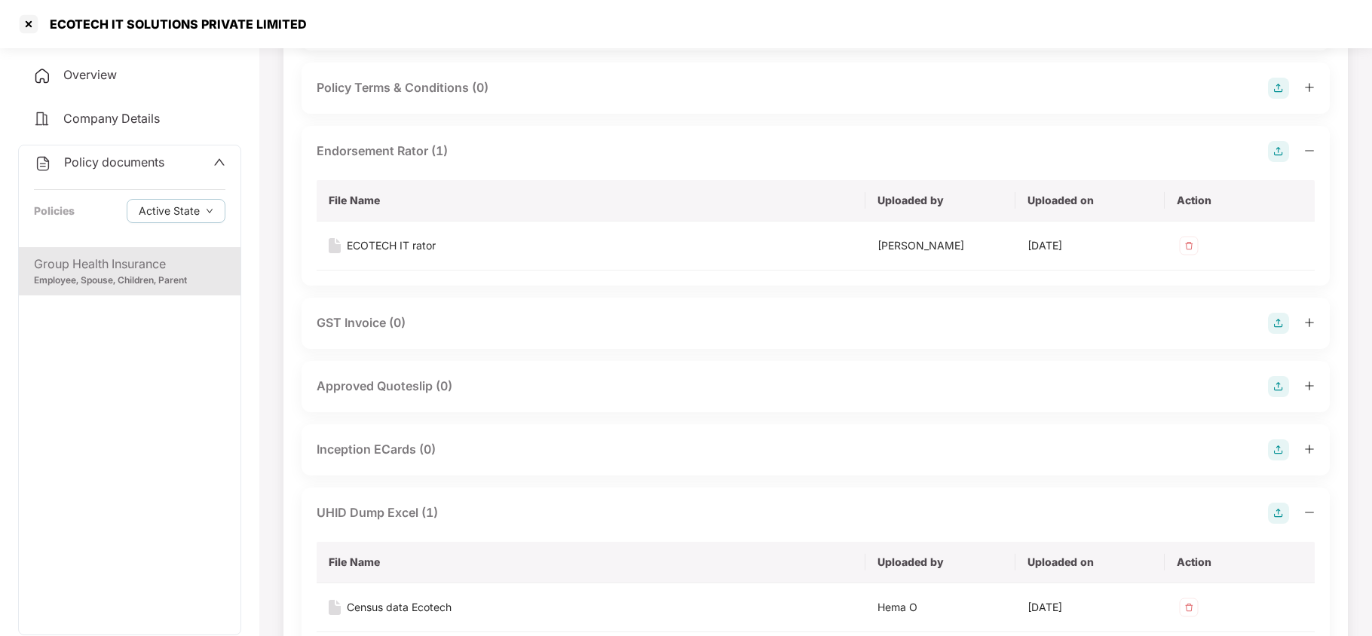
scroll to position [643, 0]
click at [386, 604] on div "Census data Ecotech" at bounding box center [399, 605] width 105 height 17
click at [35, 28] on div at bounding box center [29, 24] width 24 height 24
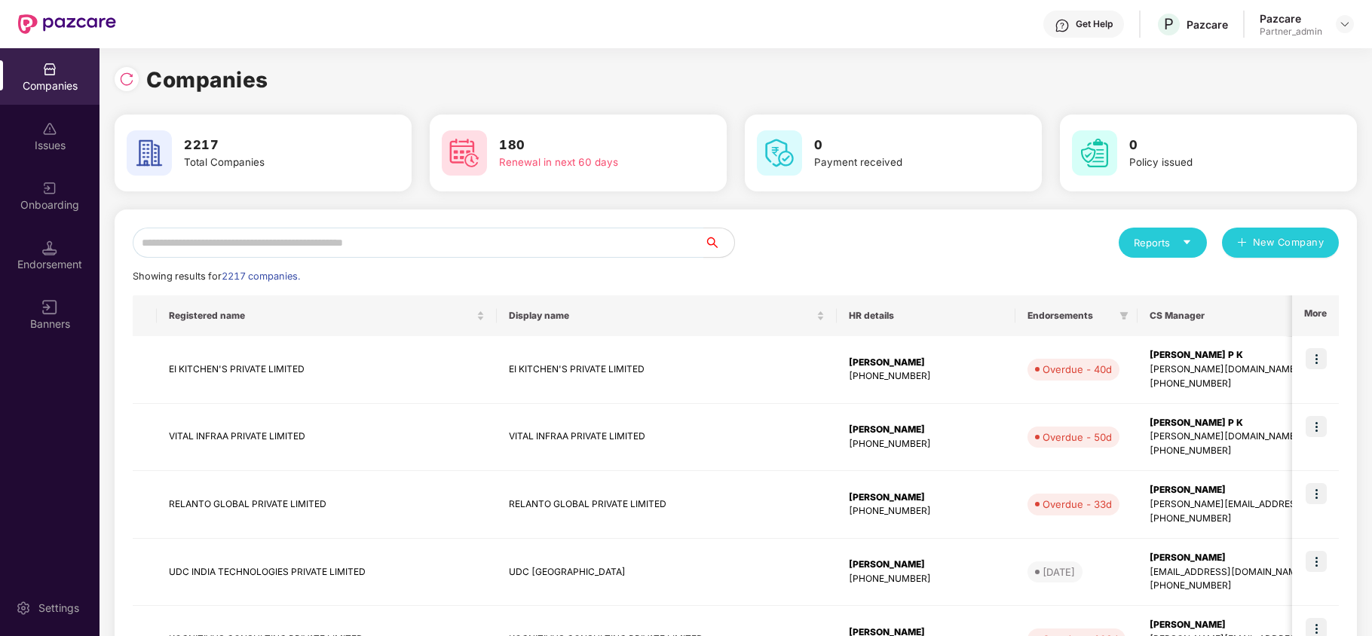
scroll to position [0, 0]
click at [303, 247] on input "text" at bounding box center [418, 243] width 571 height 30
paste input "********"
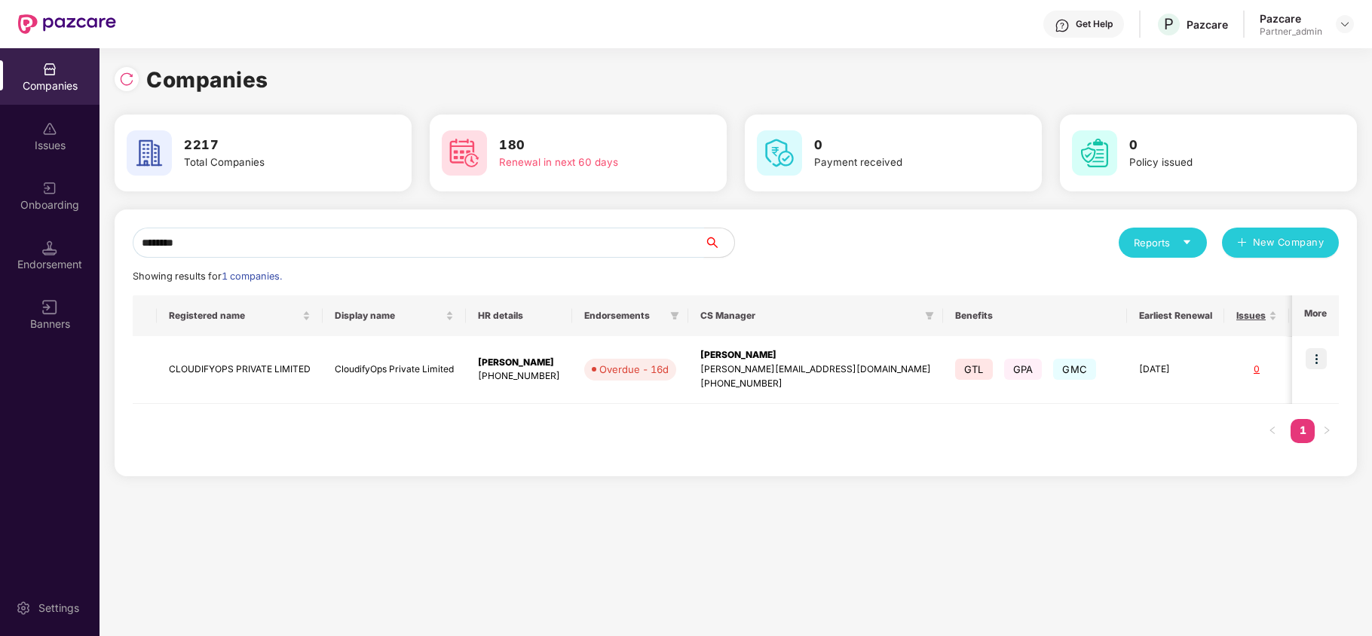
type input "********"
click at [570, 583] on div "Companies 2217 Total Companies 180 Renewal in next 60 days 0 Payment received 0…" at bounding box center [735, 342] width 1272 height 588
click at [1312, 362] on img at bounding box center [1315, 358] width 21 height 21
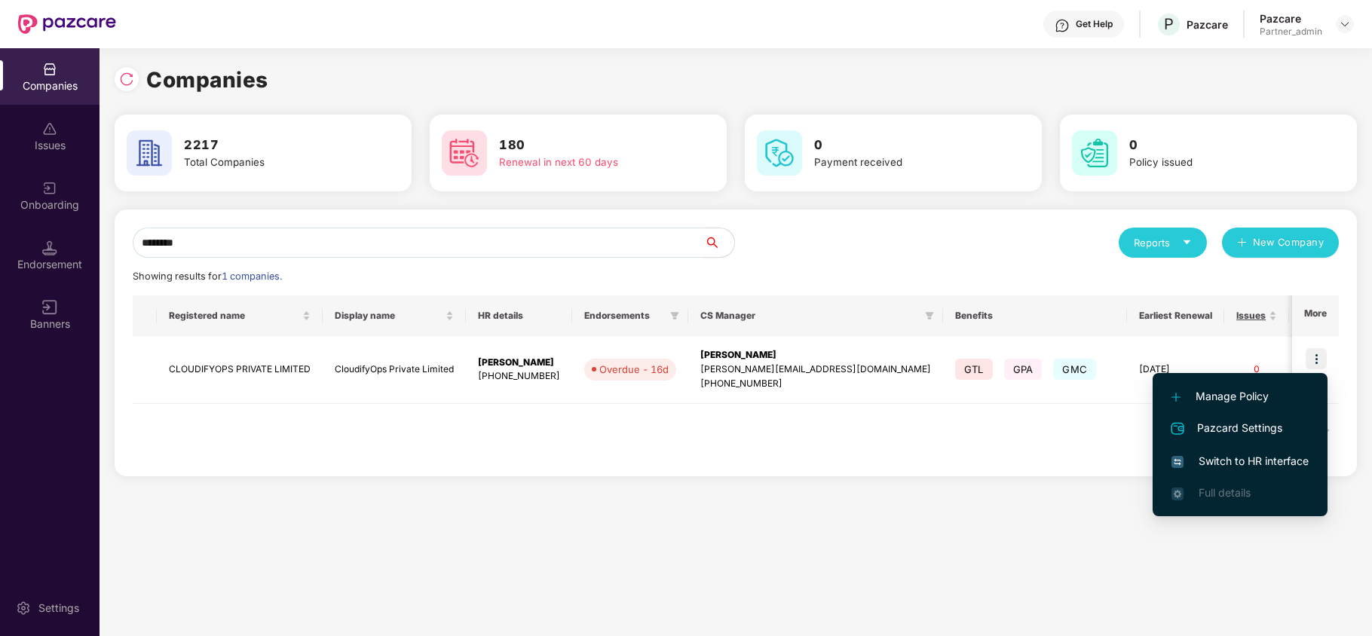
click at [1234, 460] on span "Switch to HR interface" at bounding box center [1239, 461] width 137 height 17
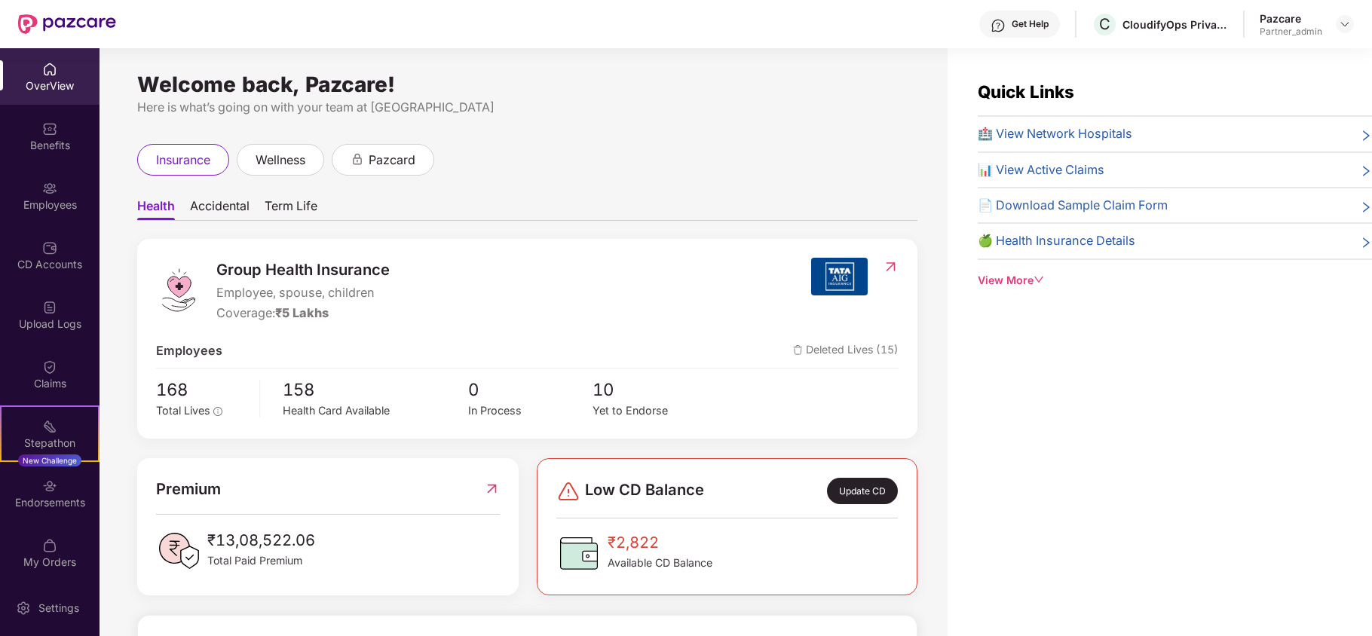
click at [26, 163] on div "Benefits" at bounding box center [49, 136] width 99 height 57
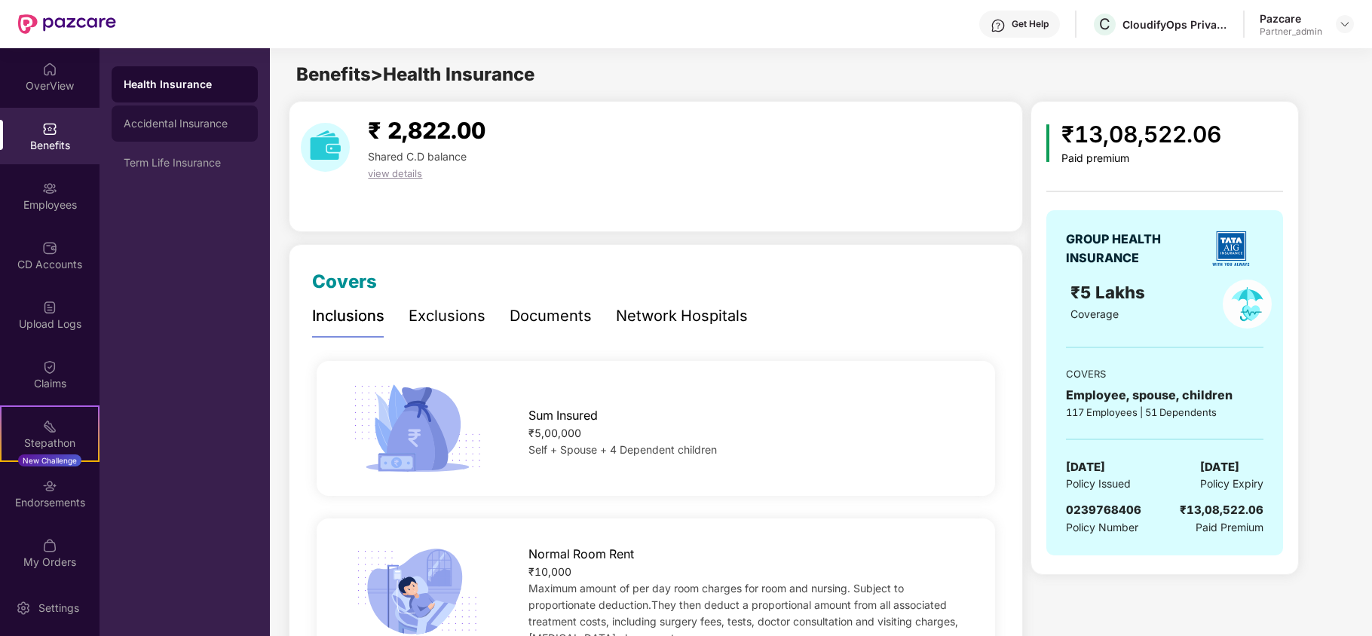
click at [170, 125] on div "Accidental Insurance" at bounding box center [185, 124] width 122 height 12
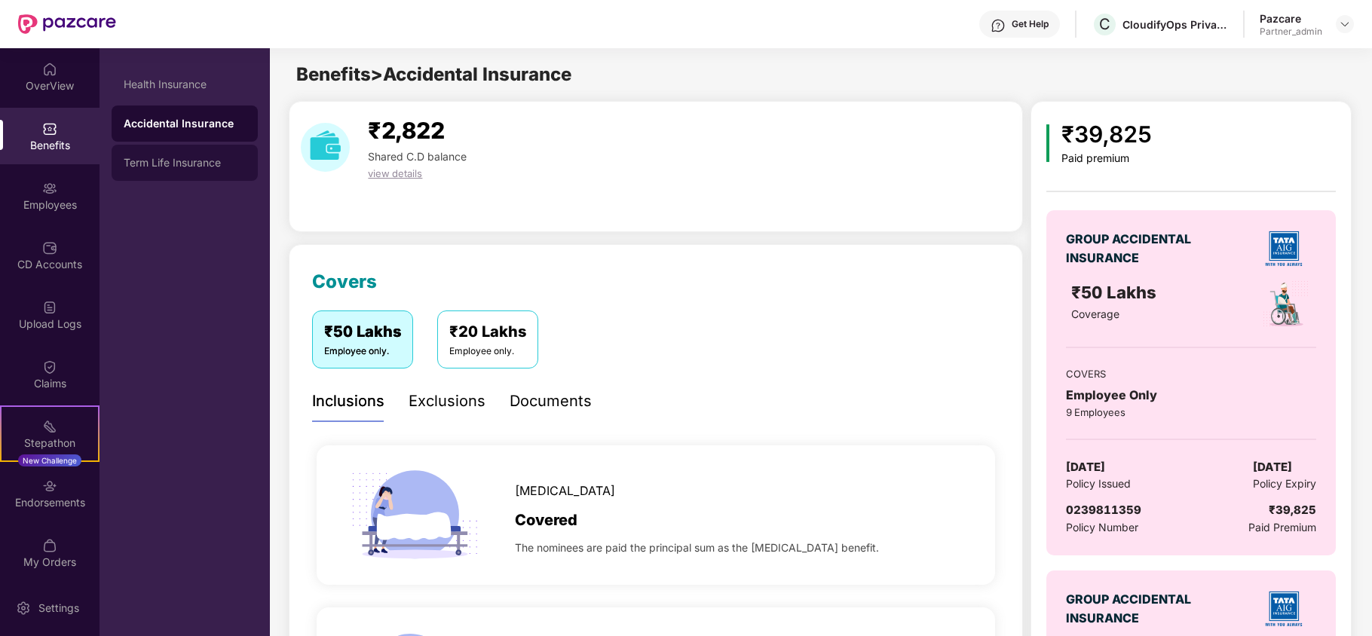
click at [184, 170] on div "Term Life Insurance" at bounding box center [185, 163] width 146 height 36
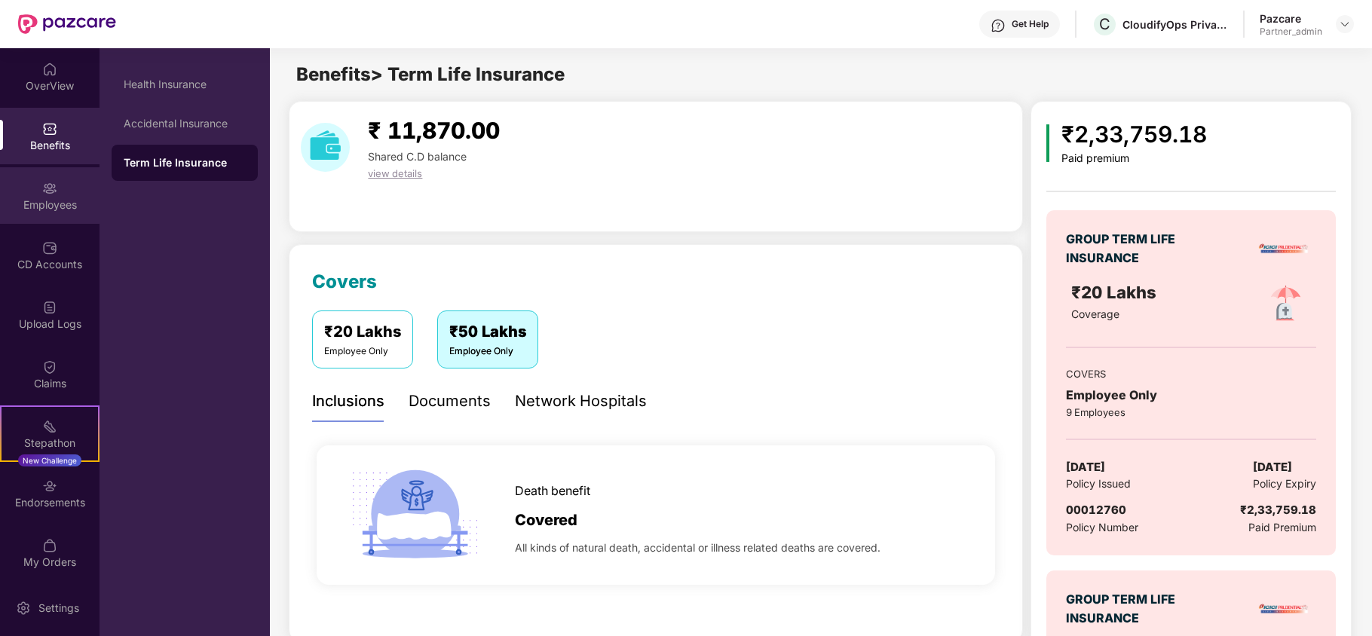
click at [67, 194] on div "Employees" at bounding box center [49, 195] width 99 height 57
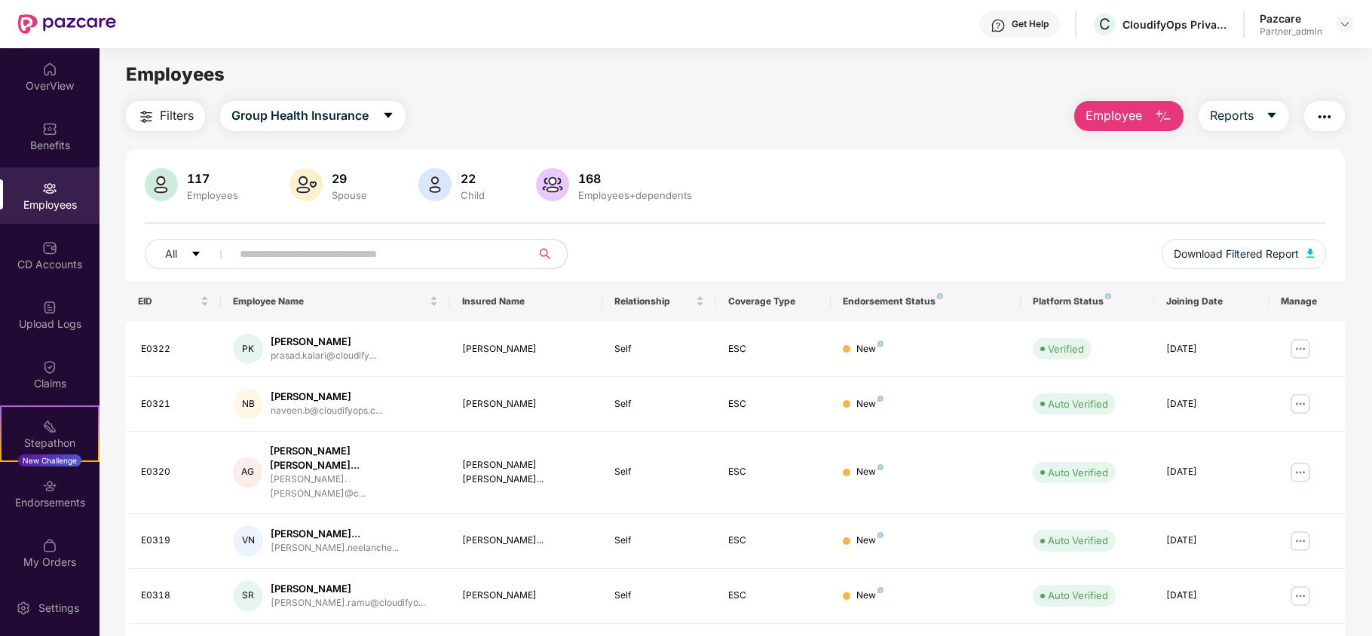
click at [160, 118] on span "Filters" at bounding box center [177, 115] width 34 height 19
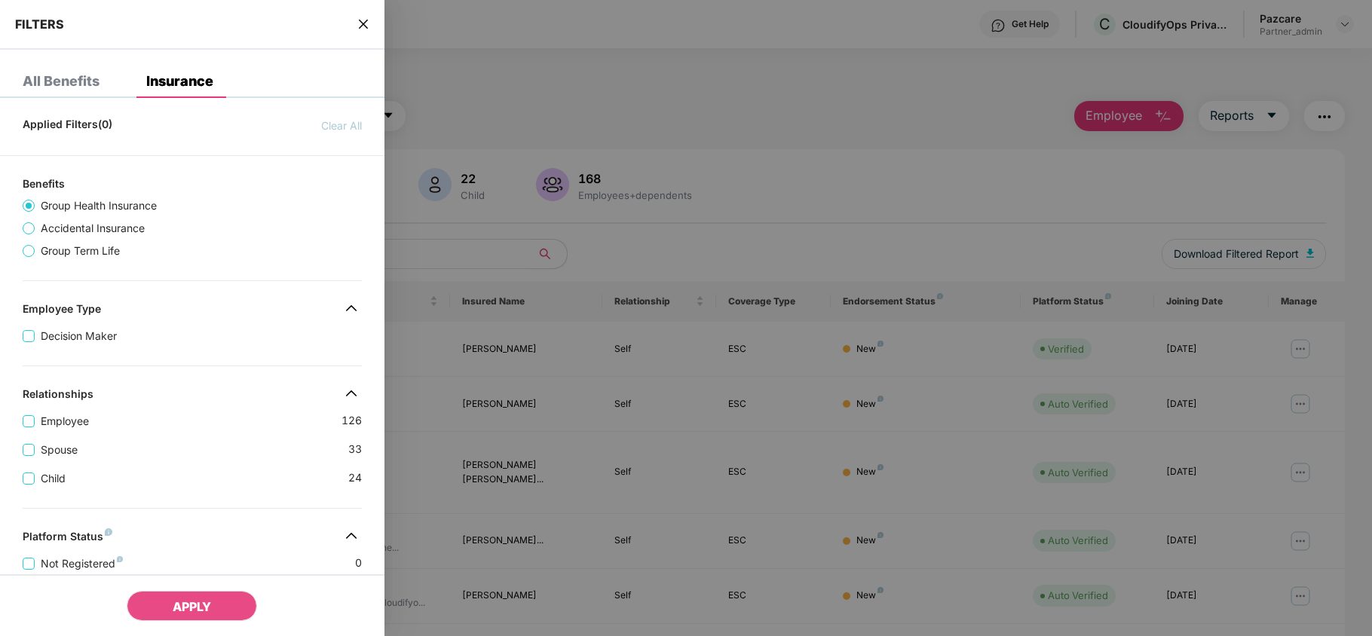
click at [188, 377] on div "Applied Filters(0) Clear All Benefits Group Health Insurance Accidental Insuran…" at bounding box center [192, 554] width 384 height 889
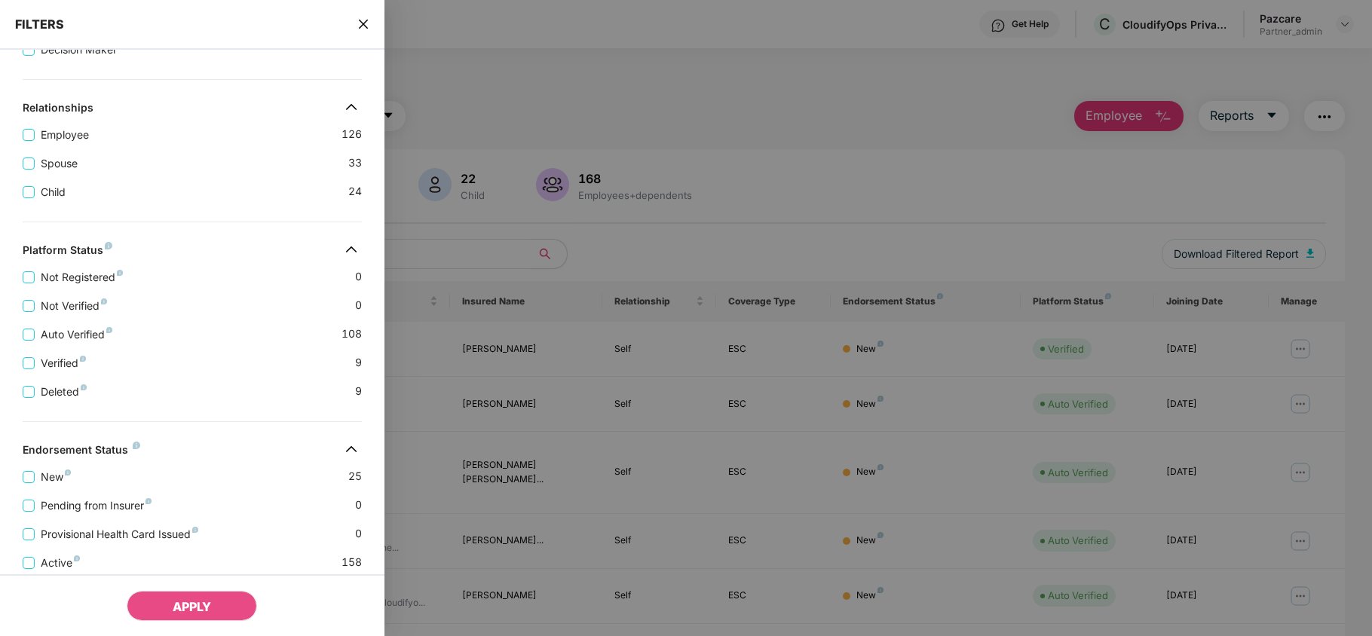
scroll to position [381, 0]
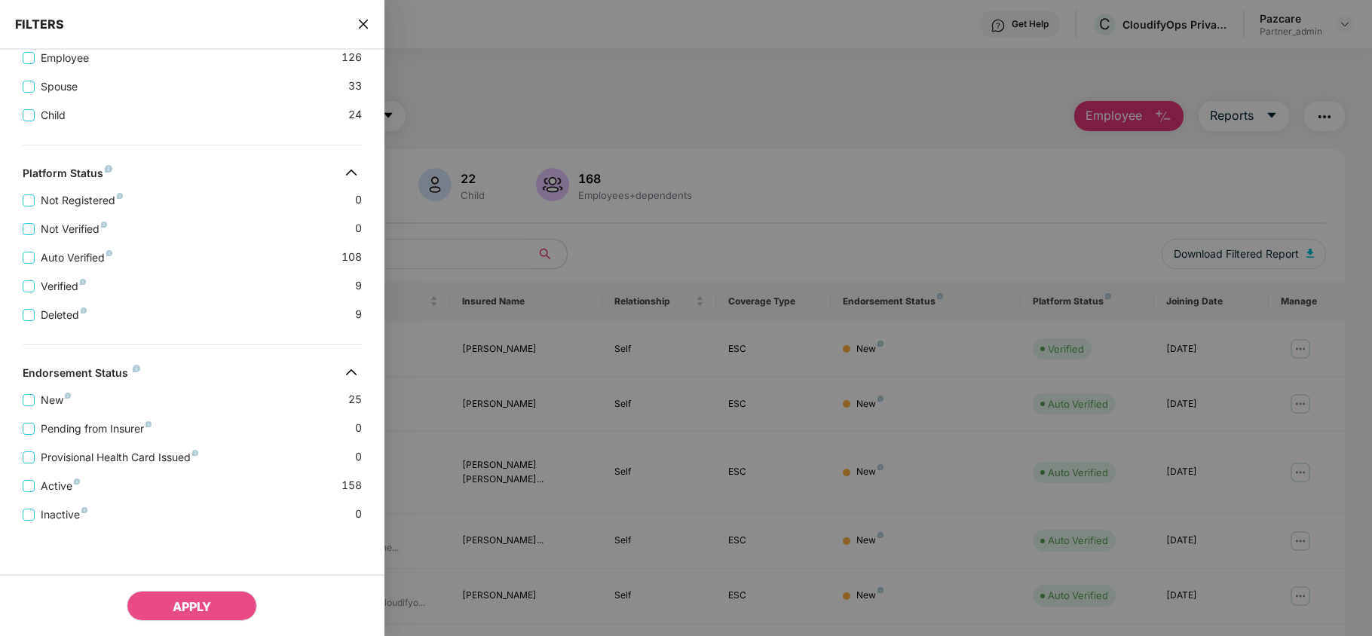
click at [363, 17] on span "close" at bounding box center [363, 24] width 12 height 15
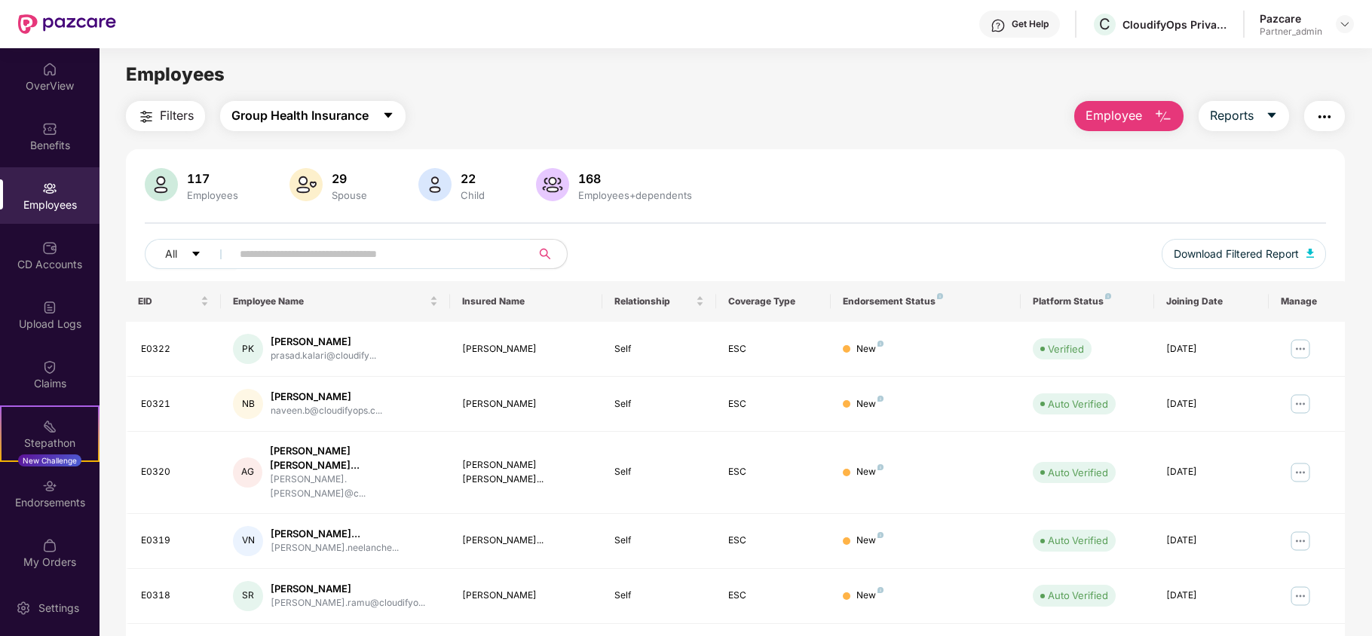
click at [335, 118] on span "Group Health Insurance" at bounding box center [299, 115] width 137 height 19
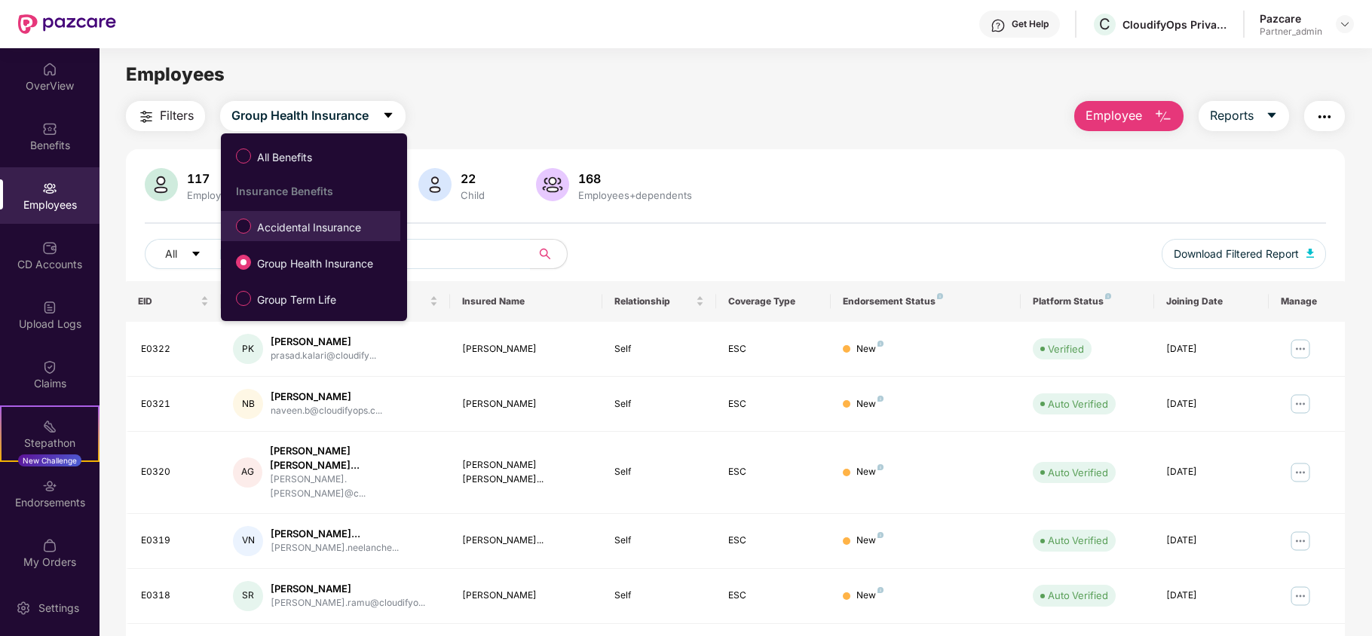
click at [287, 232] on span "Accidental Insurance" at bounding box center [309, 227] width 116 height 17
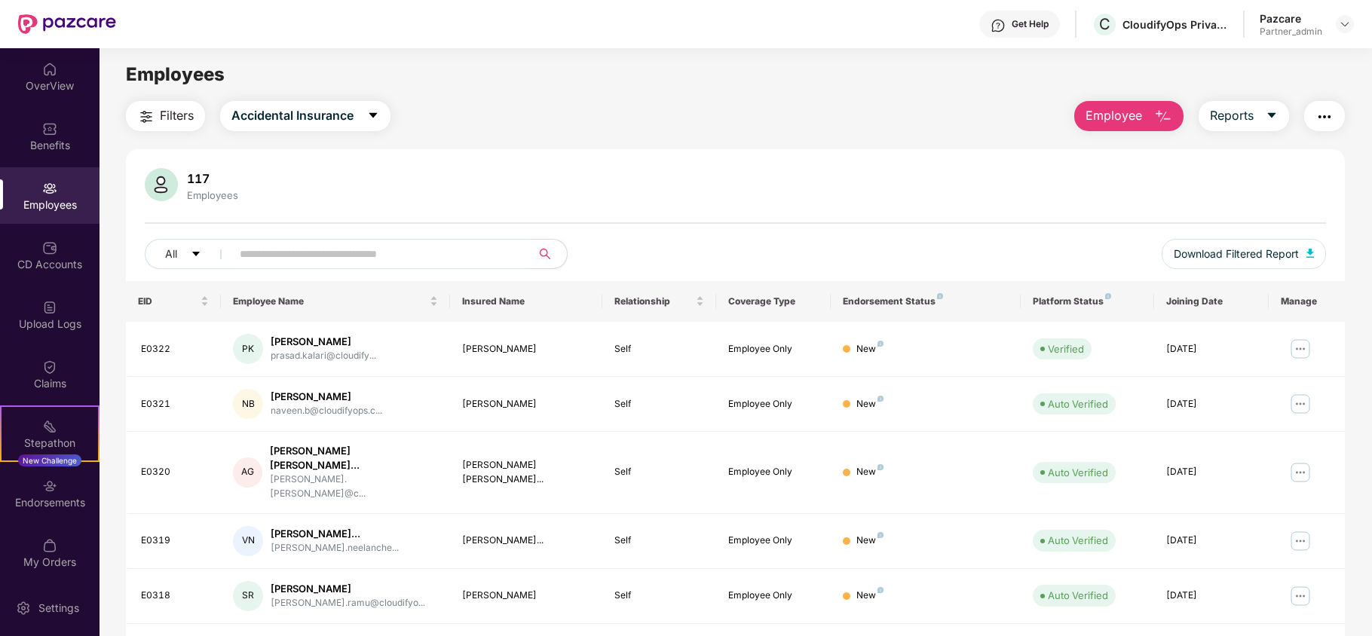
click at [166, 118] on span "Filters" at bounding box center [177, 115] width 34 height 19
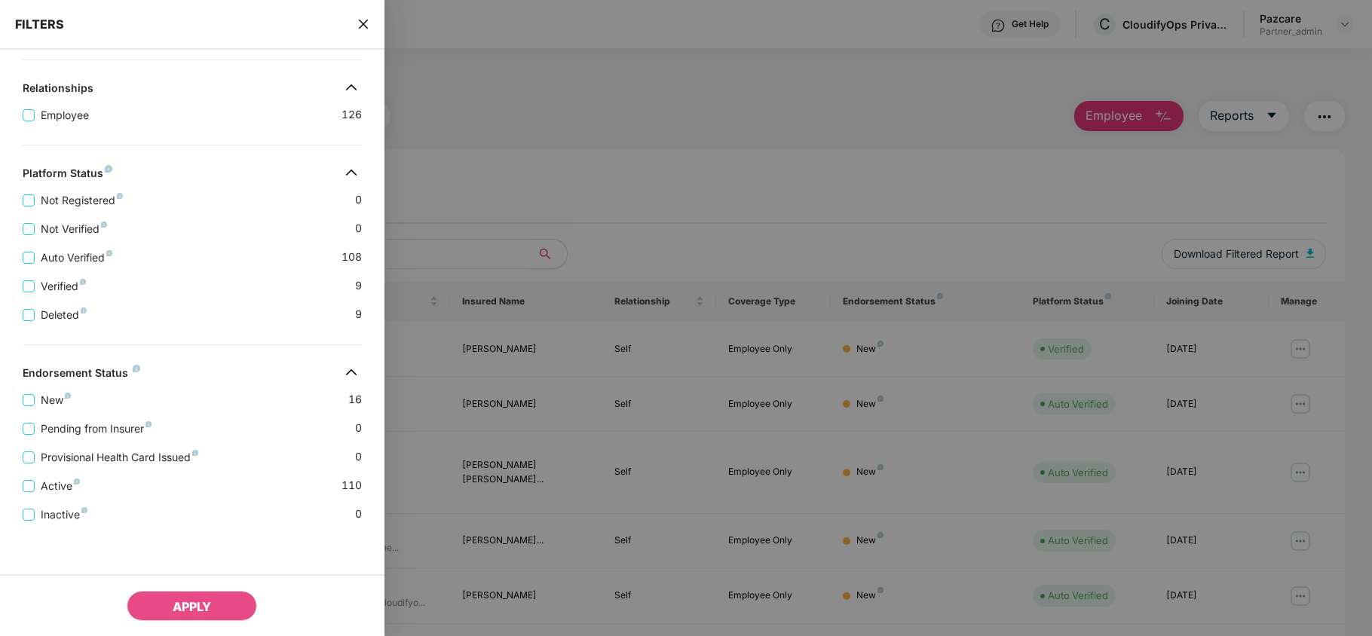
scroll to position [323, 0]
click at [225, 475] on div "Active 110" at bounding box center [192, 480] width 339 height 29
click at [365, 20] on icon "close" at bounding box center [363, 24] width 12 height 12
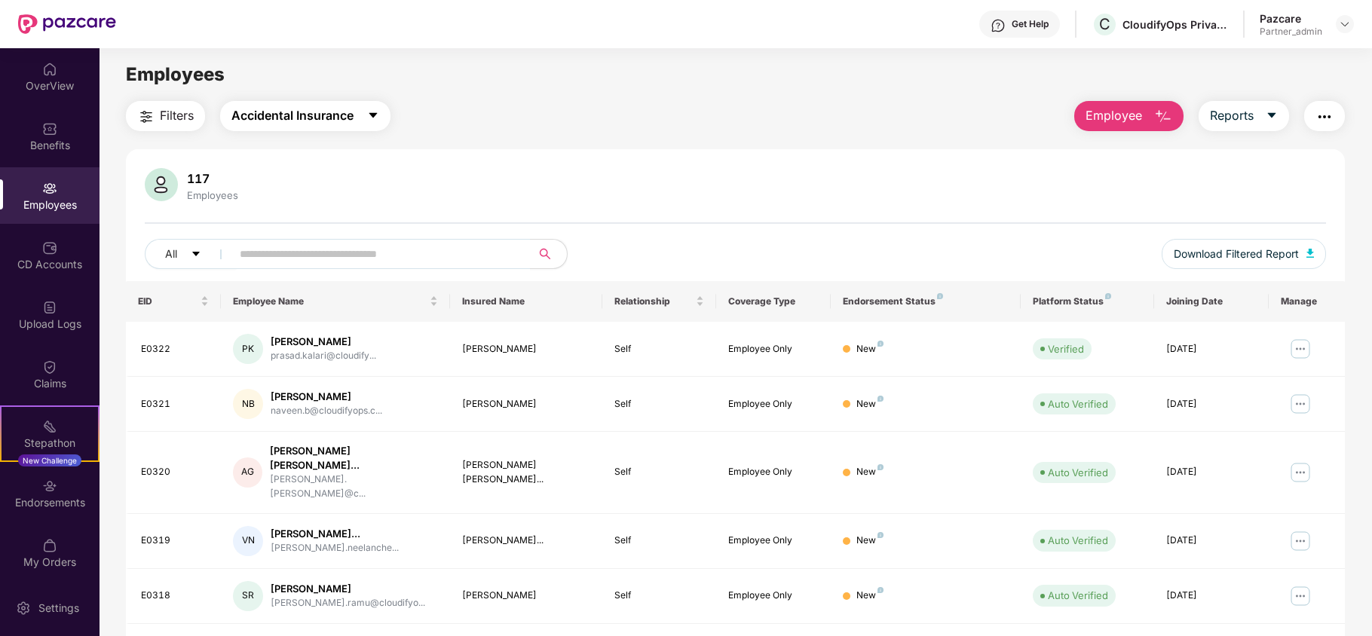
click at [308, 112] on span "Accidental Insurance" at bounding box center [292, 115] width 122 height 19
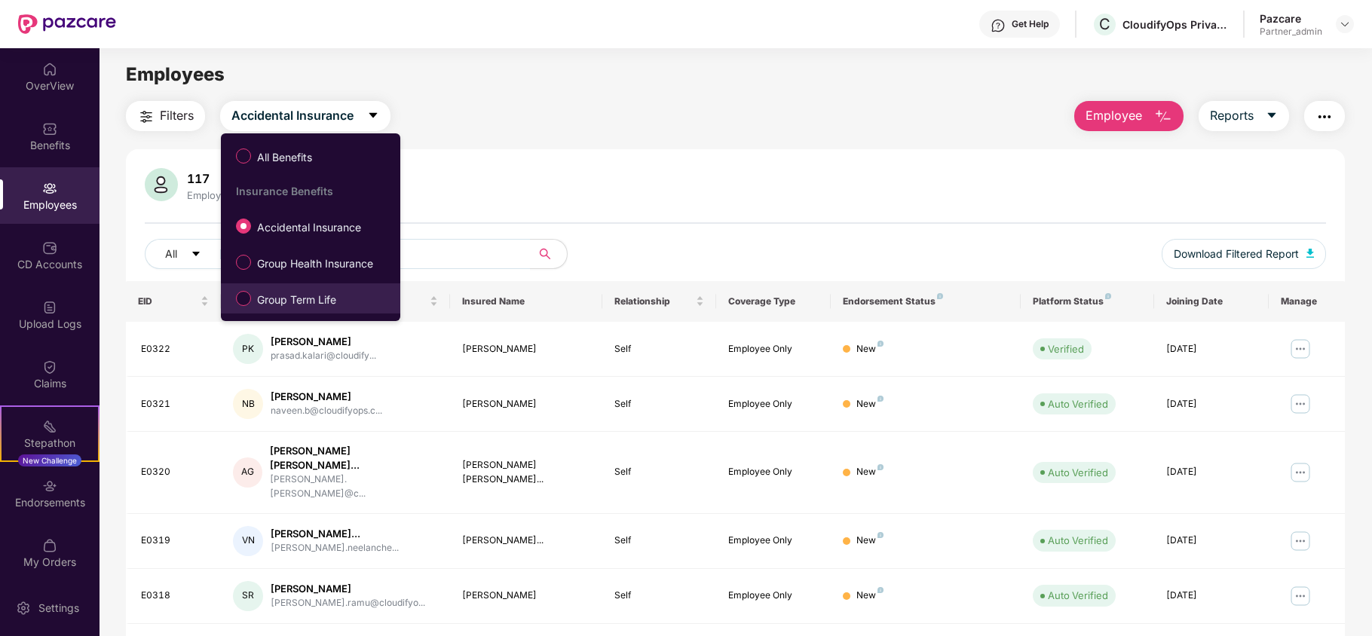
click at [275, 297] on span "Group Term Life" at bounding box center [296, 300] width 91 height 17
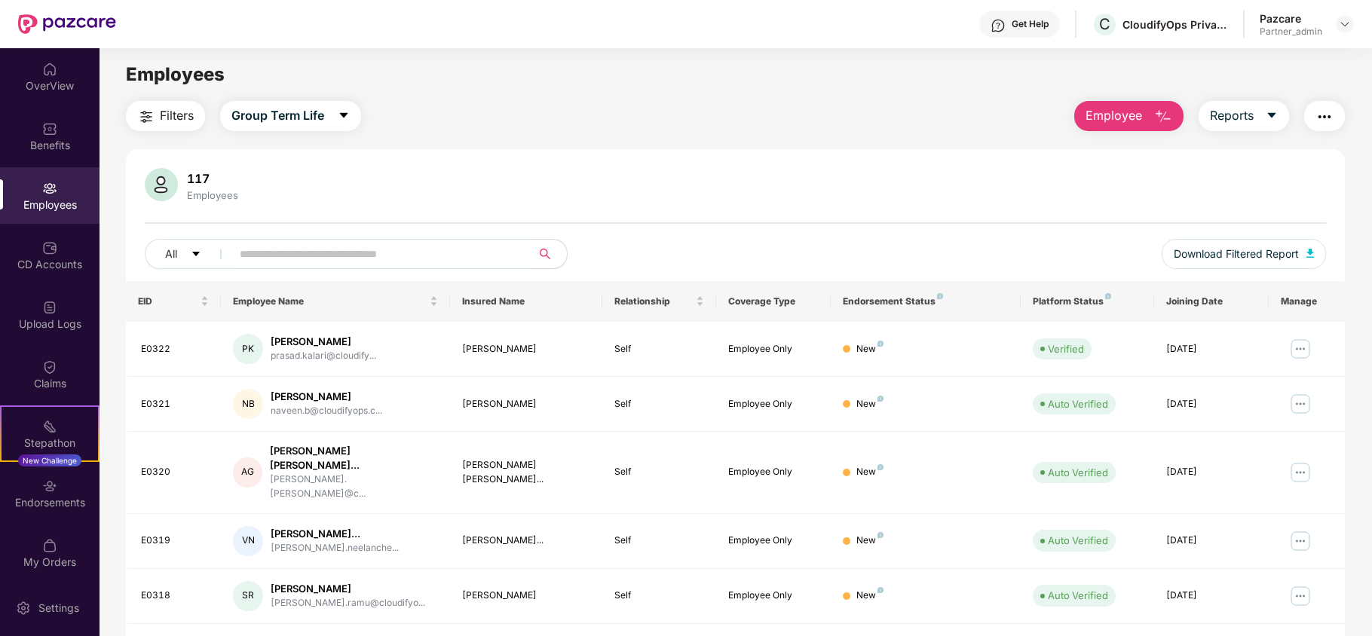
click at [163, 119] on span "Filters" at bounding box center [177, 115] width 34 height 19
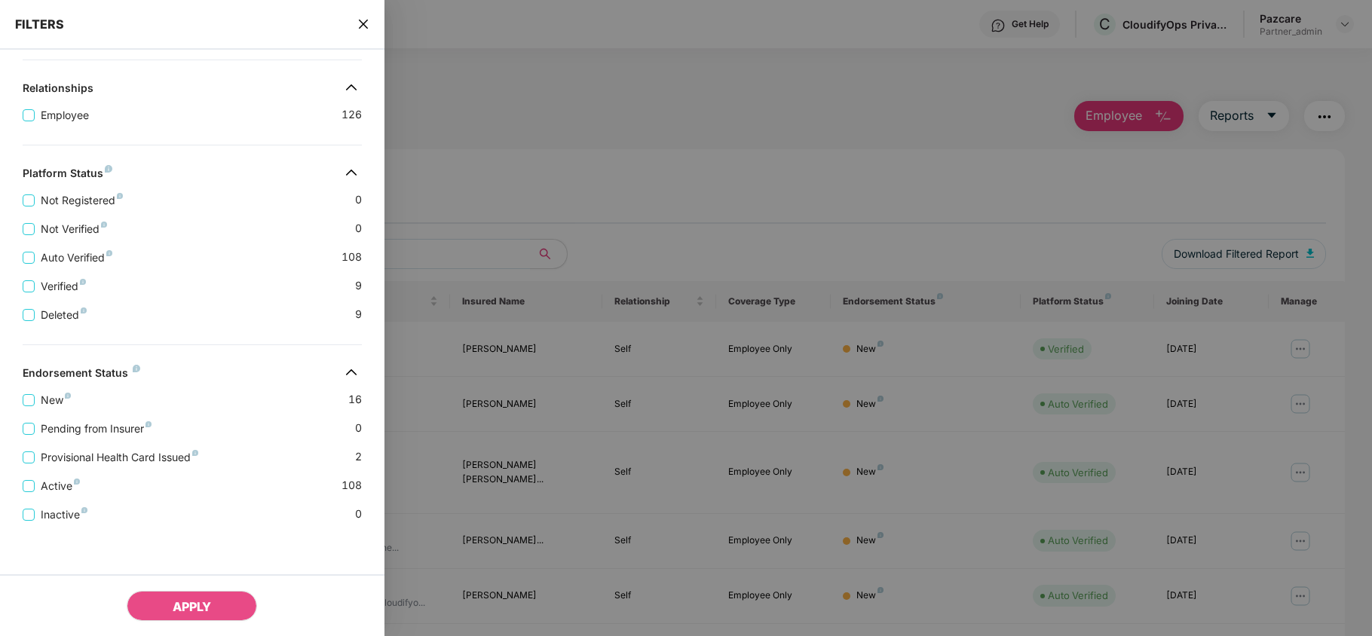
click at [182, 384] on div "New 16" at bounding box center [192, 394] width 339 height 29
click at [362, 22] on icon "close" at bounding box center [363, 24] width 12 height 12
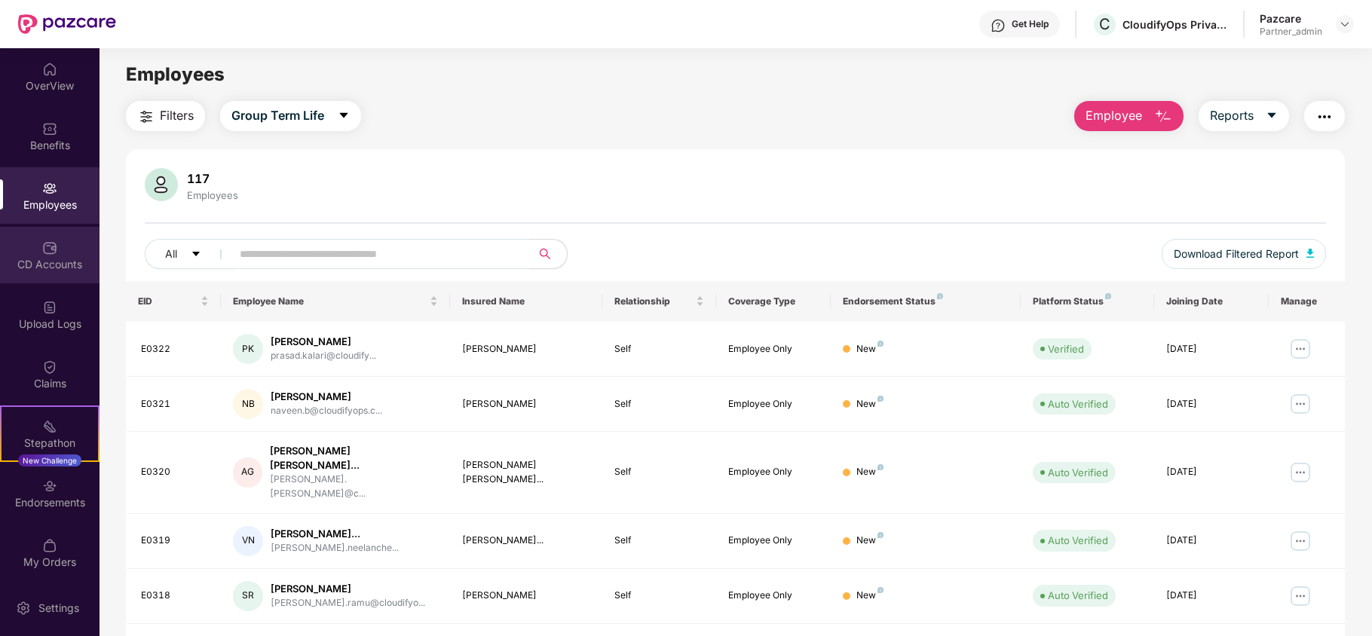
click at [61, 257] on div "CD Accounts" at bounding box center [49, 264] width 99 height 15
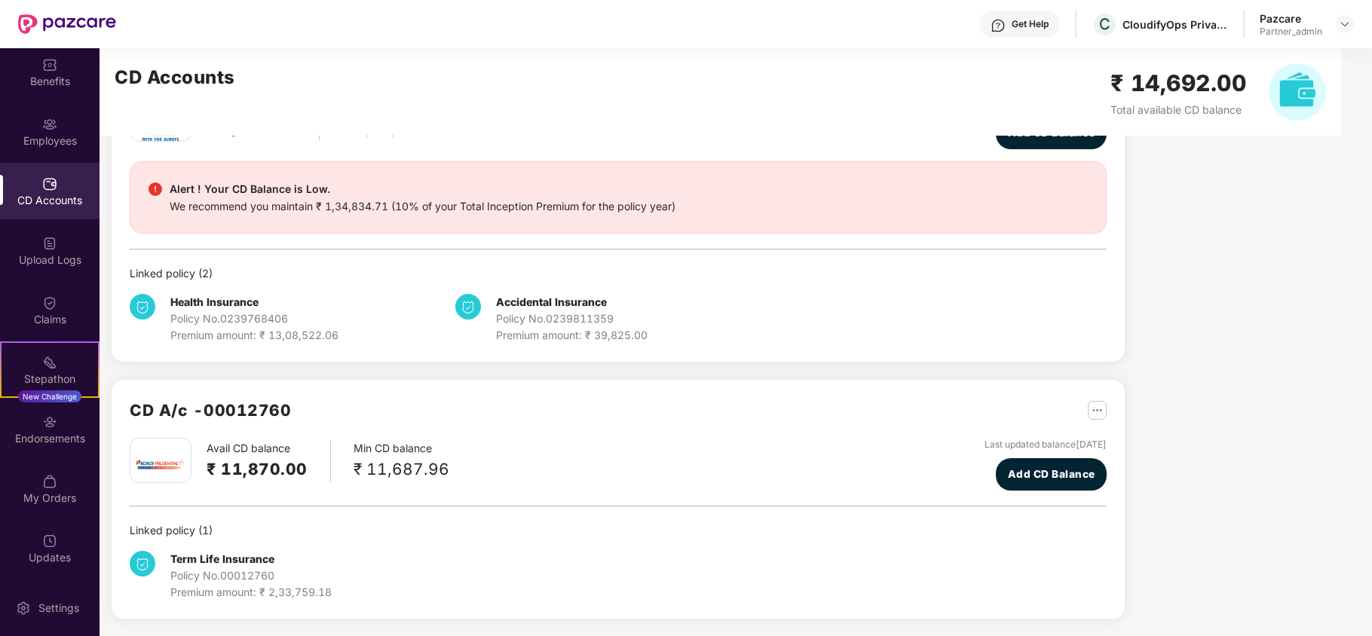
scroll to position [118, 0]
click at [50, 432] on div "Endorsements" at bounding box center [49, 438] width 99 height 15
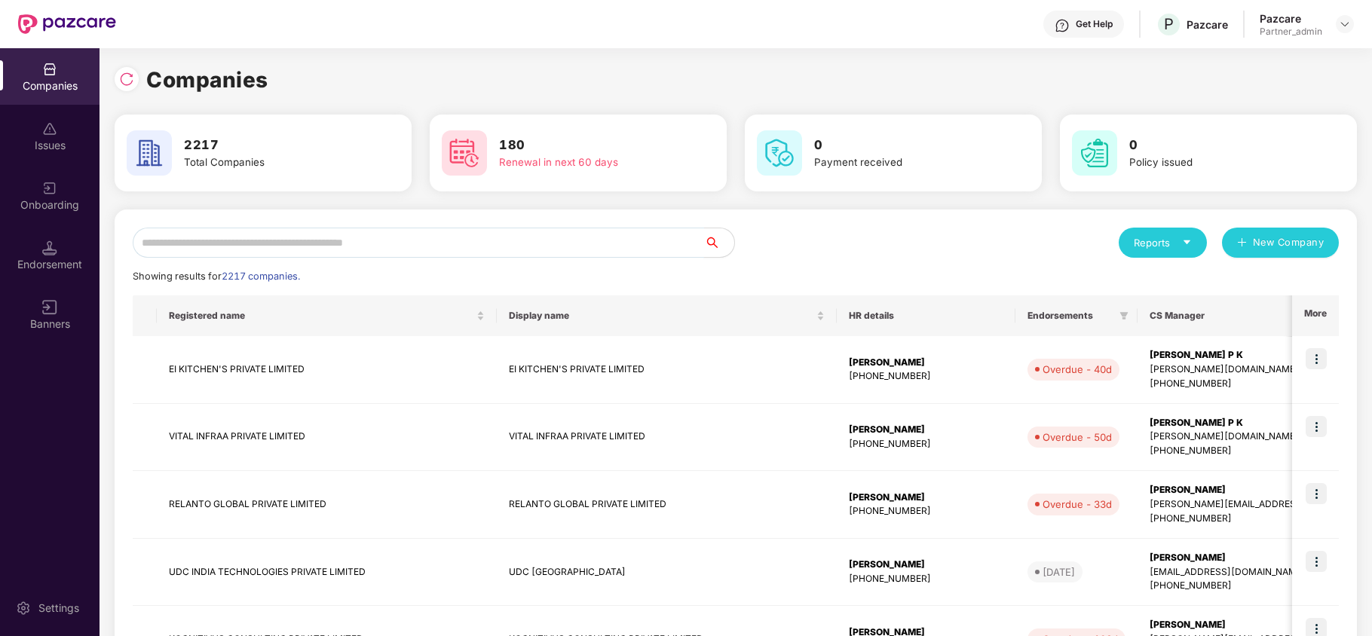
click at [200, 245] on input "text" at bounding box center [418, 243] width 571 height 30
paste input "********"
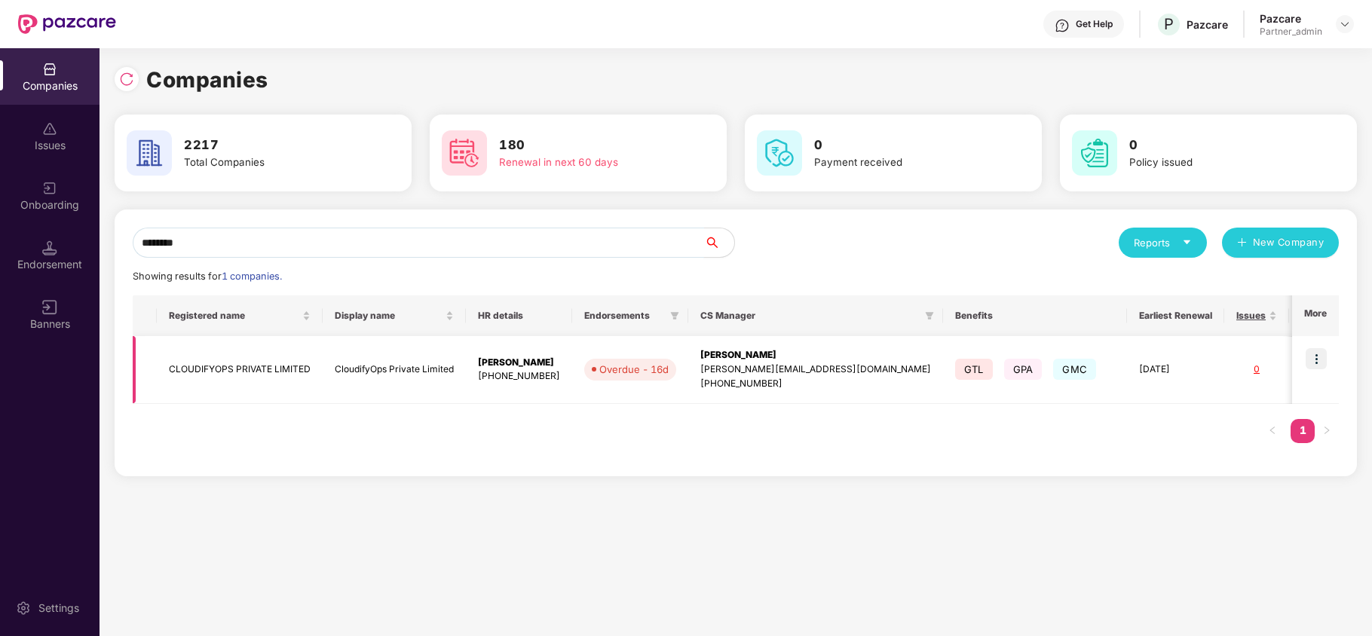
type input "********"
click at [197, 363] on td "CLOUDIFYOPS PRIVATE LIMITED" at bounding box center [240, 370] width 166 height 68
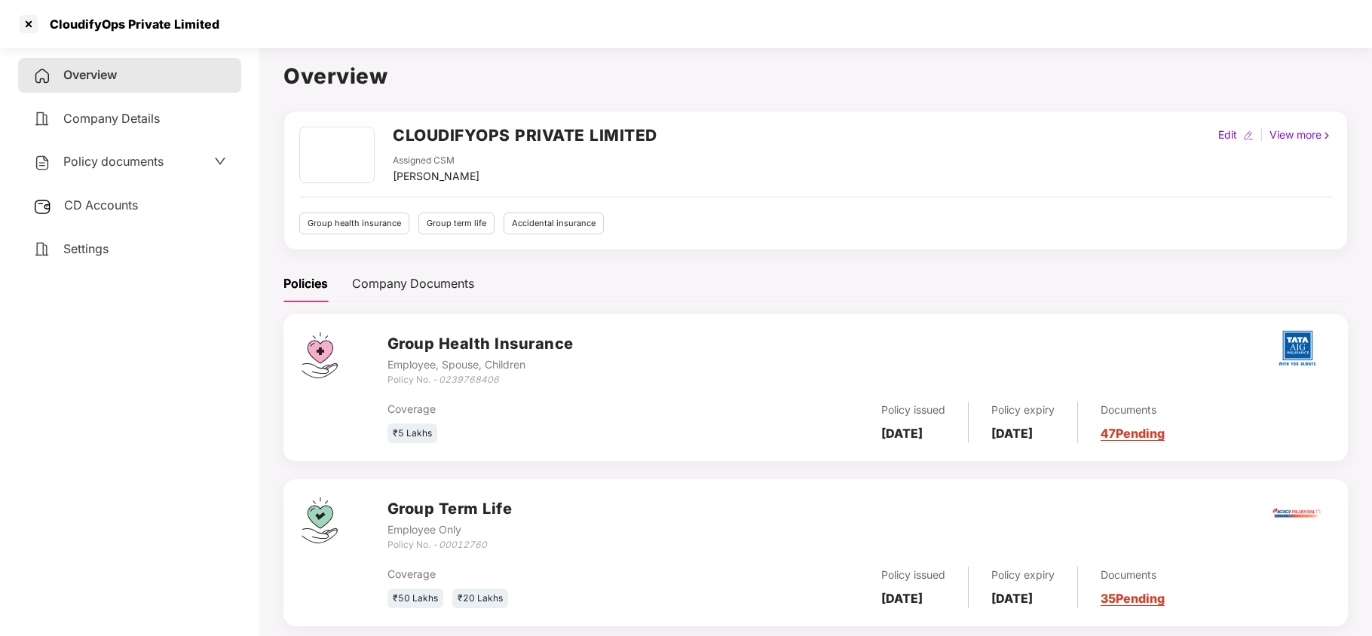
click at [87, 249] on span "Settings" at bounding box center [85, 248] width 45 height 15
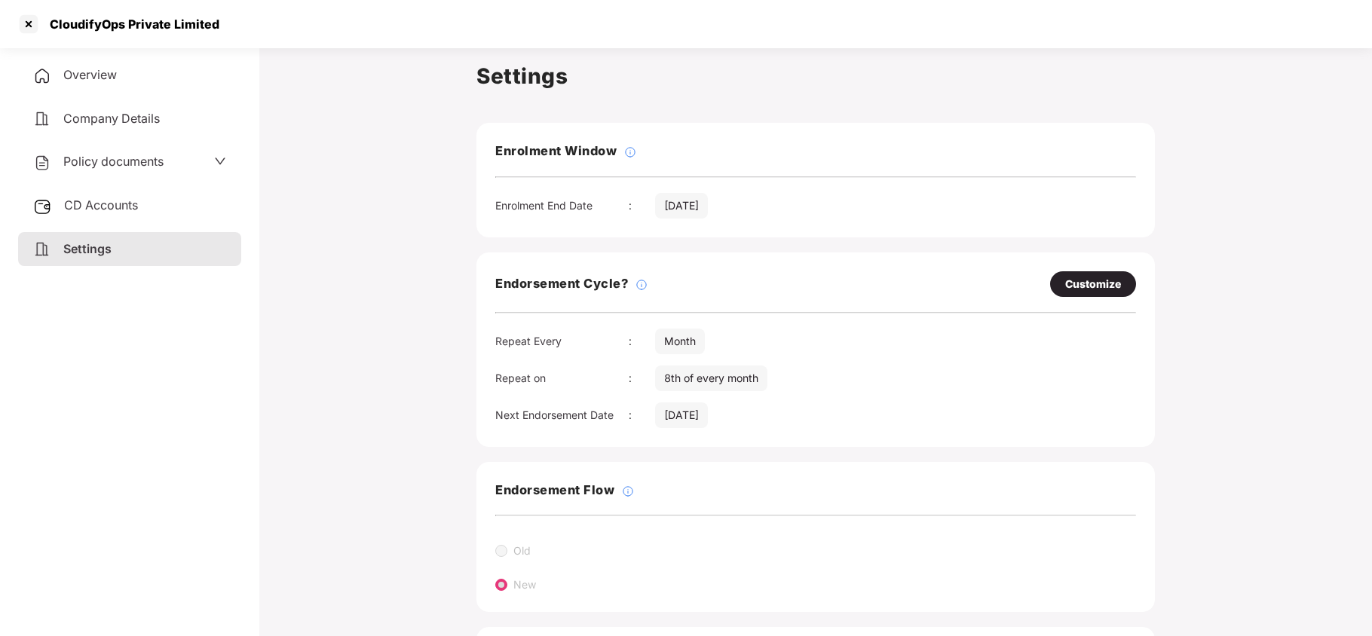
click at [109, 154] on span "Policy documents" at bounding box center [113, 161] width 100 height 15
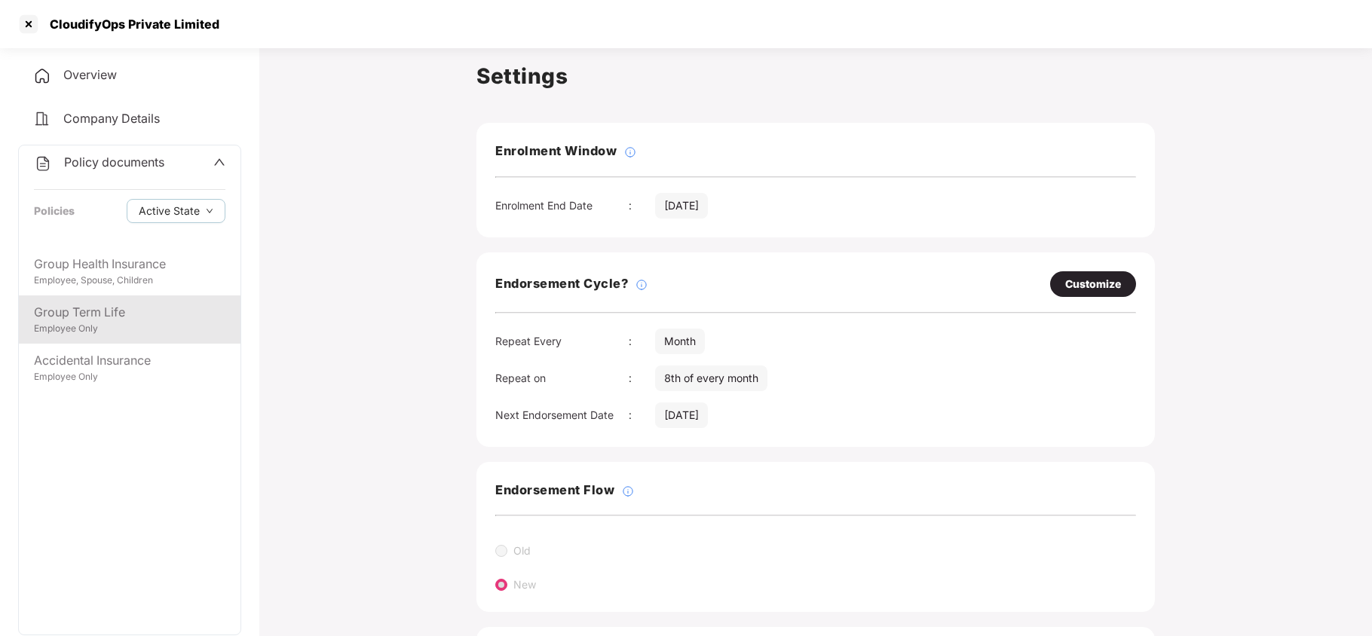
click at [93, 322] on div "Employee Only" at bounding box center [129, 329] width 191 height 14
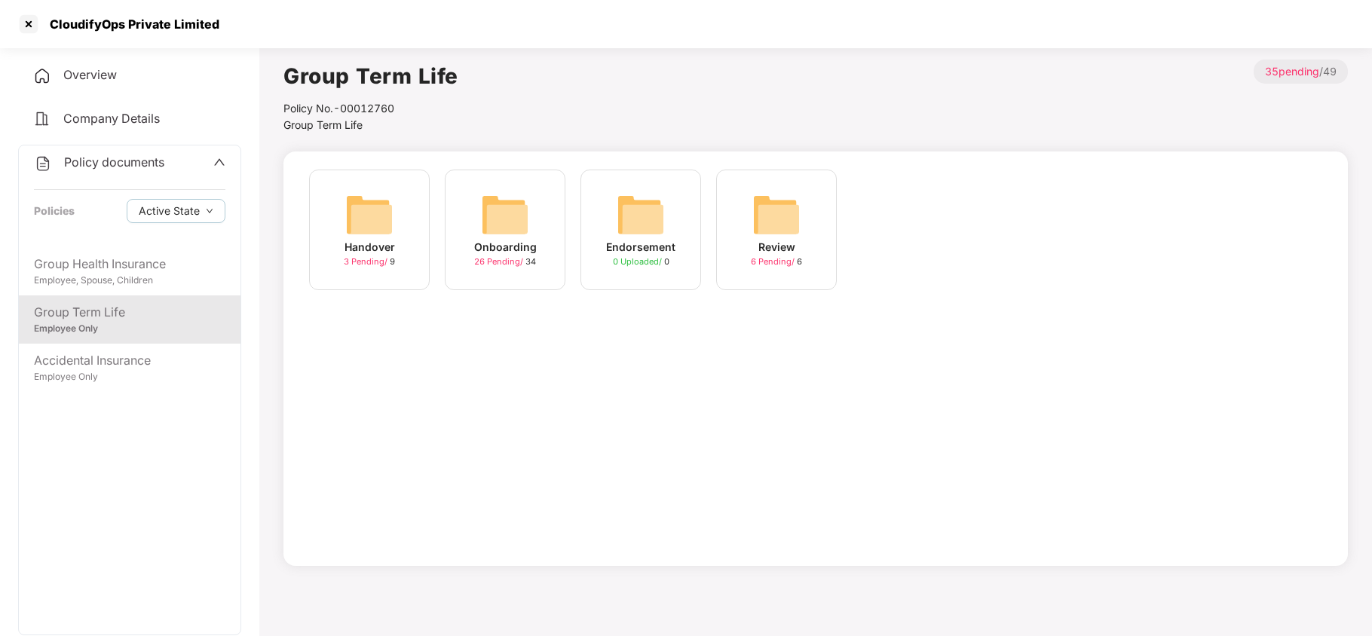
click at [519, 206] on img at bounding box center [505, 215] width 48 height 48
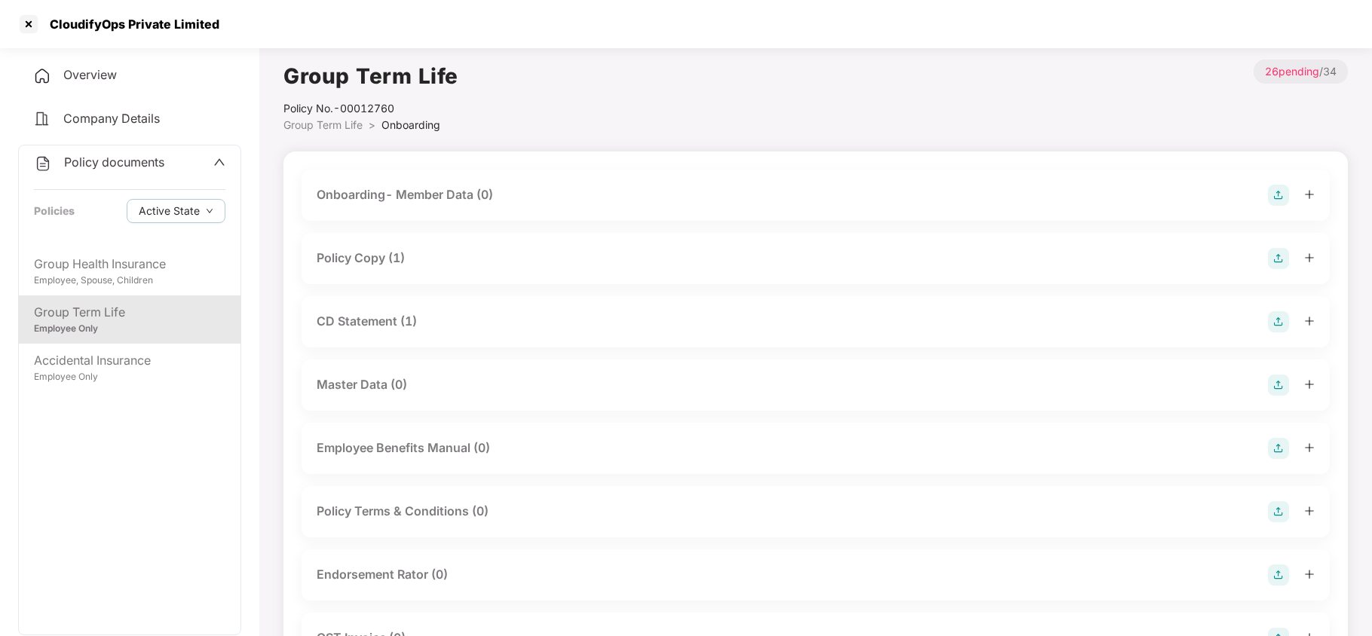
click at [387, 260] on div "Policy Copy (1)" at bounding box center [361, 258] width 88 height 19
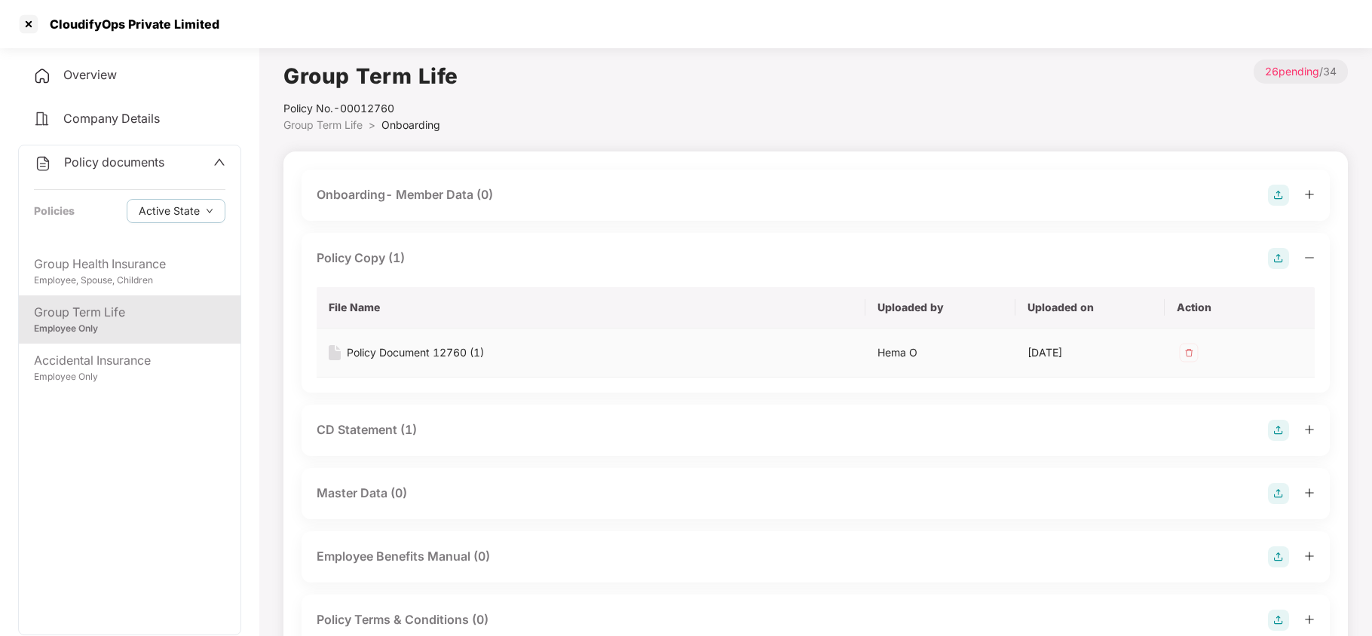
click at [413, 350] on div "Policy Document 12760 (1)" at bounding box center [415, 352] width 137 height 17
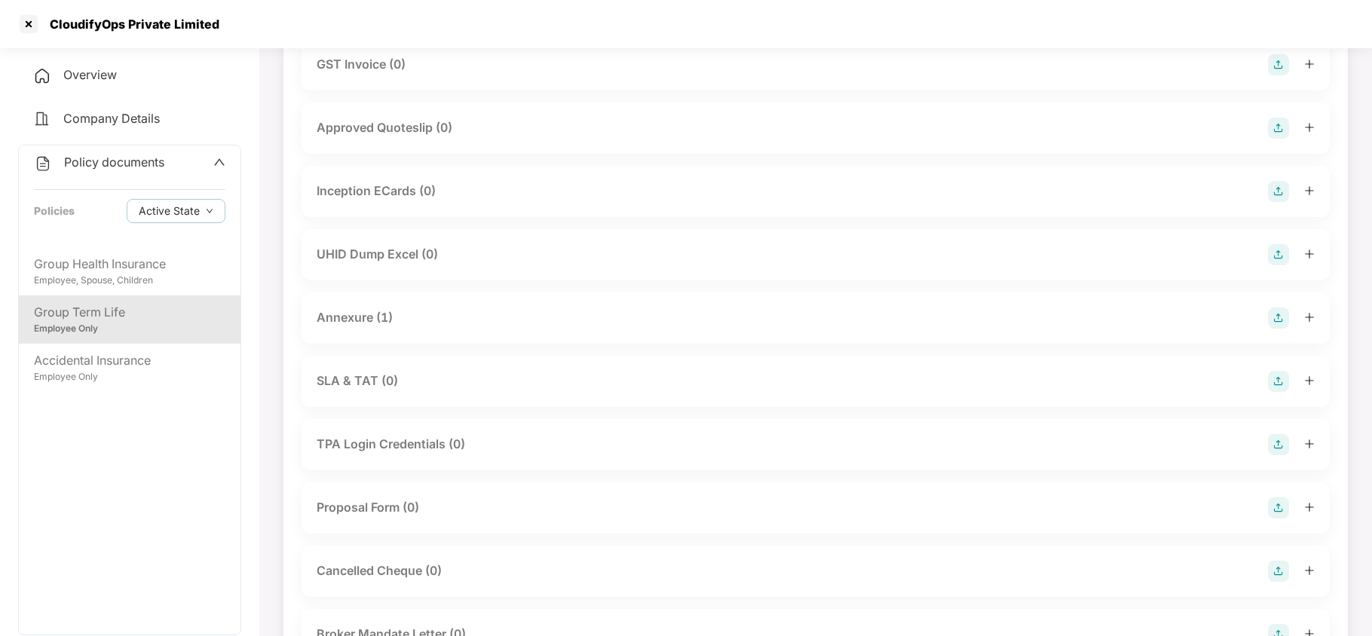
scroll to position [683, 0]
click at [387, 311] on div "Annexure (1)" at bounding box center [355, 316] width 76 height 19
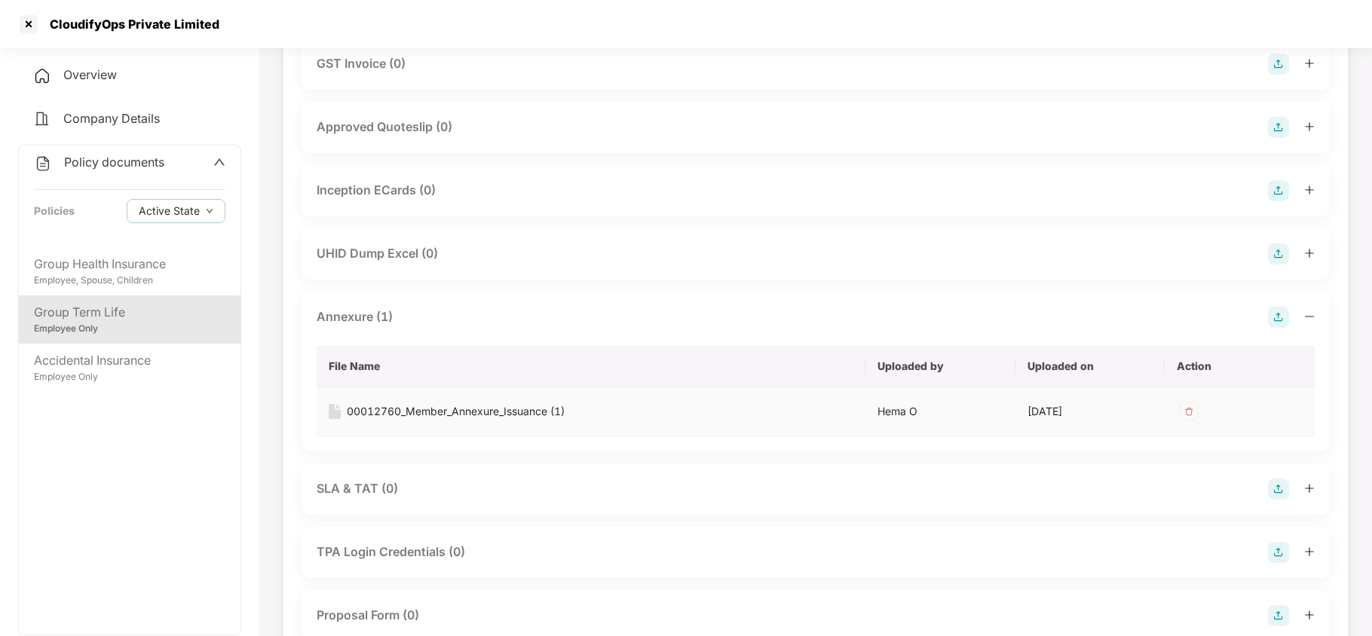
click at [424, 408] on div "00012760_Member_Annexure_Issuance (1)" at bounding box center [456, 411] width 218 height 17
click at [142, 377] on div "Employee Only" at bounding box center [129, 377] width 191 height 14
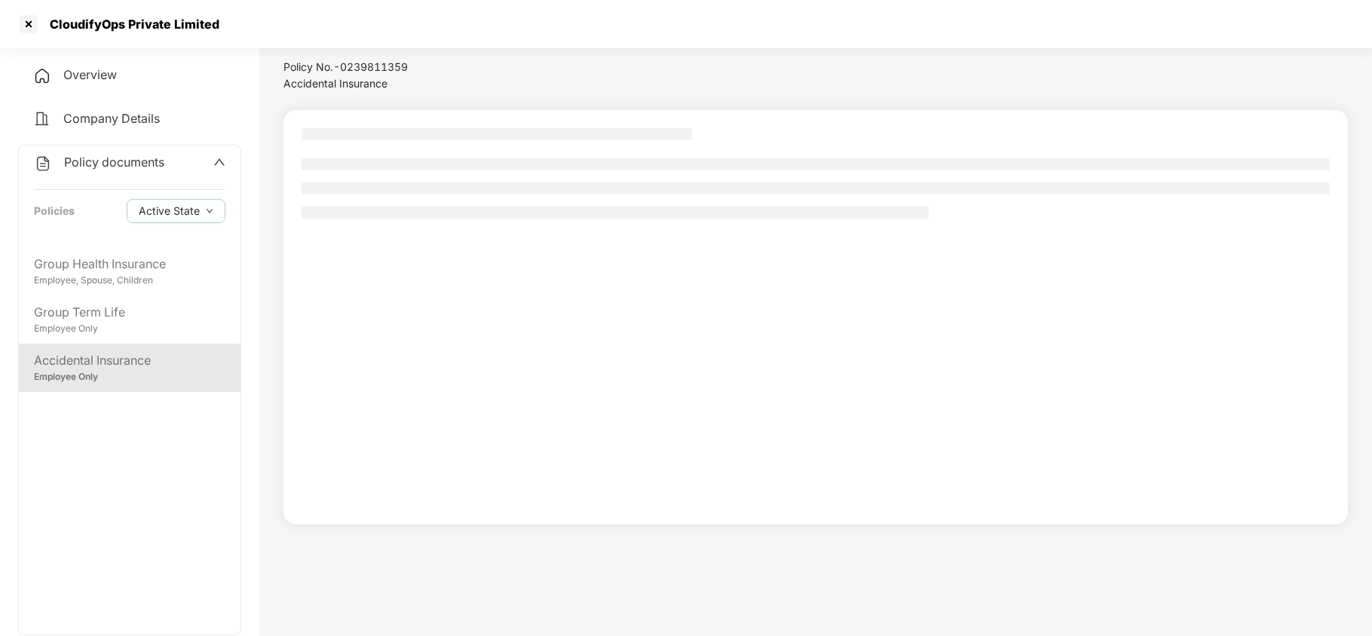
scroll to position [41, 0]
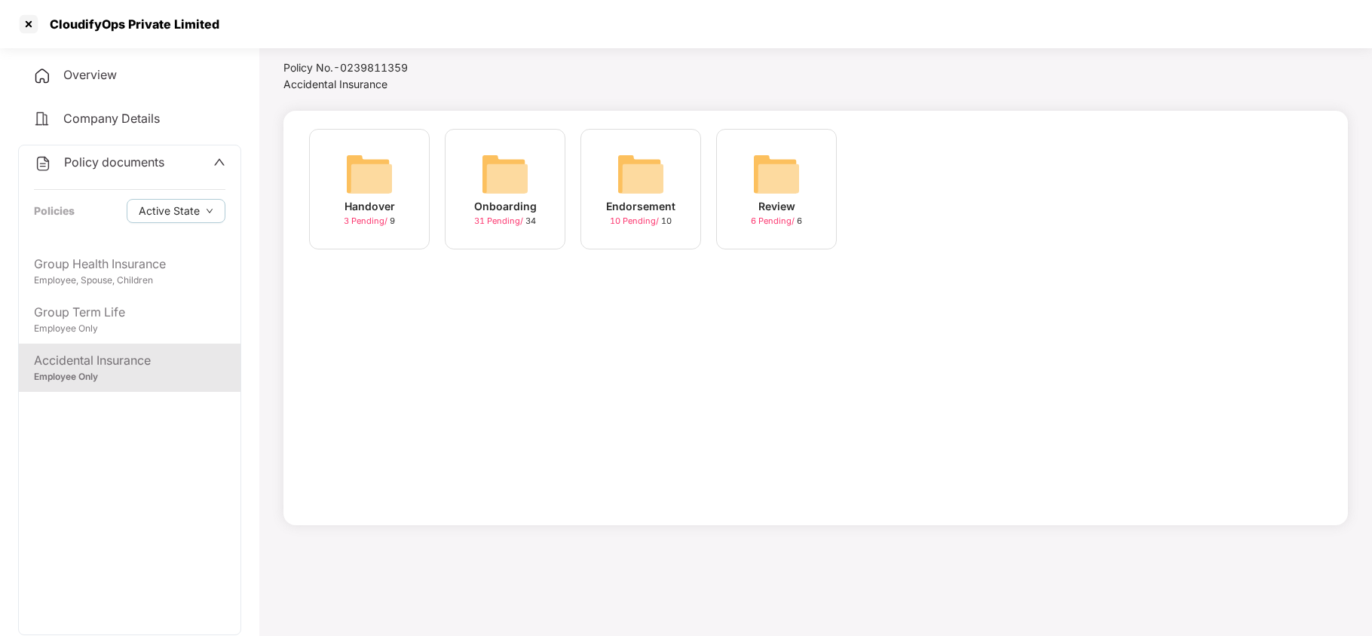
click at [502, 170] on img at bounding box center [505, 174] width 48 height 48
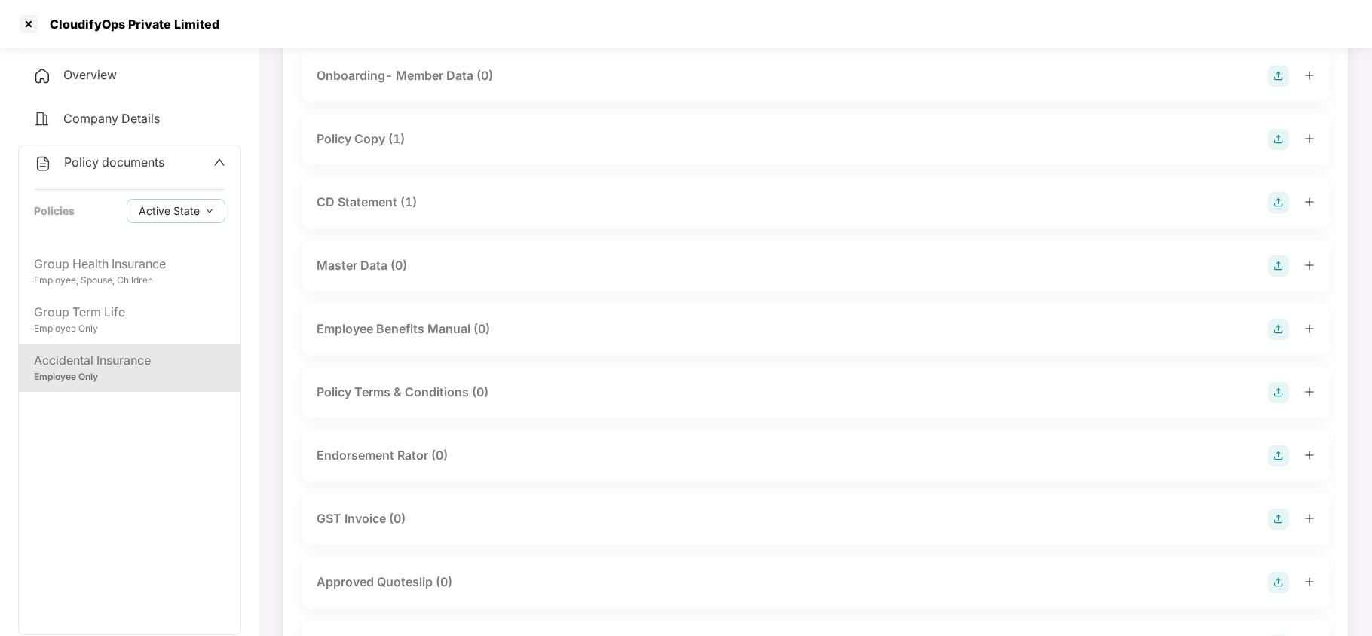
scroll to position [0, 0]
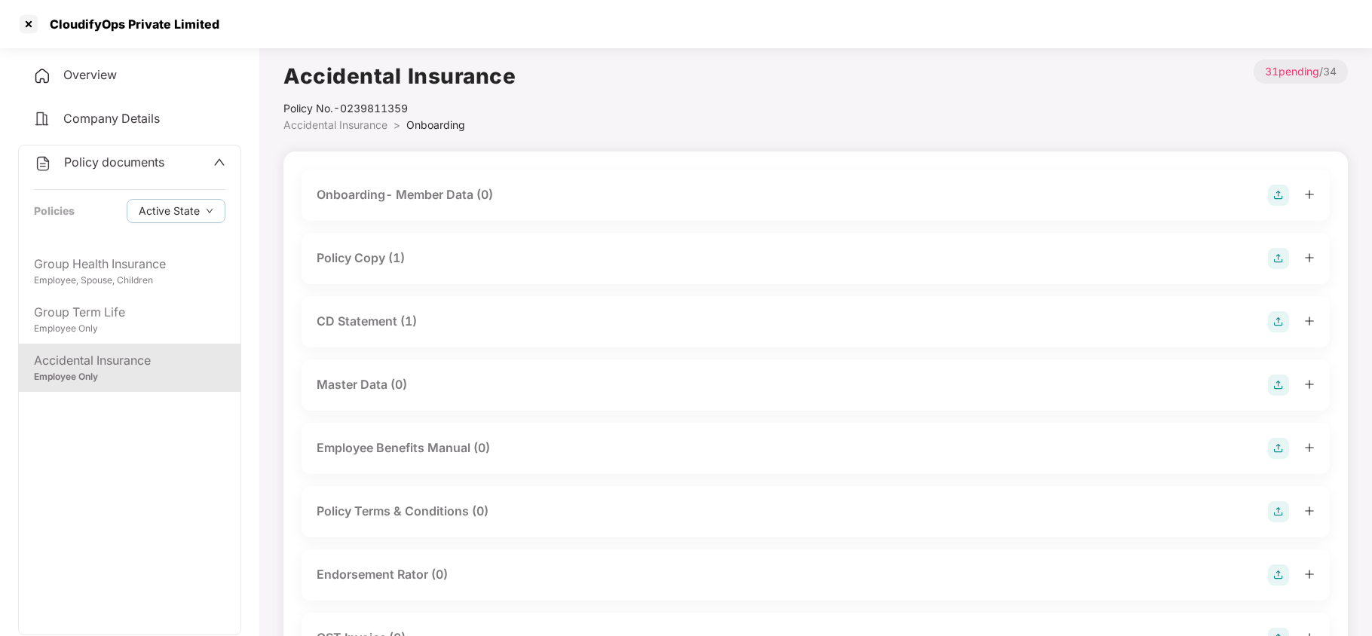
click at [372, 258] on div "Policy Copy (1)" at bounding box center [361, 258] width 88 height 19
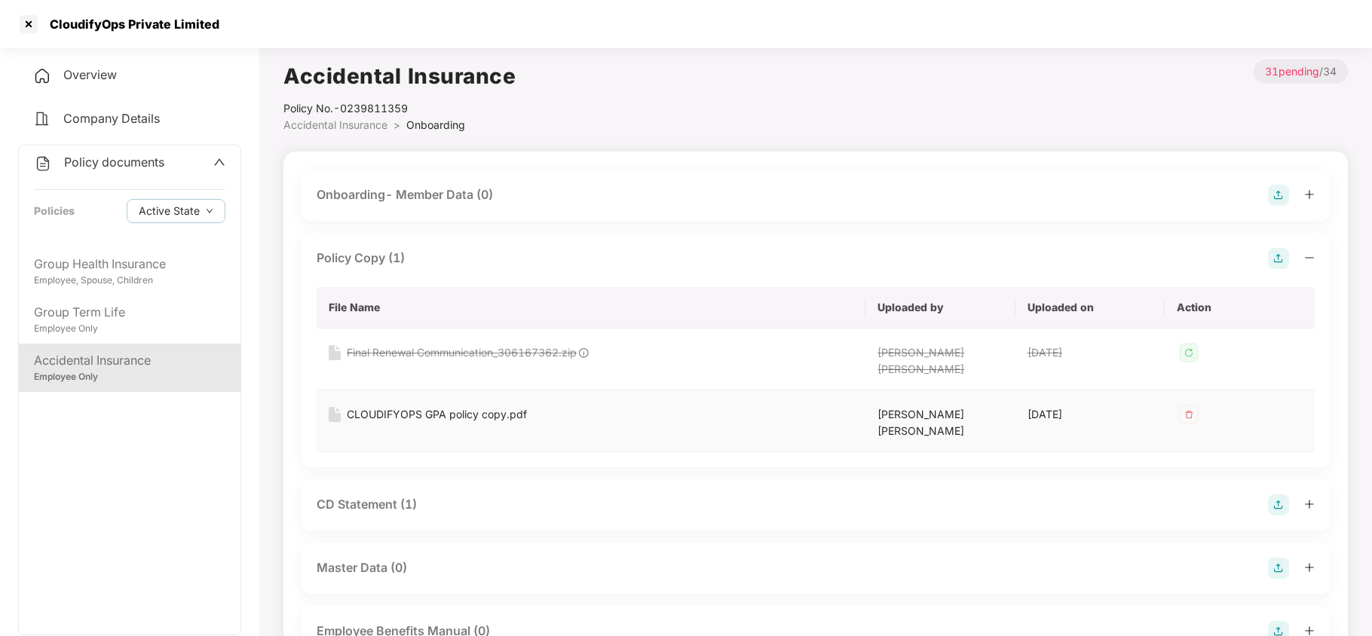
click at [418, 406] on div "CLOUDIFYOPS GPA policy copy.pdf" at bounding box center [437, 414] width 180 height 17
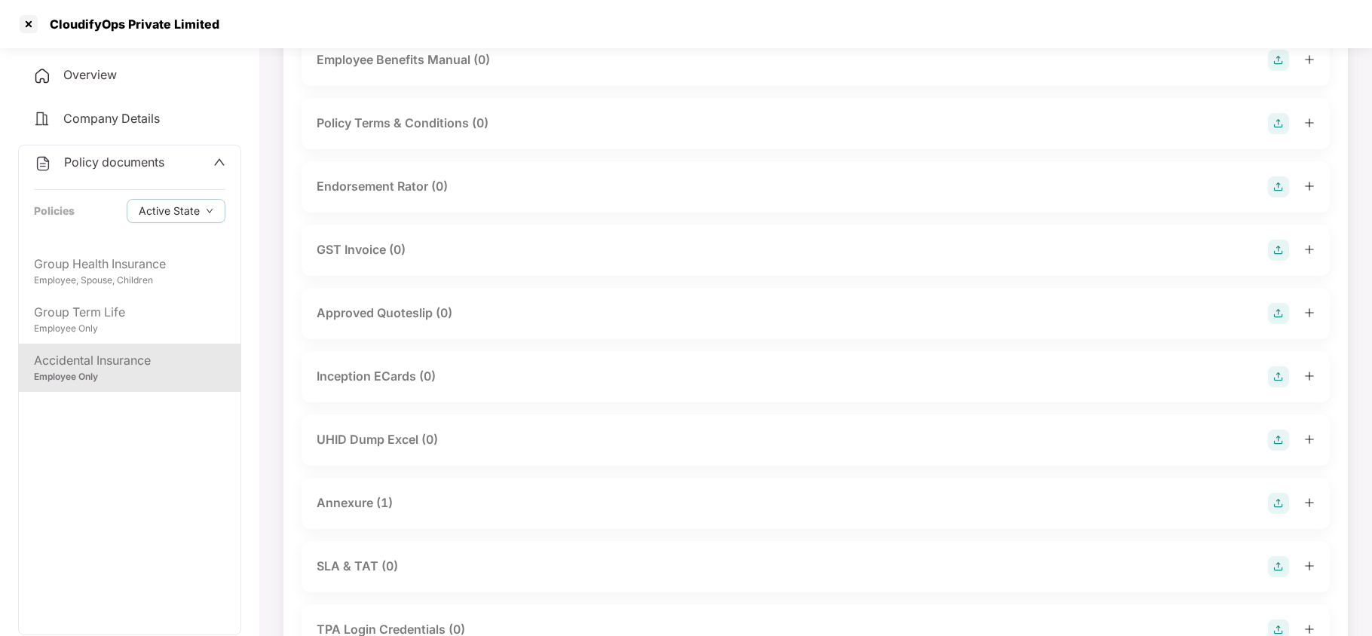
scroll to position [603, 0]
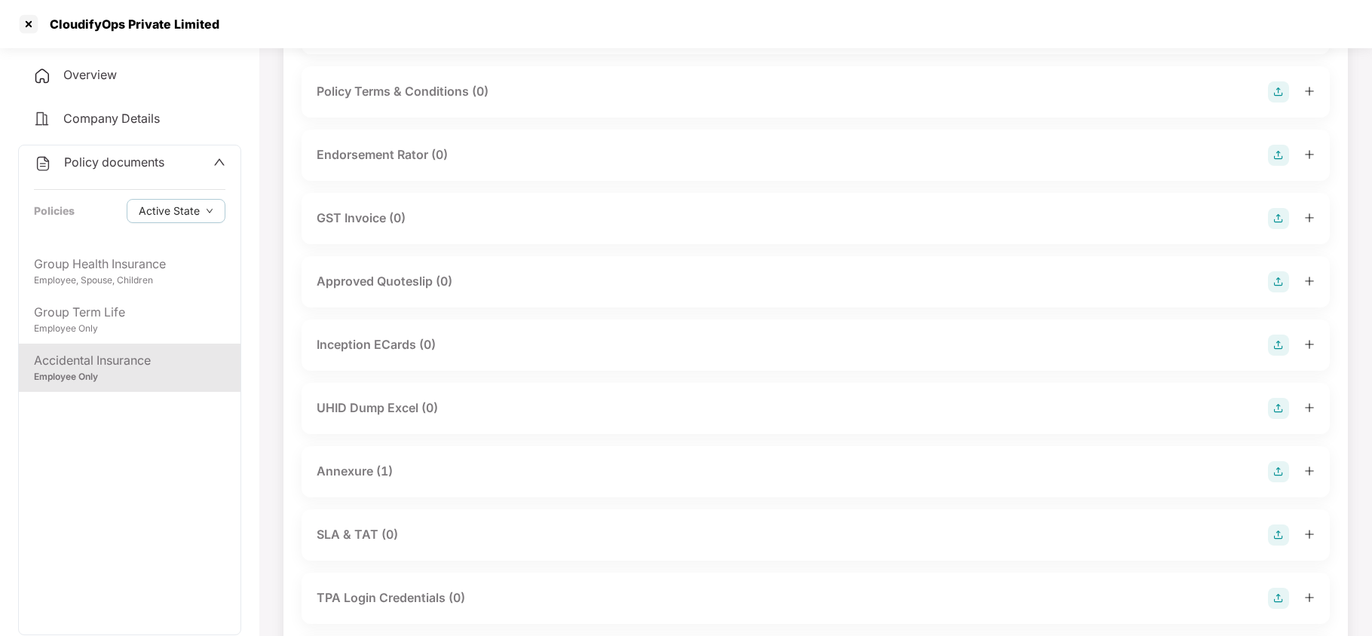
click at [381, 462] on div "Annexure (1)" at bounding box center [355, 471] width 76 height 19
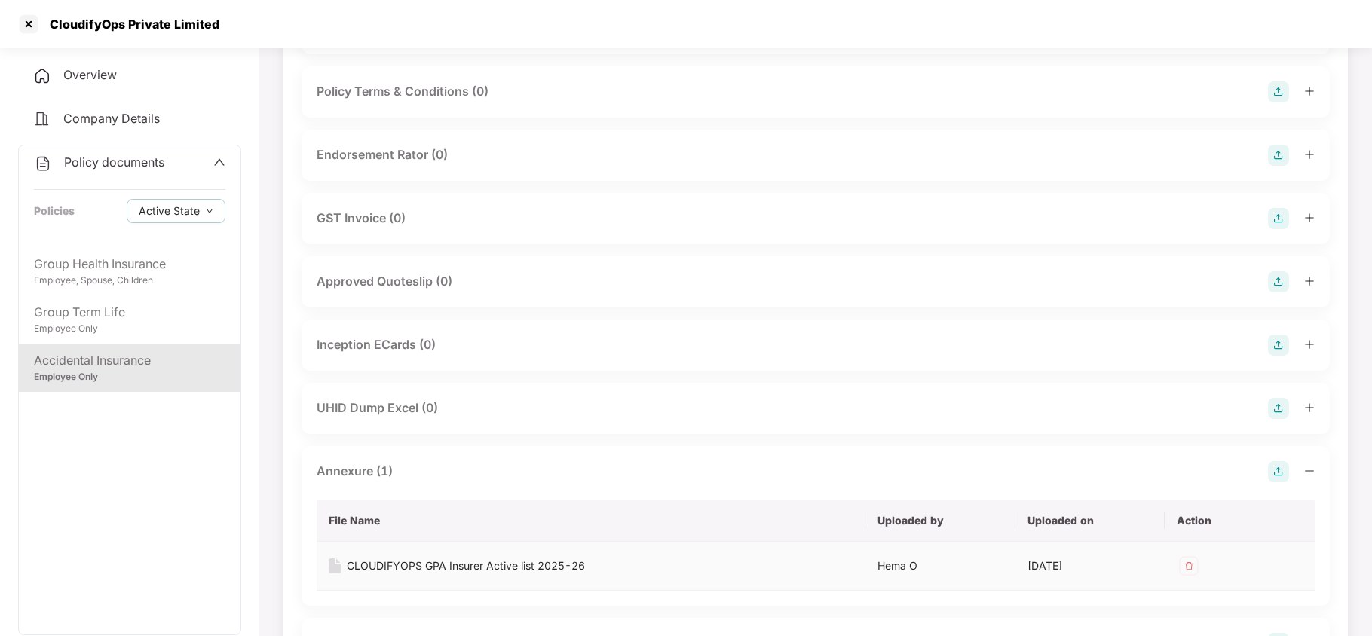
click at [405, 558] on div "CLOUDIFYOPS GPA Insurer Active list 2025-26" at bounding box center [466, 566] width 238 height 17
click at [179, 275] on div "Employee, Spouse, Children" at bounding box center [129, 281] width 191 height 14
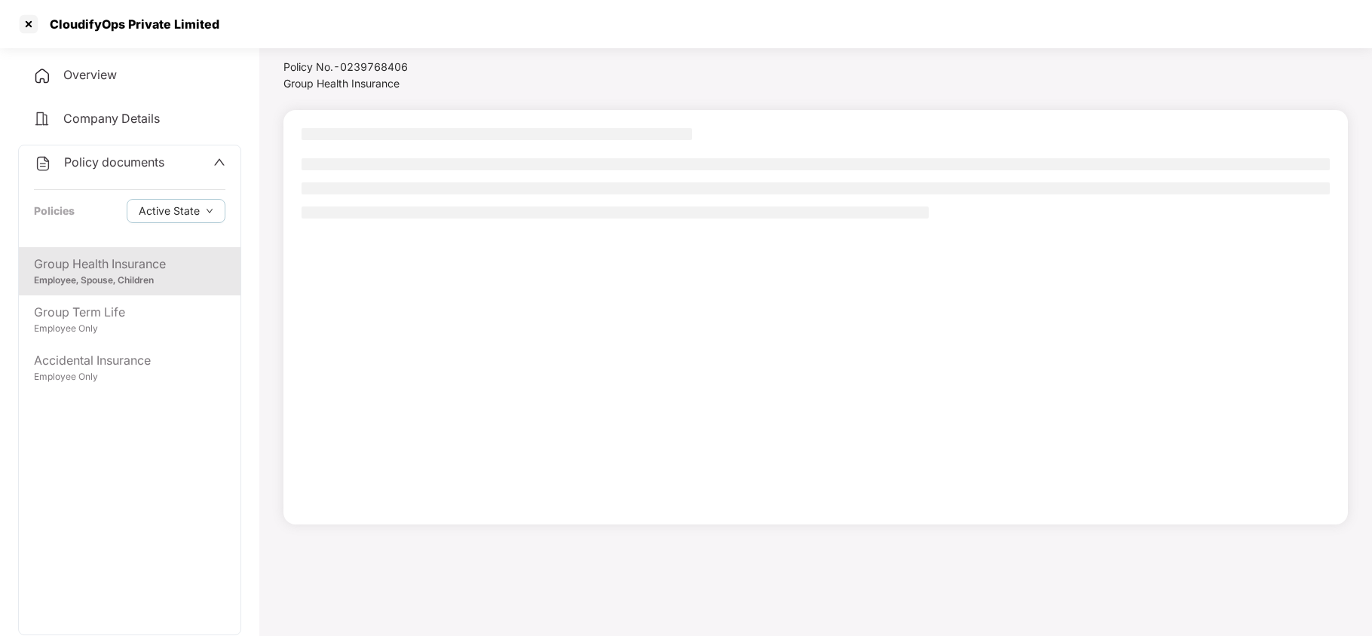
scroll to position [41, 0]
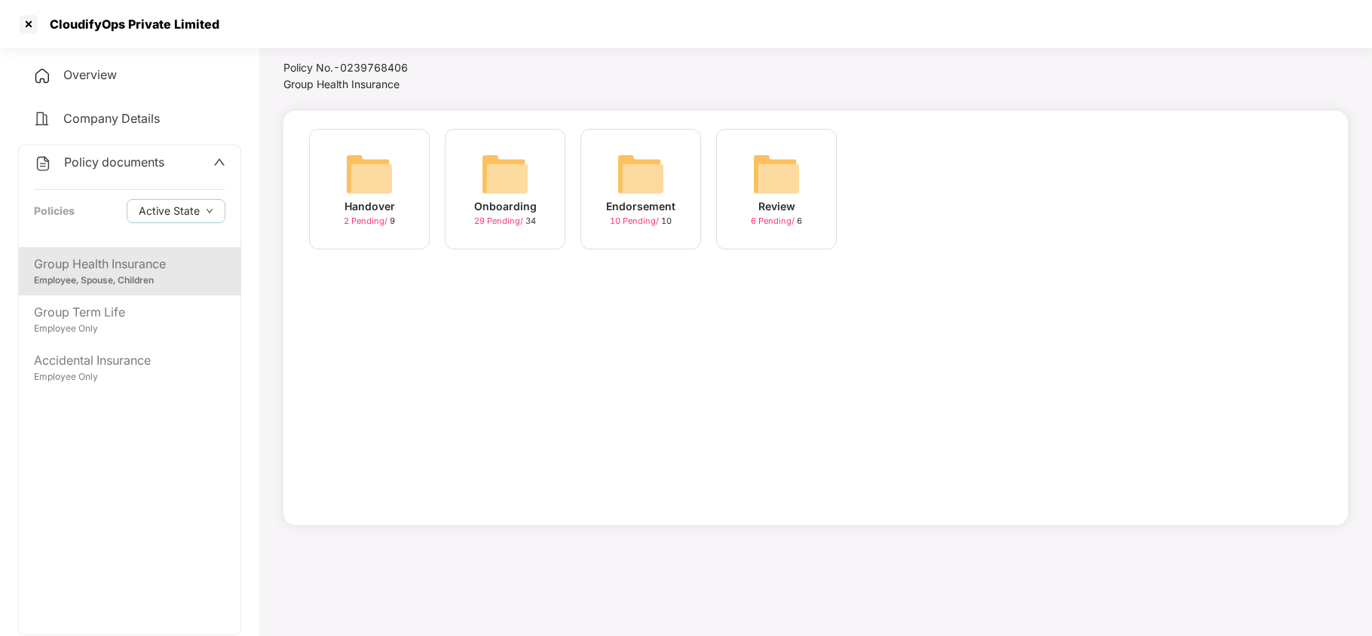
click at [500, 188] on img at bounding box center [505, 174] width 48 height 48
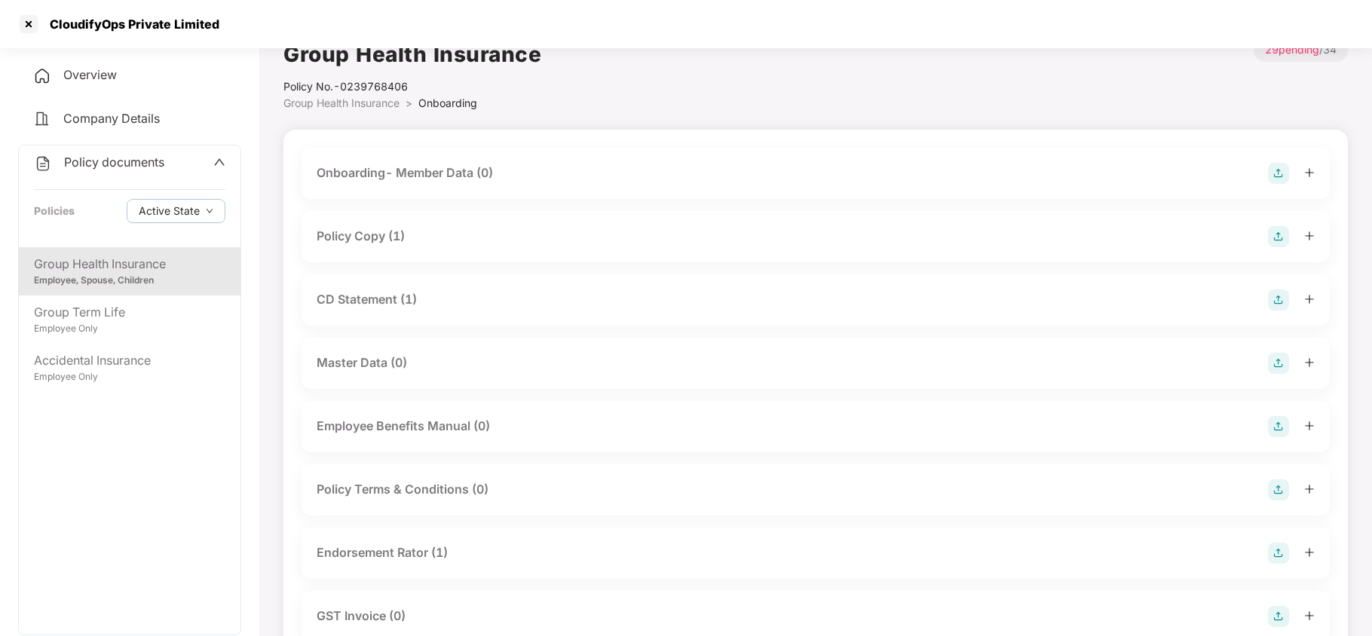
scroll to position [0, 0]
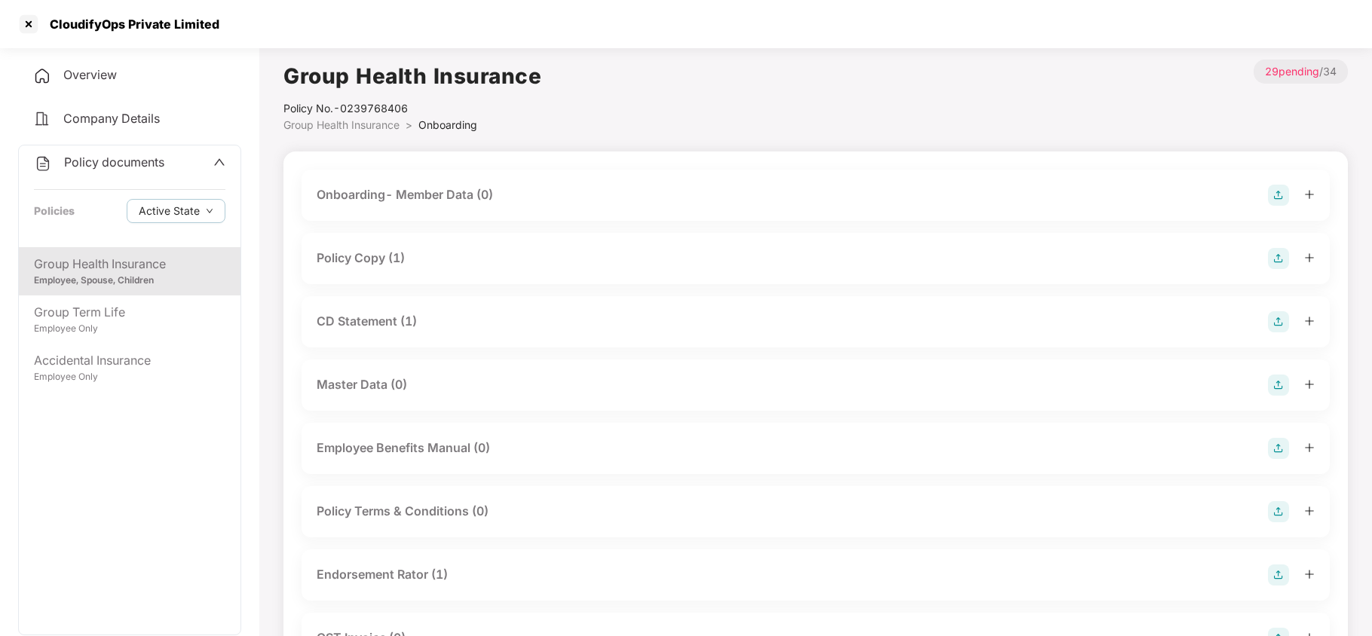
click at [378, 263] on div "Policy Copy (1)" at bounding box center [361, 258] width 88 height 19
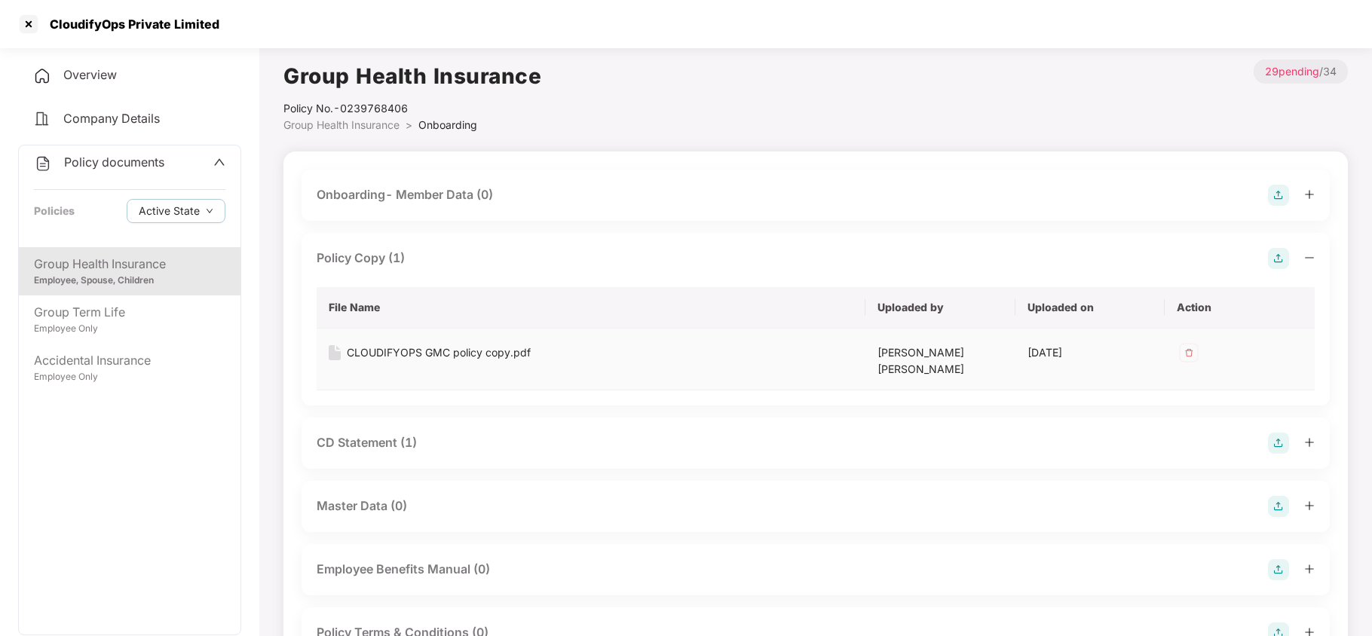
click at [417, 353] on div "CLOUDIFYOPS GMC policy copy.pdf" at bounding box center [439, 352] width 184 height 17
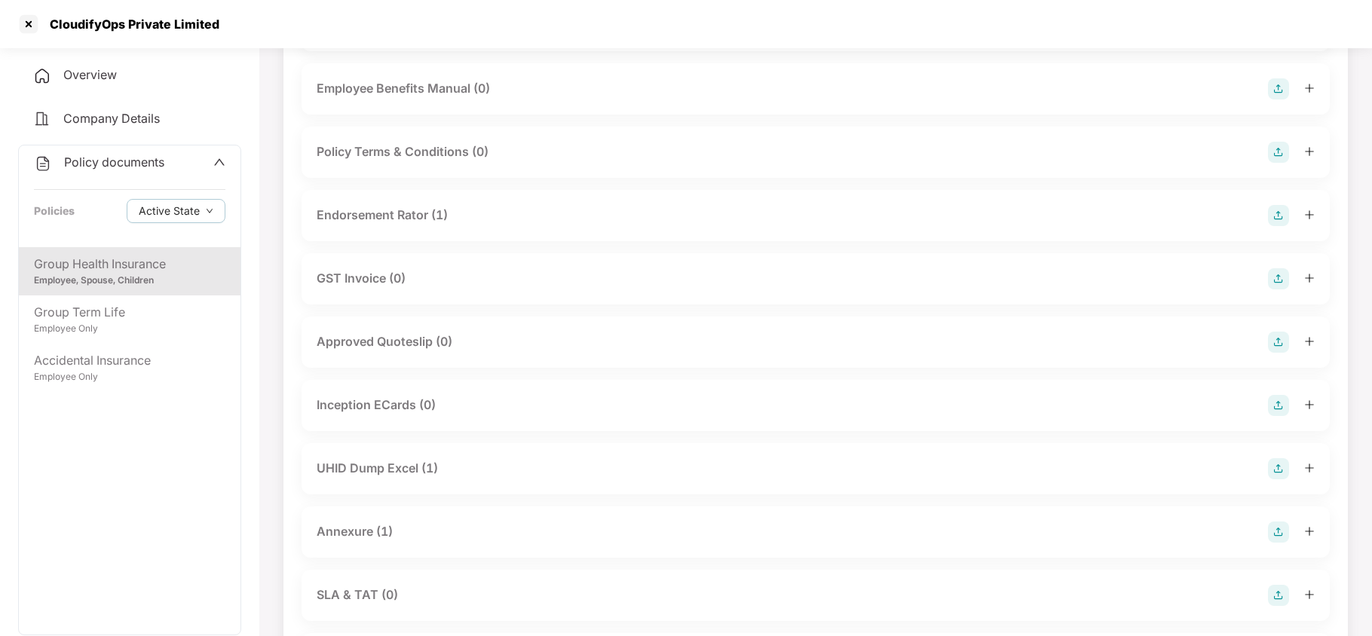
scroll to position [482, 0]
click at [448, 209] on div "Endorsement Rator (1)" at bounding box center [382, 213] width 131 height 19
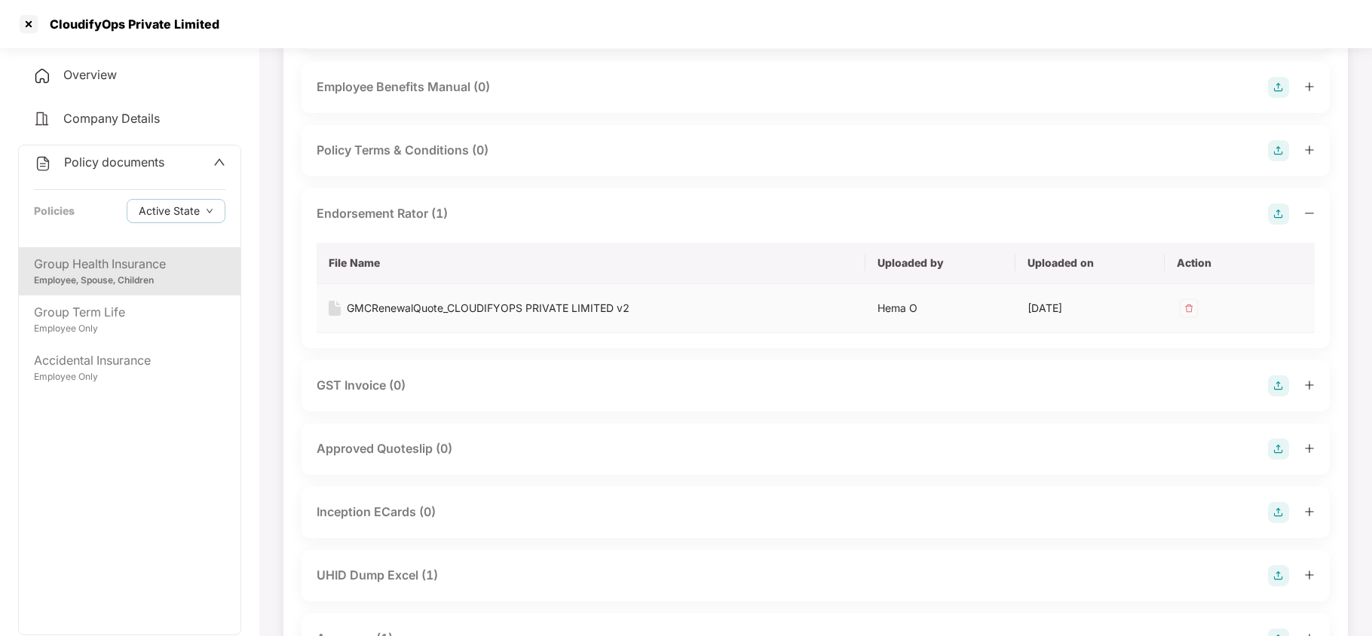
click at [411, 300] on div "GMCRenewalQuote_CLOUDIFYOPS PRIVATE LIMITED v2" at bounding box center [488, 308] width 283 height 17
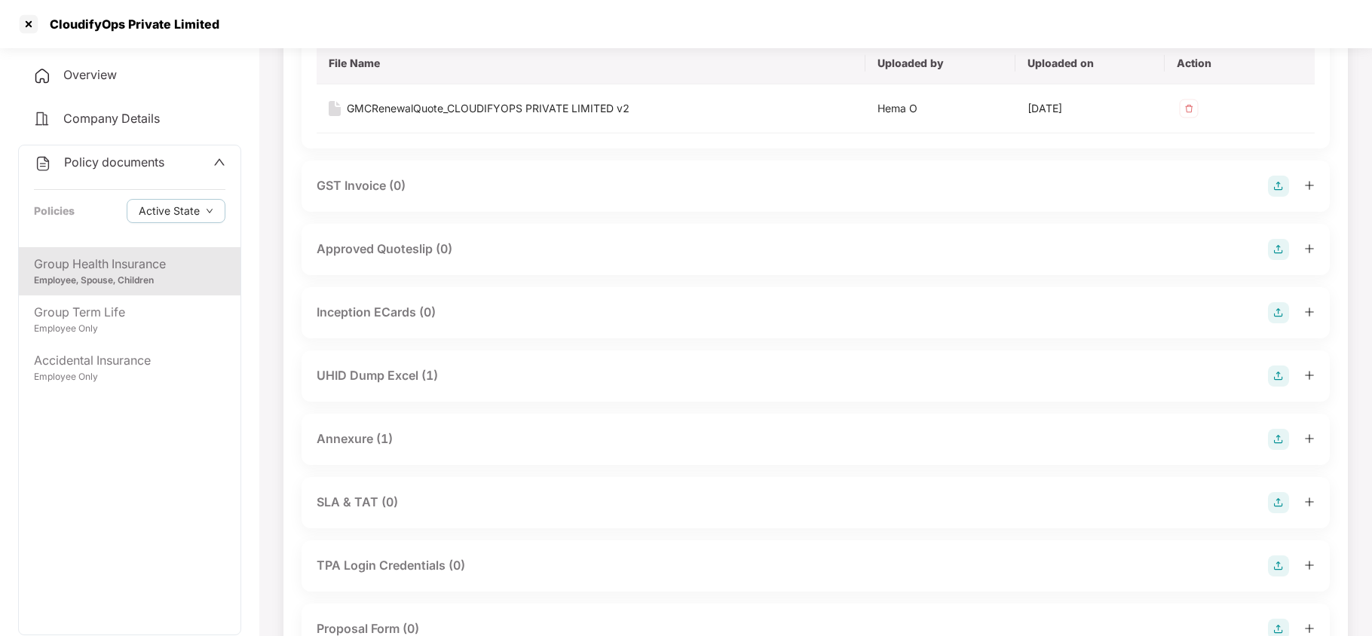
scroll to position [723, 0]
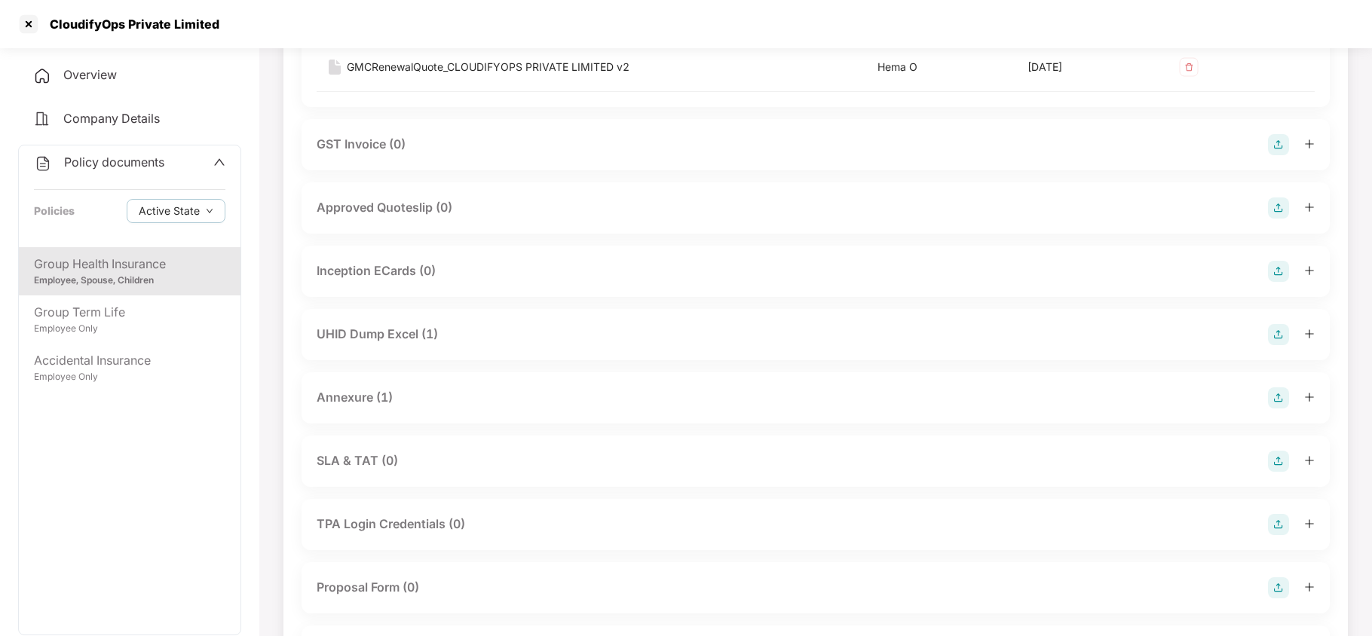
click at [390, 326] on div "UHID Dump Excel (1)" at bounding box center [377, 334] width 121 height 19
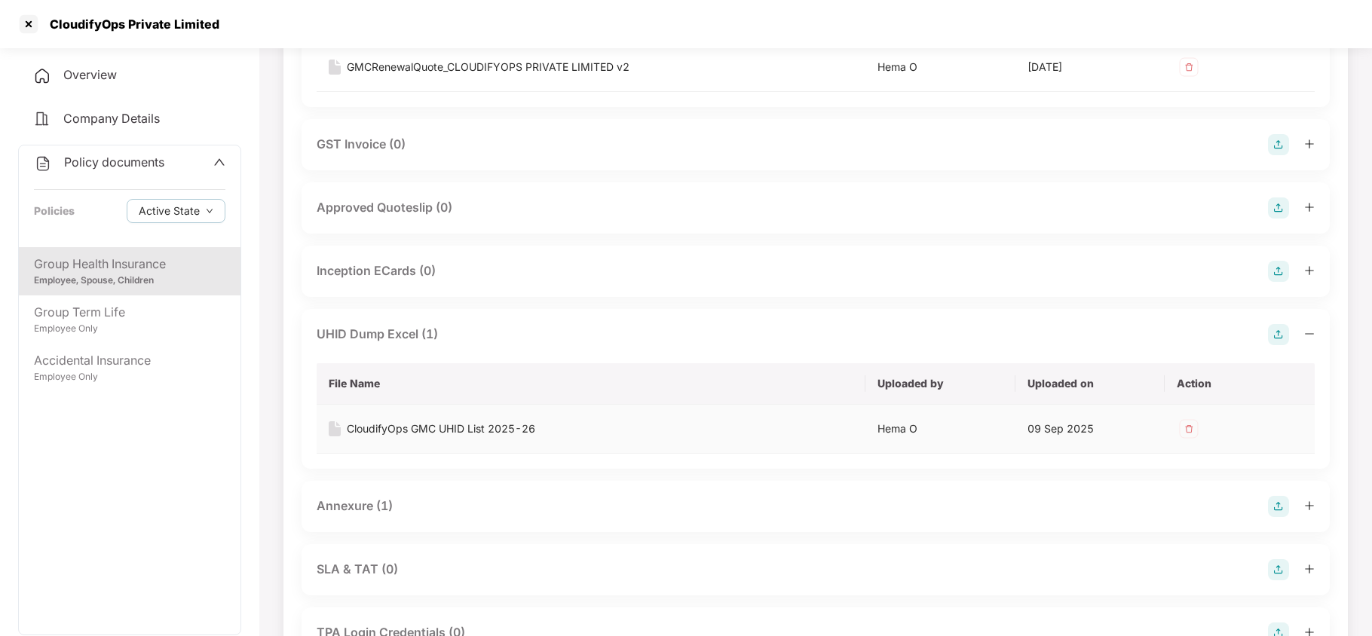
click at [434, 426] on td "CloudifyOps GMC UHID List 2025-26" at bounding box center [591, 429] width 549 height 49
click at [435, 421] on div "CloudifyOps GMC UHID List 2025-26" at bounding box center [441, 429] width 188 height 17
click at [378, 497] on div "Annexure (1)" at bounding box center [355, 506] width 76 height 19
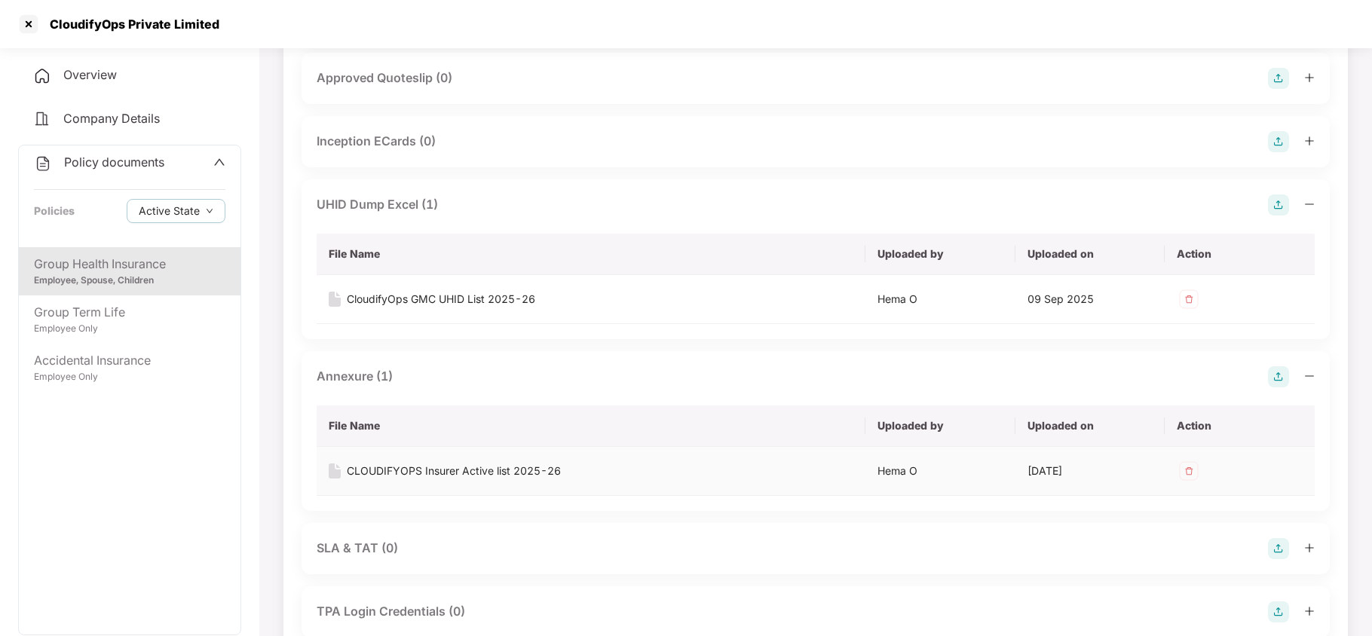
scroll to position [884, 0]
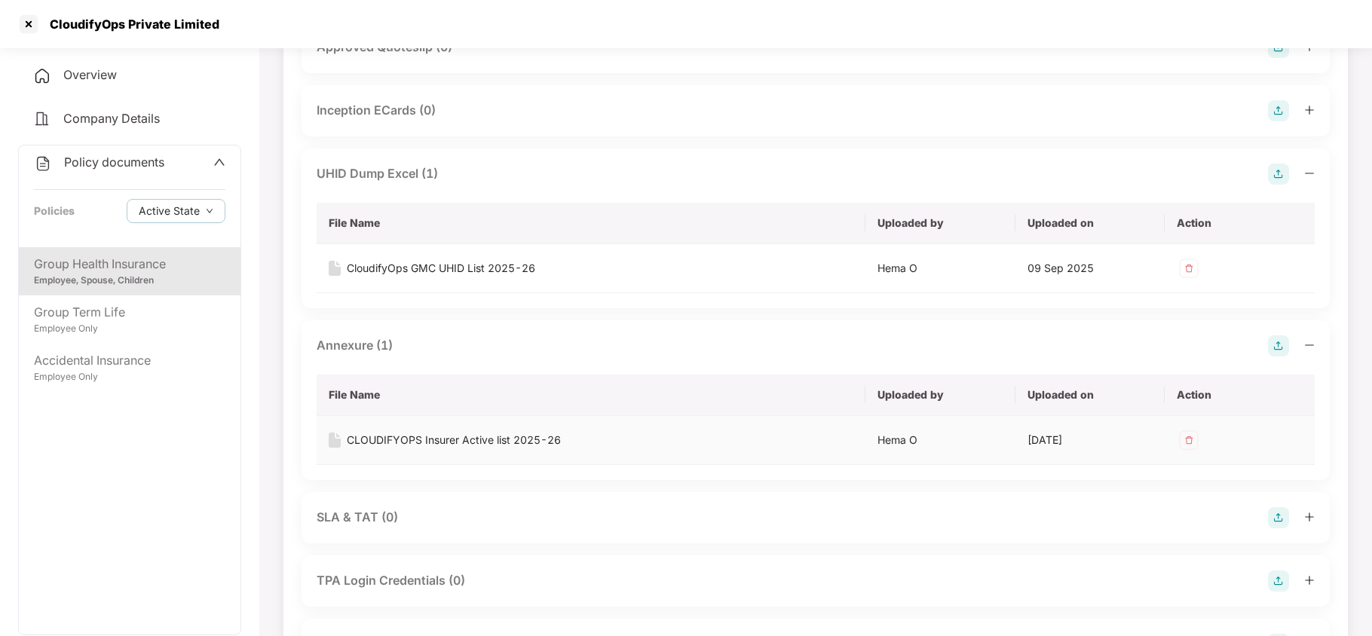
click at [444, 432] on div "CLOUDIFYOPS Insurer Active list 2025-26" at bounding box center [454, 440] width 214 height 17
click at [25, 20] on div at bounding box center [29, 24] width 24 height 24
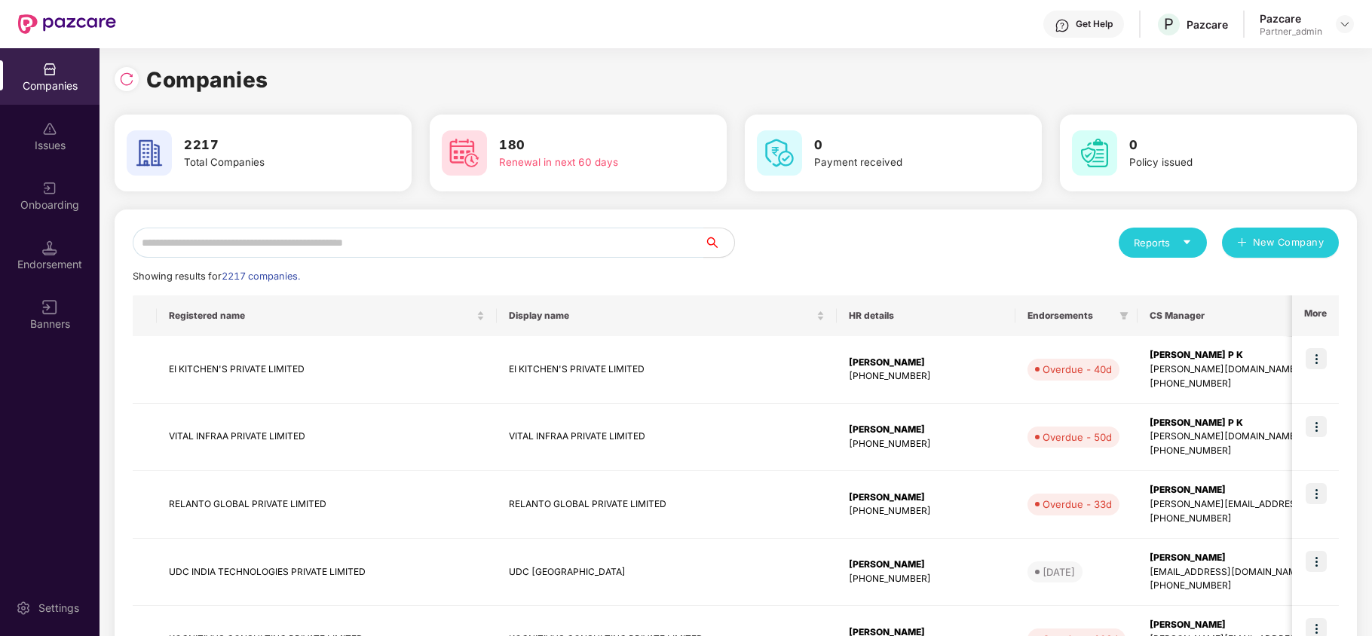
scroll to position [0, 0]
click at [1348, 28] on img at bounding box center [1344, 24] width 12 height 12
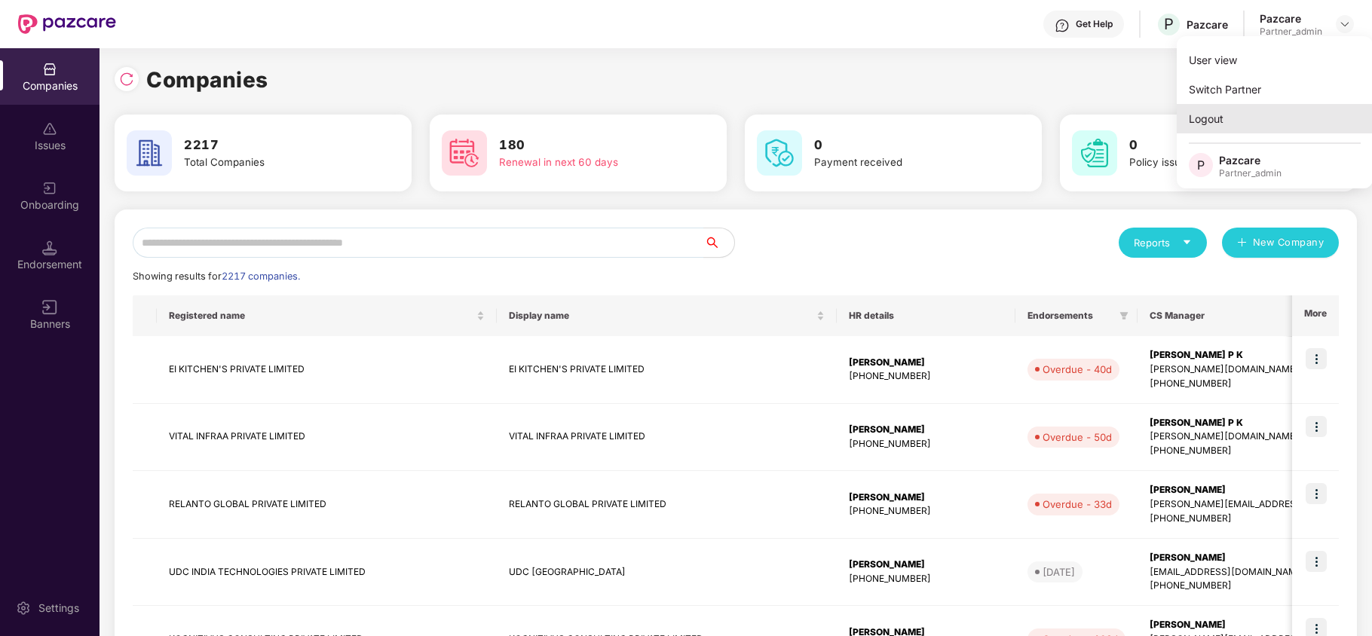
click at [1249, 122] on div "Logout" at bounding box center [1274, 118] width 196 height 29
